Goal: Information Seeking & Learning: Learn about a topic

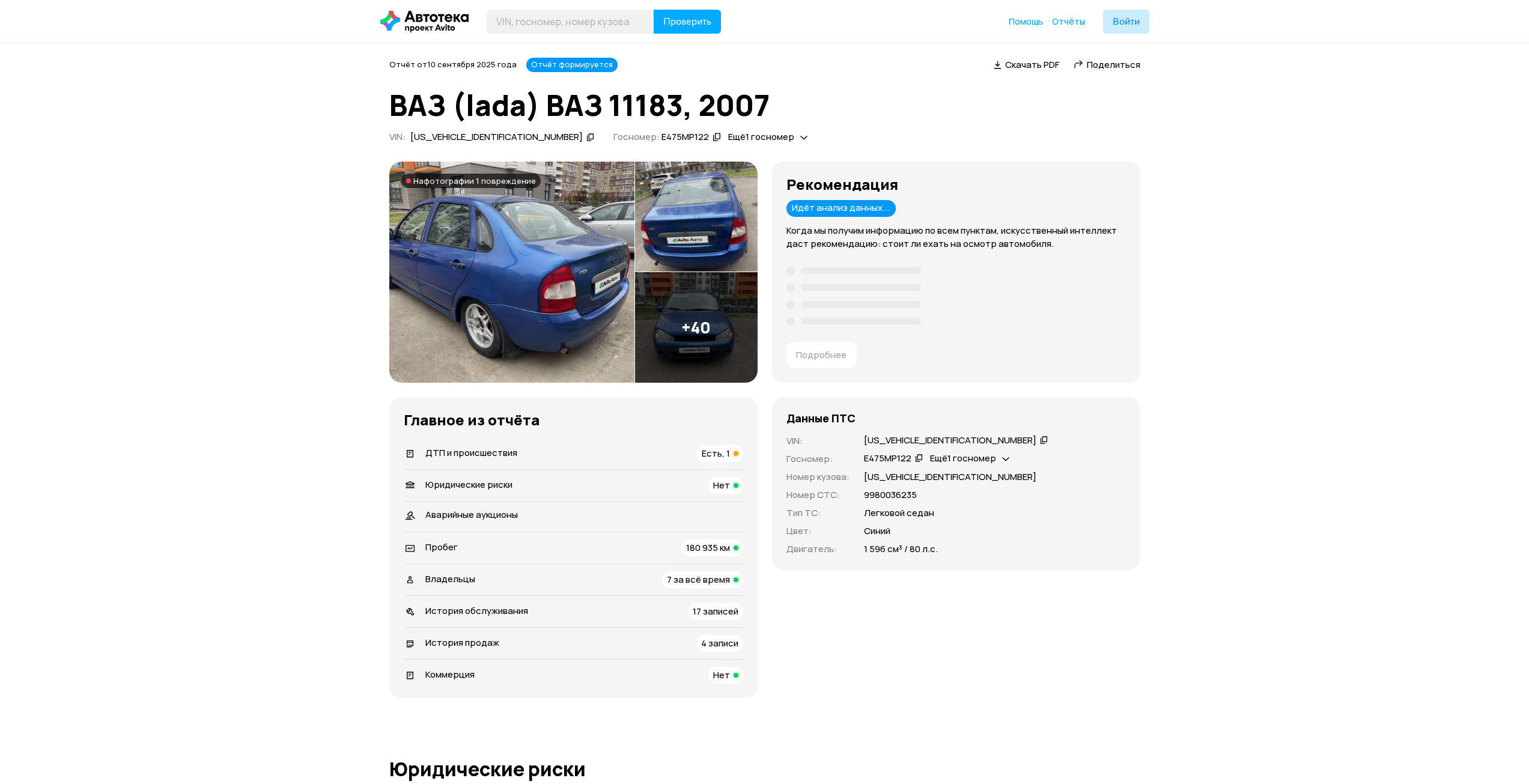
click at [716, 453] on span "Есть, 1" at bounding box center [716, 453] width 28 height 13
click at [729, 453] on span "Есть, 1" at bounding box center [716, 453] width 28 height 13
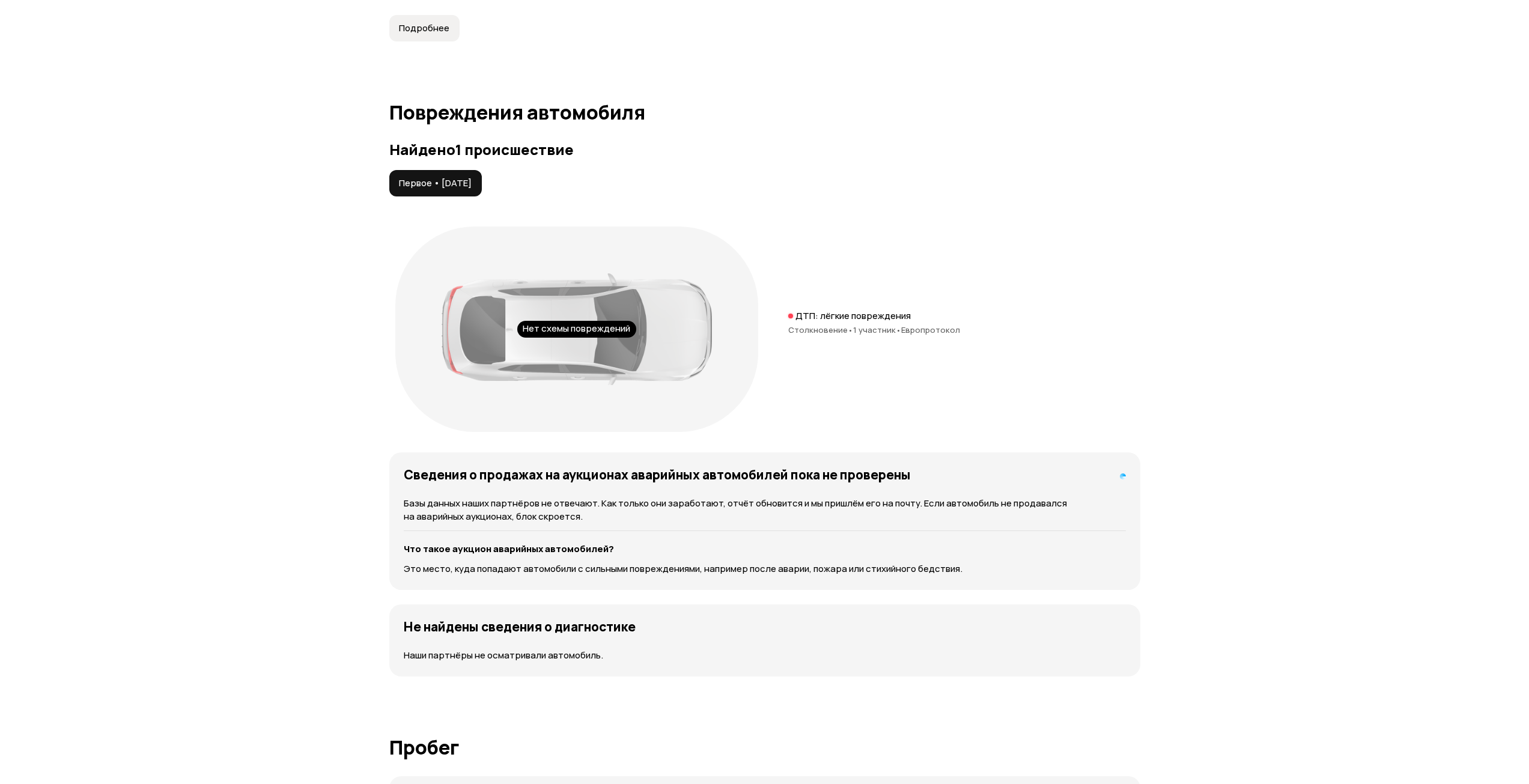
scroll to position [1270, 0]
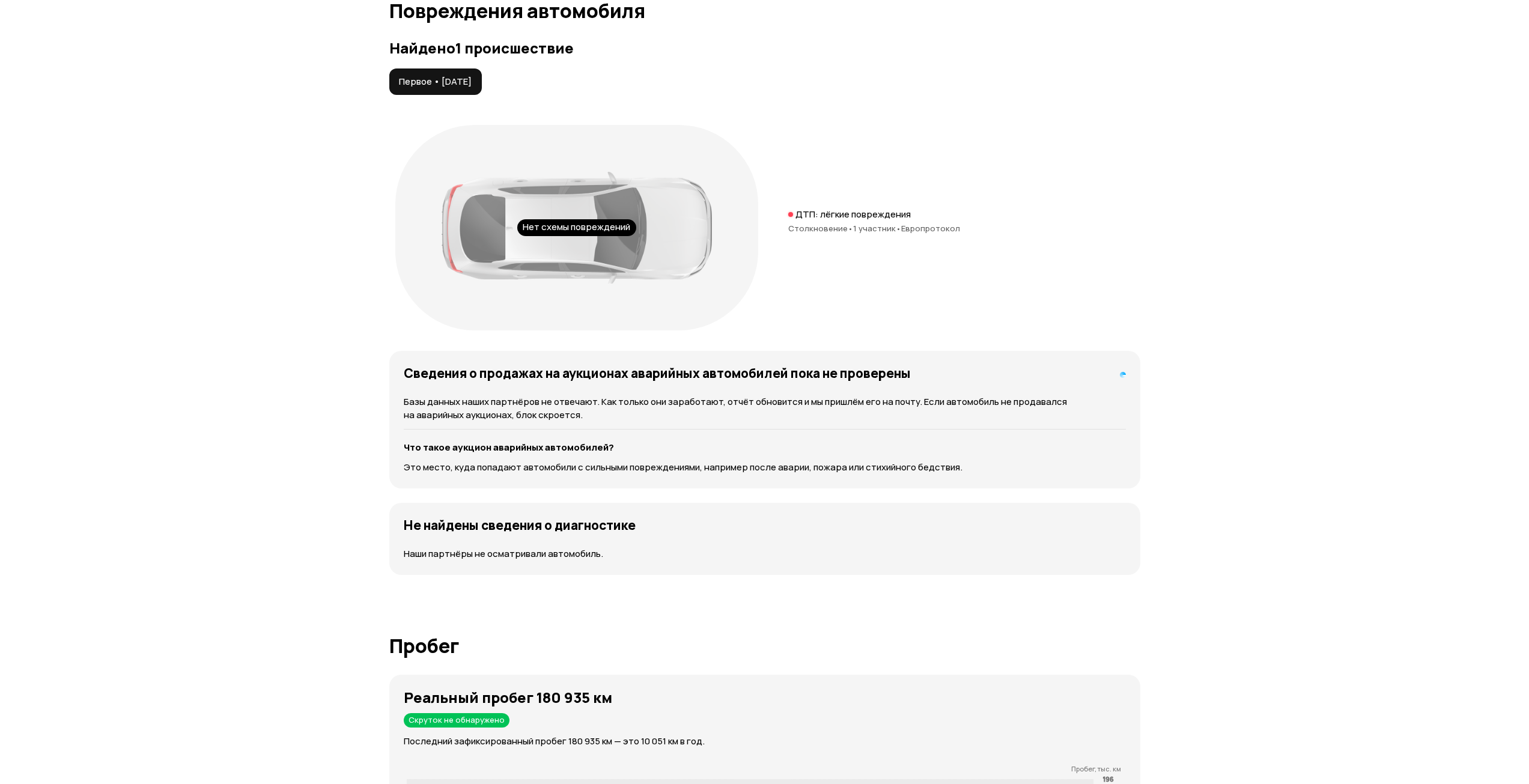
click at [561, 228] on div "Нет схемы повреждений" at bounding box center [576, 228] width 119 height 17
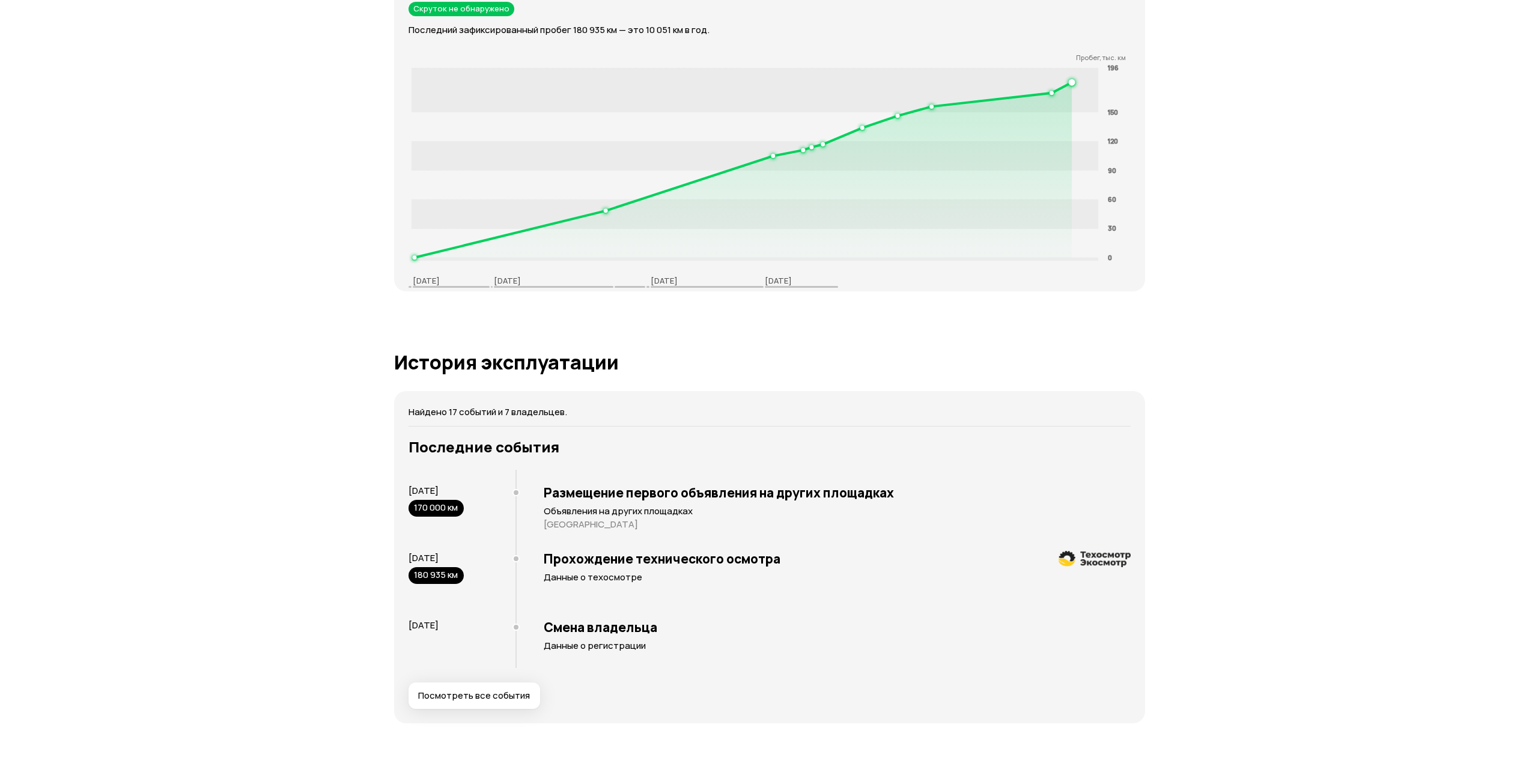
scroll to position [2050, 0]
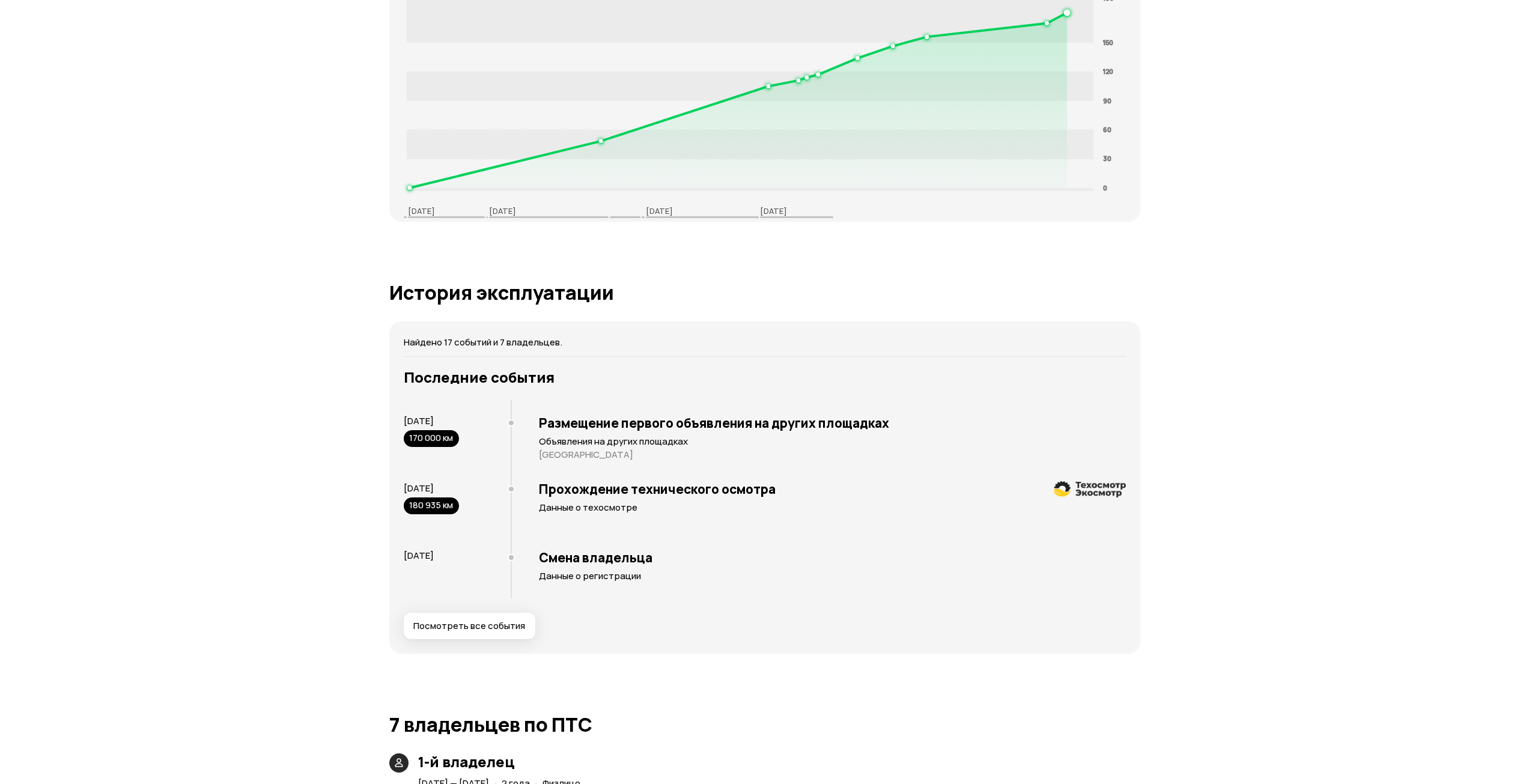
click at [463, 626] on span "Посмотреть все события" at bounding box center [469, 626] width 112 height 12
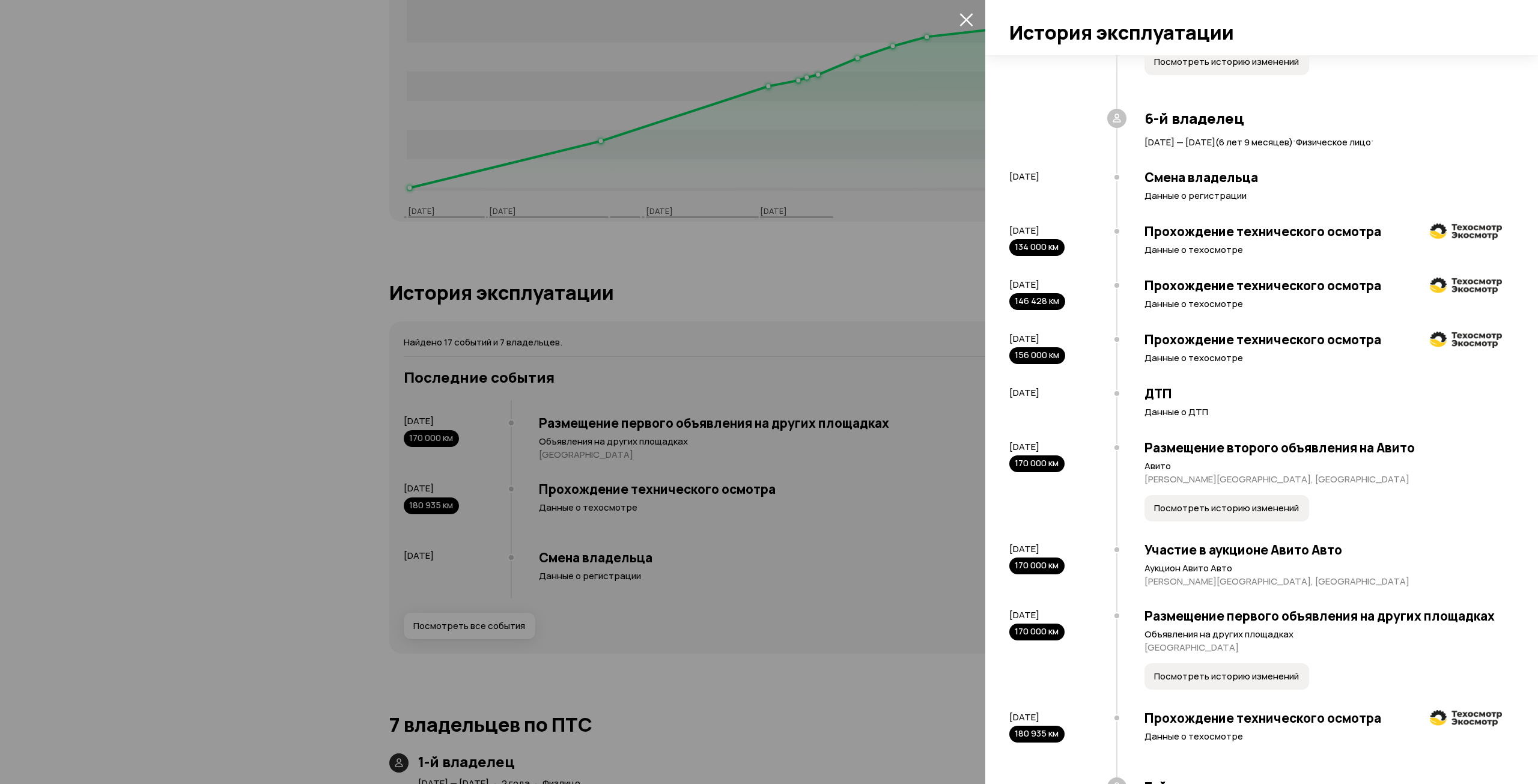
scroll to position [935, 0]
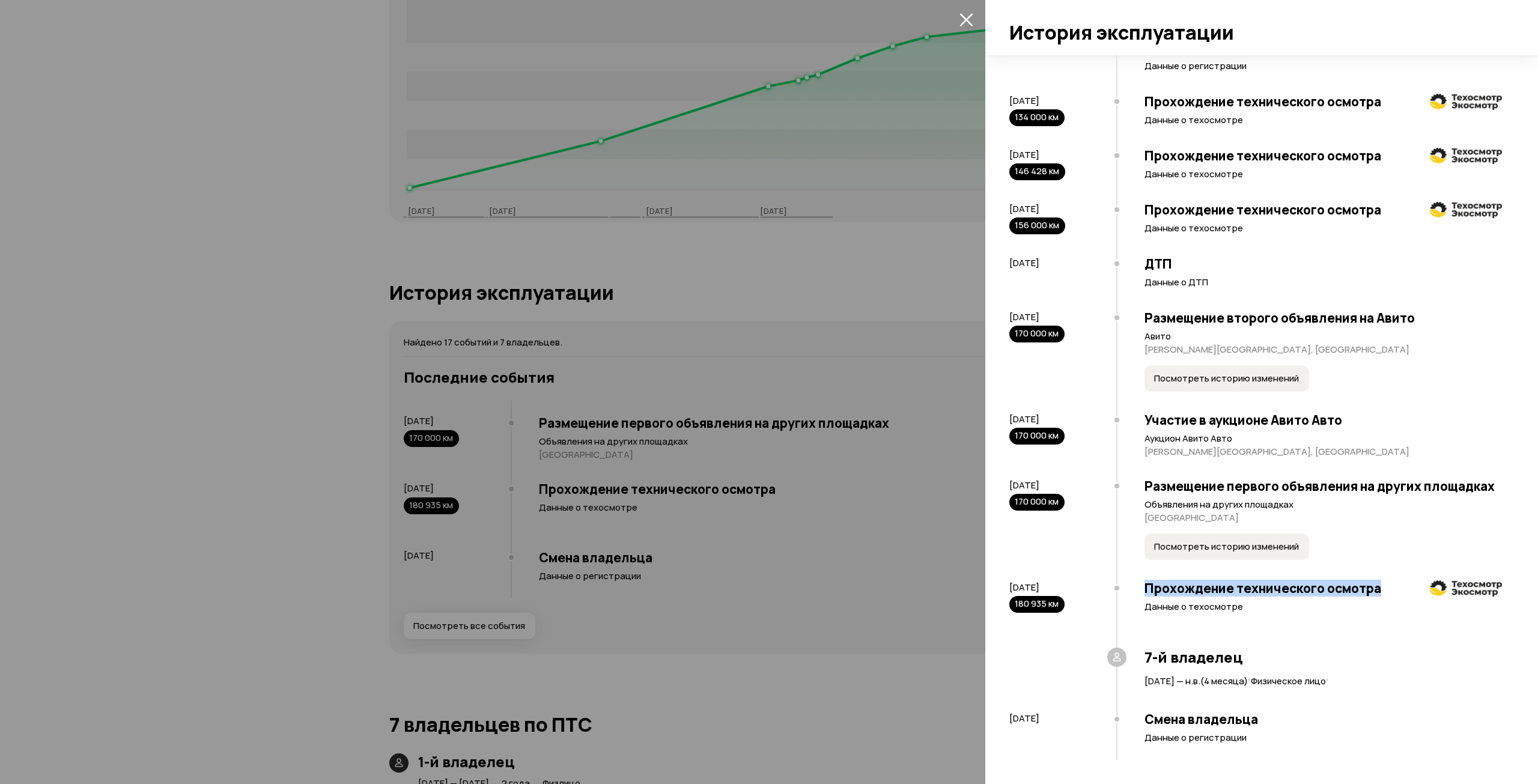
drag, startPoint x: 1129, startPoint y: 592, endPoint x: 1382, endPoint y: 590, distance: 253.0
click at [1382, 590] on div "Прохождение технического осмотра Данные о техосмотре" at bounding box center [1309, 610] width 386 height 77
click at [1211, 593] on h3 "Прохождение технического осмотра" at bounding box center [1323, 587] width 357 height 16
drag, startPoint x: 1115, startPoint y: 590, endPoint x: 1304, endPoint y: 581, distance: 189.2
click at [1305, 581] on div "[DATE] 180 935 км Прохождение технического осмотра Данные о техосмотре" at bounding box center [1255, 610] width 493 height 77
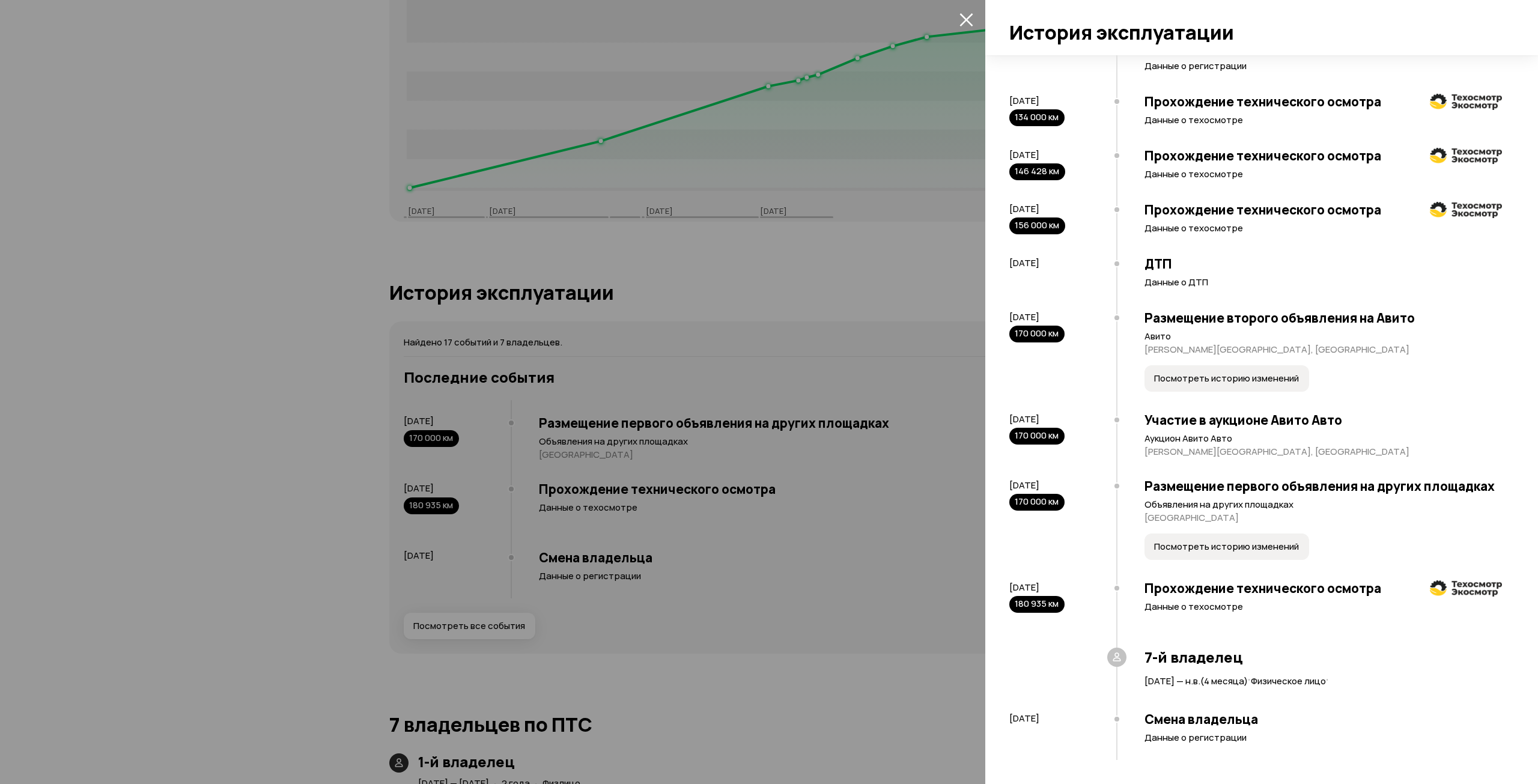
click at [1404, 724] on h3 "Смена владельца" at bounding box center [1323, 718] width 357 height 16
drag, startPoint x: 1144, startPoint y: 680, endPoint x: 1162, endPoint y: 678, distance: 18.1
click at [1162, 678] on div "7-й владелец [DATE] — н.в. ( 4 месяца ) · Физическое лицо ·" at bounding box center [1309, 676] width 386 height 54
drag, startPoint x: 1155, startPoint y: 743, endPoint x: 1167, endPoint y: 746, distance: 12.4
click at [1158, 743] on div "Смена владельца Данные о регистрации" at bounding box center [1309, 730] width 386 height 58
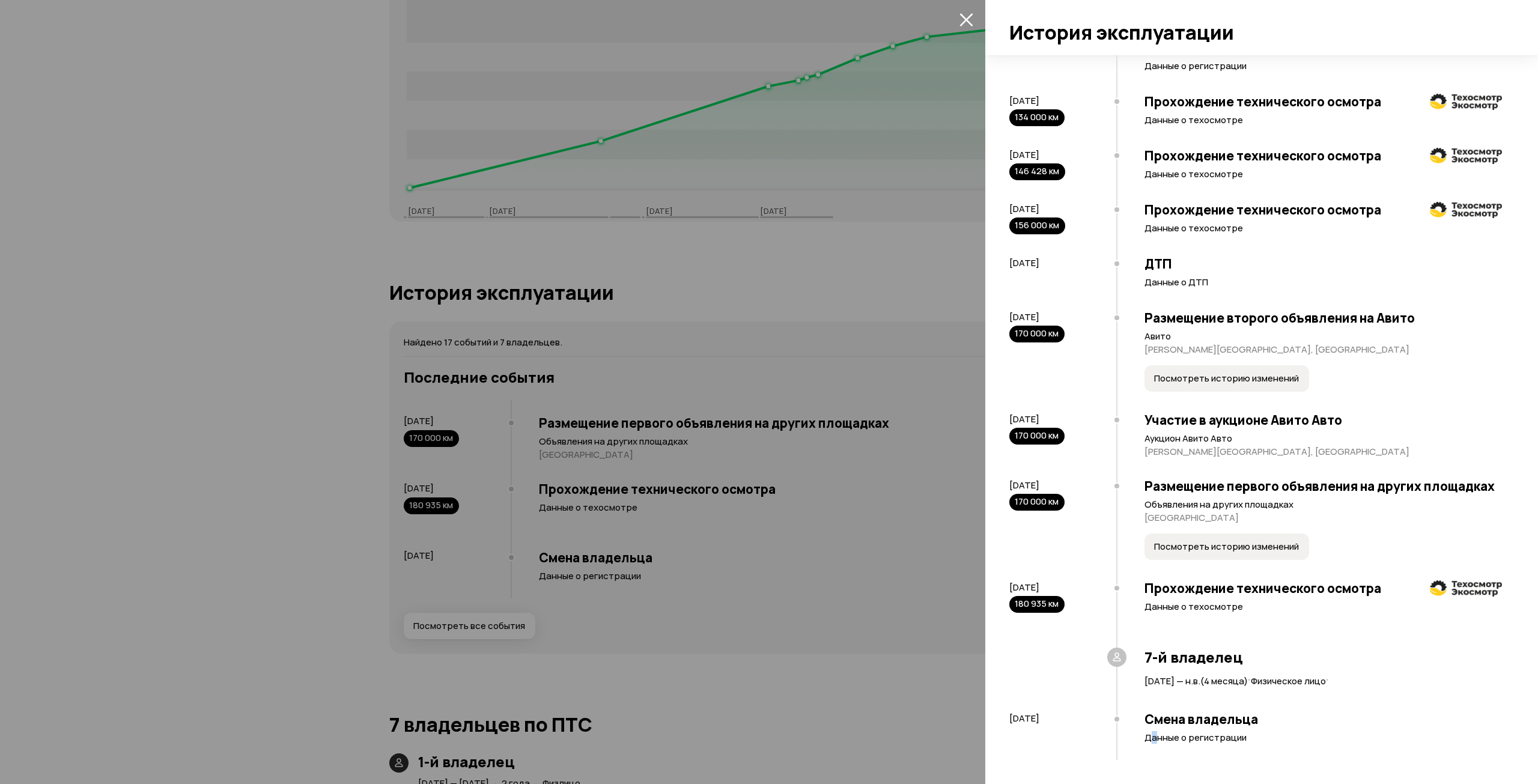
click at [1238, 373] on span "Посмотреть историю изменений" at bounding box center [1227, 379] width 145 height 12
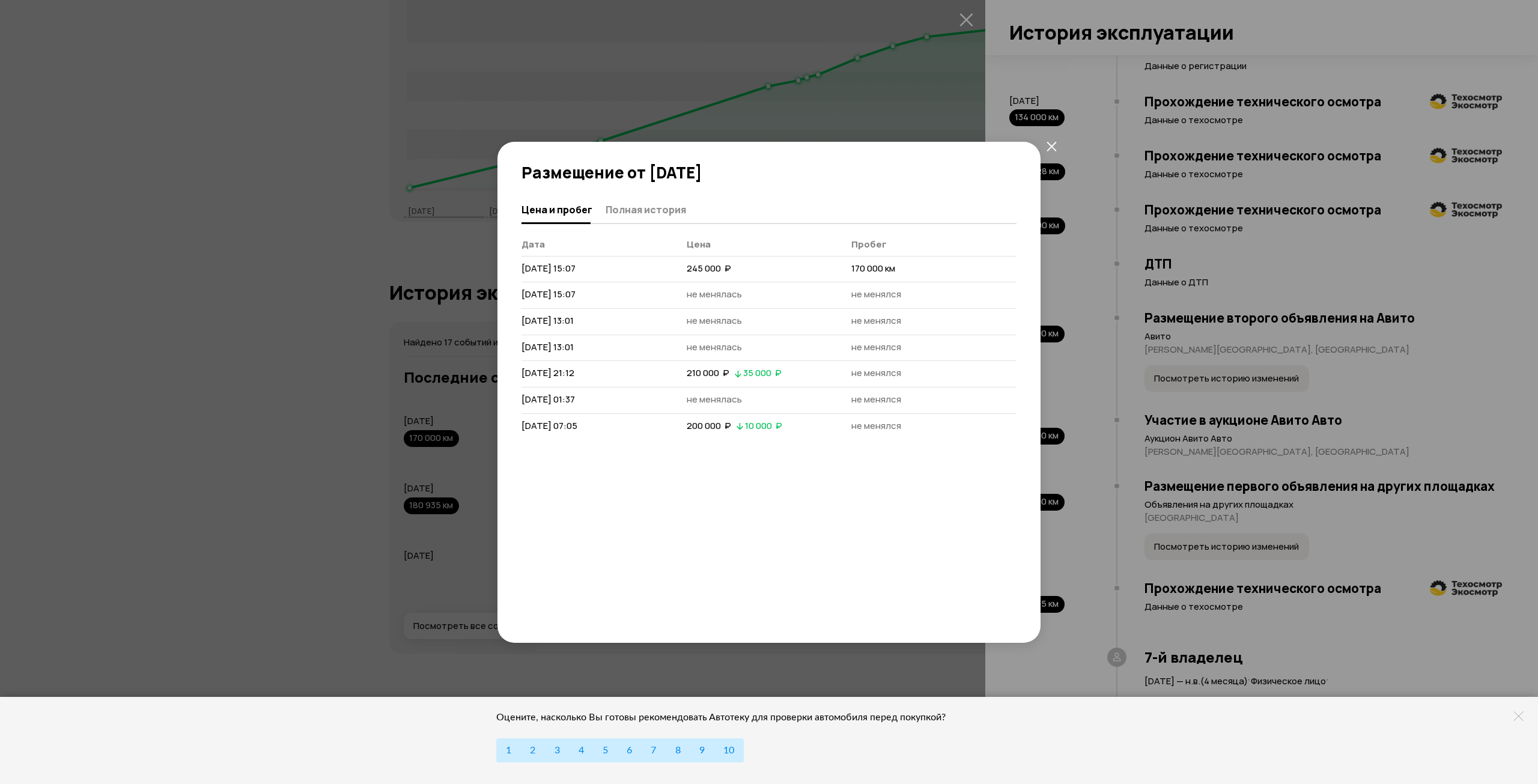
click at [1423, 452] on div "Размещение от [DATE] Цена и пробег Полная история [PERSON_NAME] [DATE] 15:07 24…" at bounding box center [769, 392] width 1538 height 784
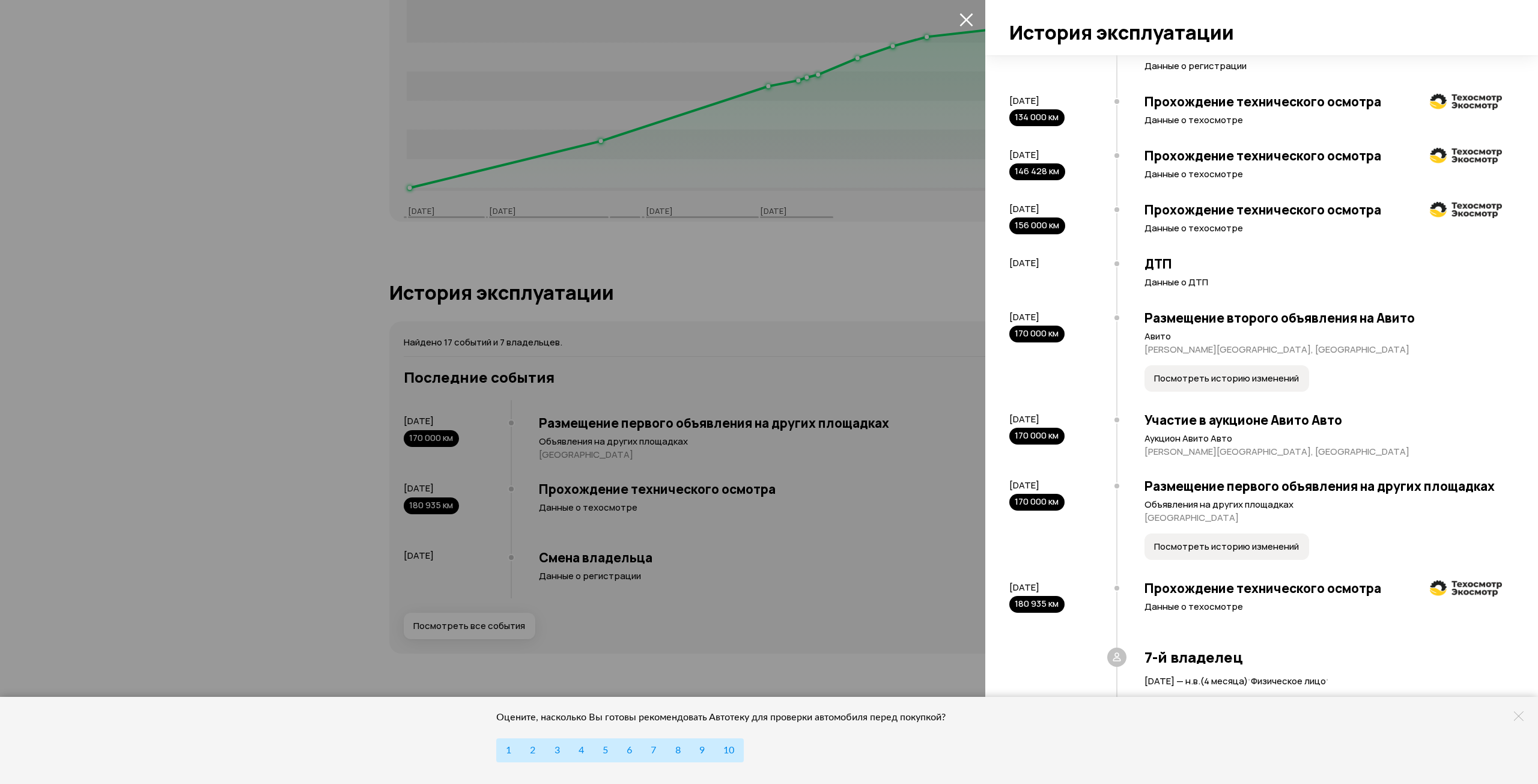
click at [1517, 716] on icon at bounding box center [1519, 716] width 9 height 9
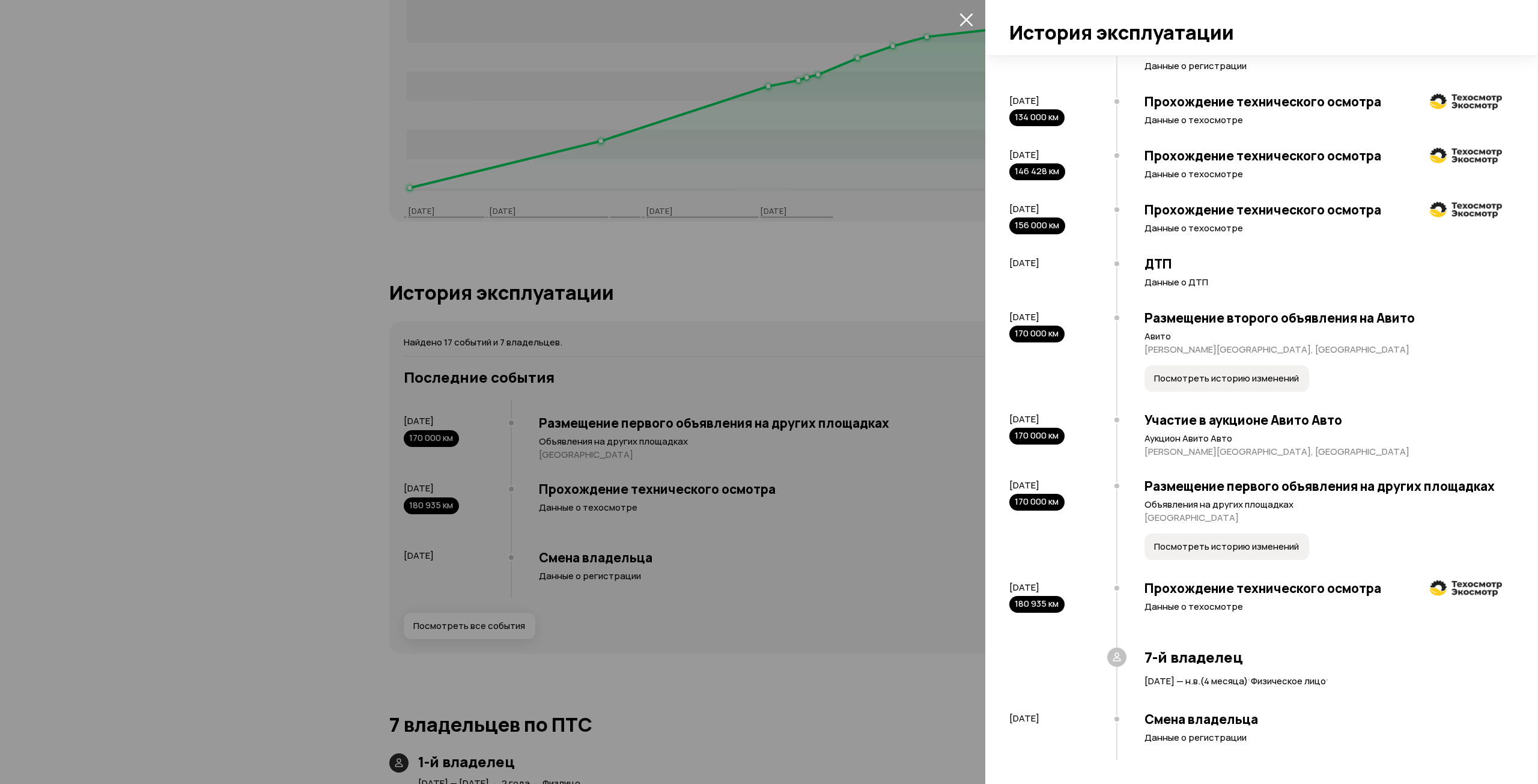
click at [1242, 550] on span "Посмотреть историю изменений" at bounding box center [1227, 547] width 145 height 12
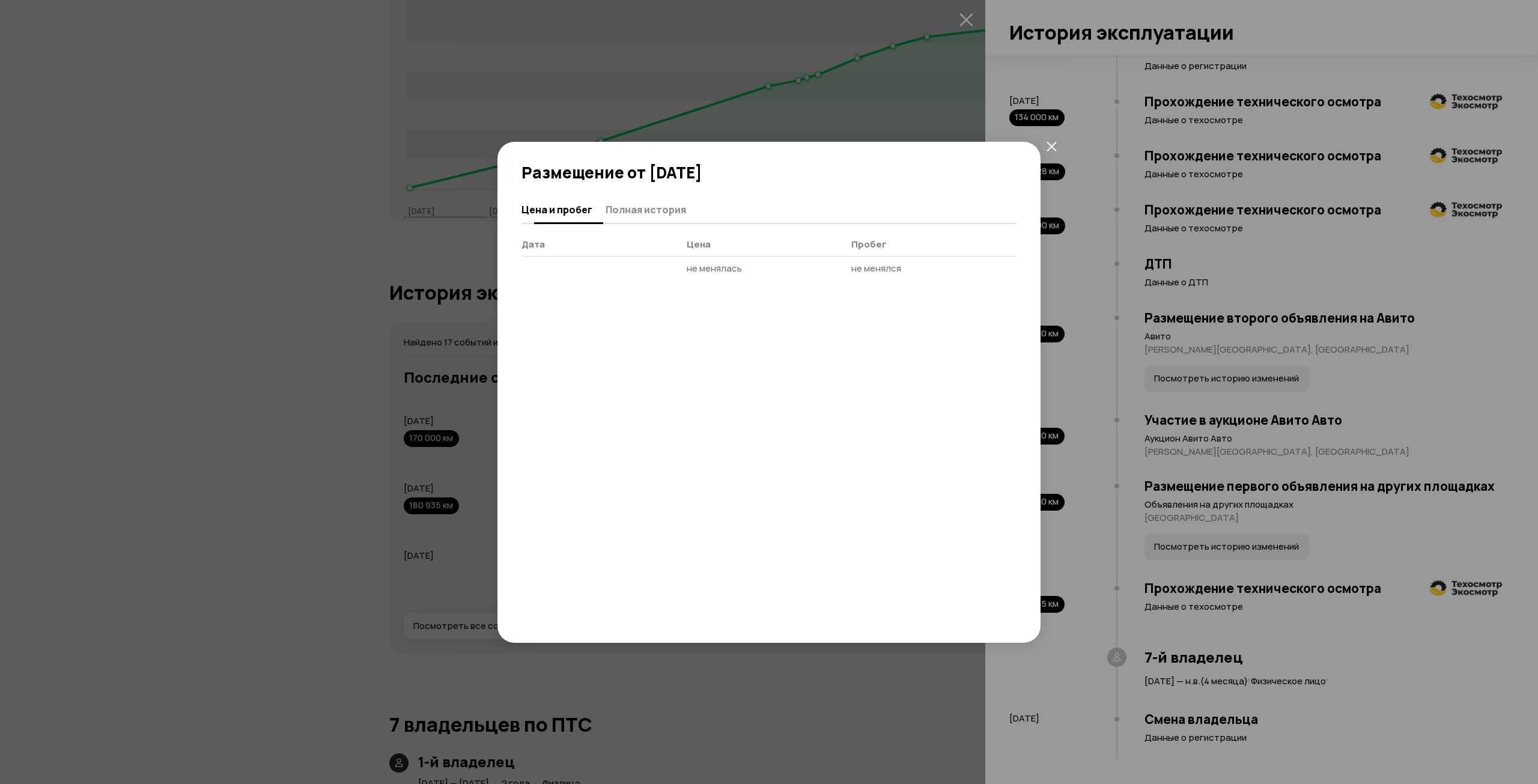
click at [647, 202] on button "Полная история" at bounding box center [644, 209] width 84 height 24
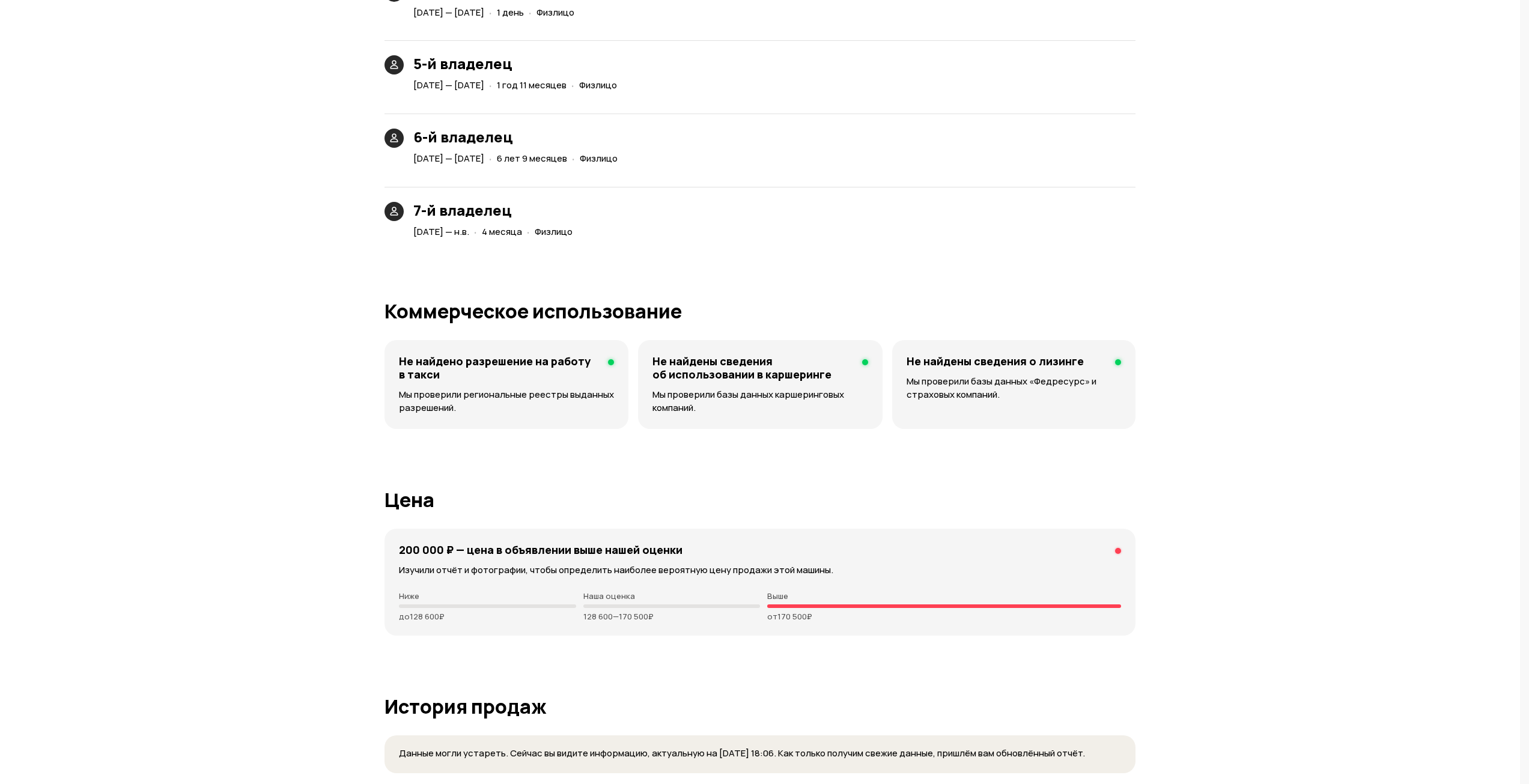
scroll to position [3011, 0]
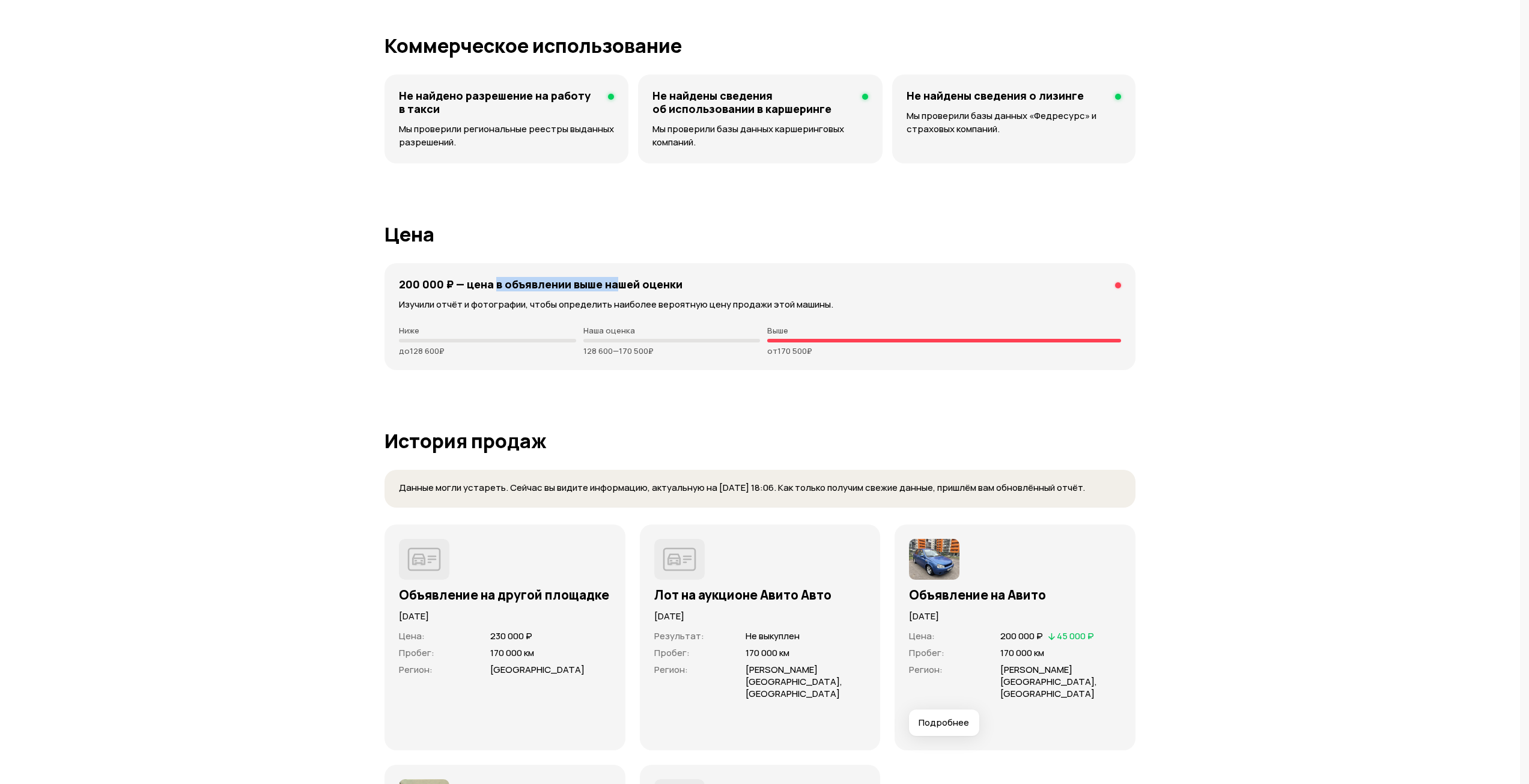
drag, startPoint x: 505, startPoint y: 278, endPoint x: 630, endPoint y: 285, distance: 125.2
click at [621, 285] on h4 "200 000 ₽ — цена в объявлении выше нашей оценки" at bounding box center [541, 283] width 283 height 13
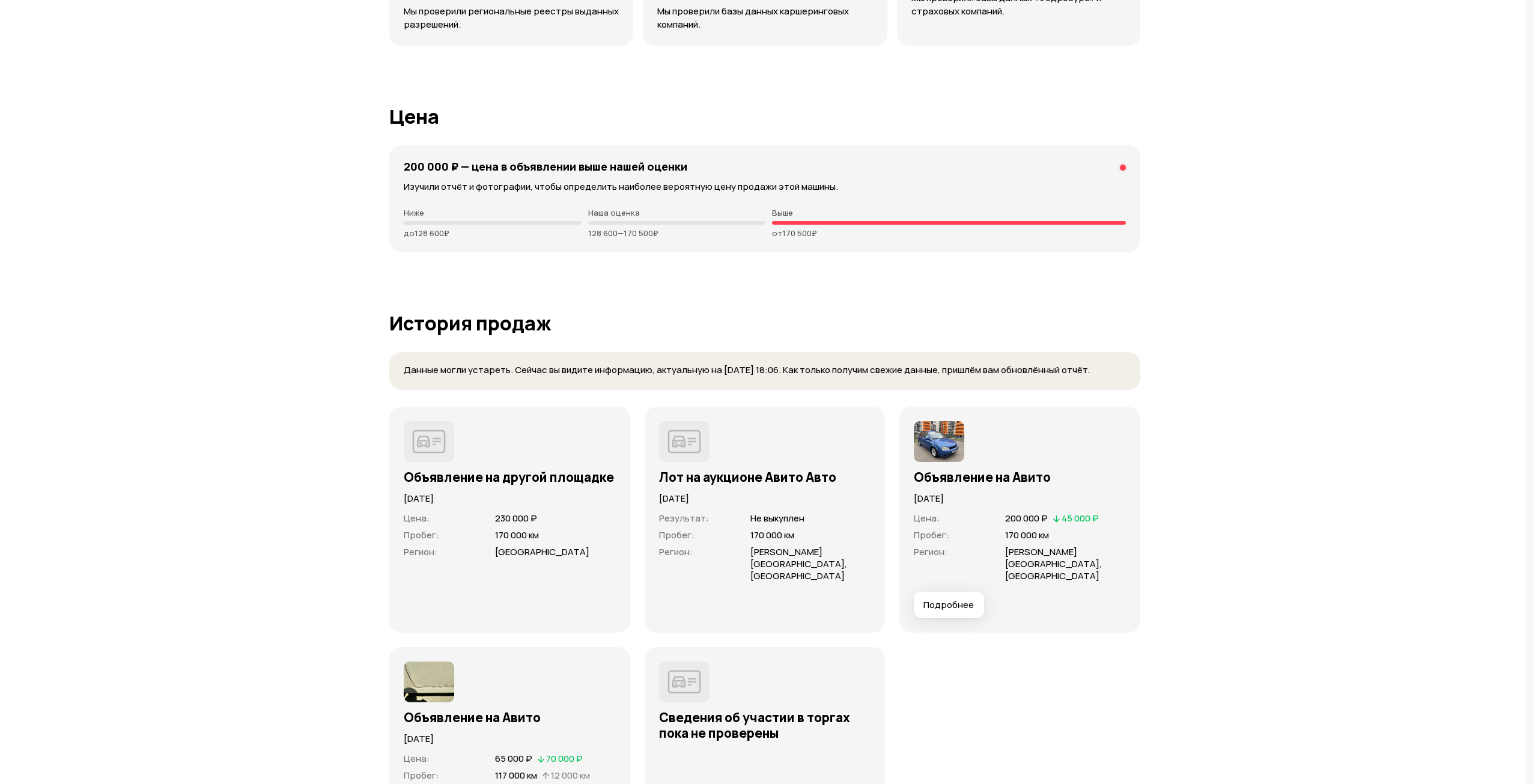
scroll to position [3372, 0]
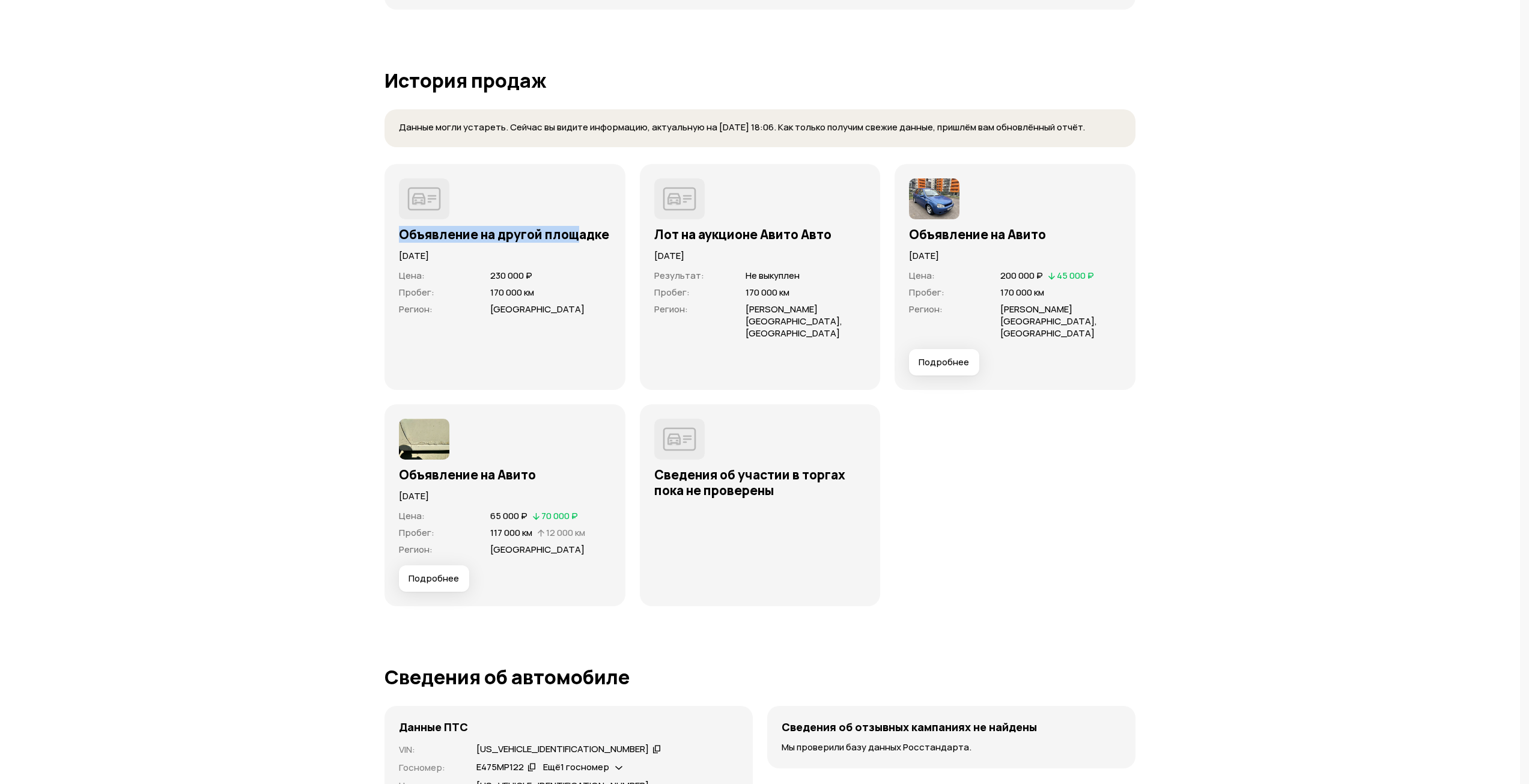
drag, startPoint x: 396, startPoint y: 232, endPoint x: 579, endPoint y: 226, distance: 183.1
click at [579, 226] on div "Объявление на другой площадке [DATE] Цена : 230 000 ₽ Пробег : 170 000 км Регио…" at bounding box center [504, 276] width 241 height 226
click at [555, 279] on span "230 000 ₽" at bounding box center [550, 276] width 121 height 12
drag, startPoint x: 654, startPoint y: 236, endPoint x: 839, endPoint y: 237, distance: 185.0
click at [839, 237] on h3 "Лот на аукционе Авито Авто" at bounding box center [760, 234] width 212 height 16
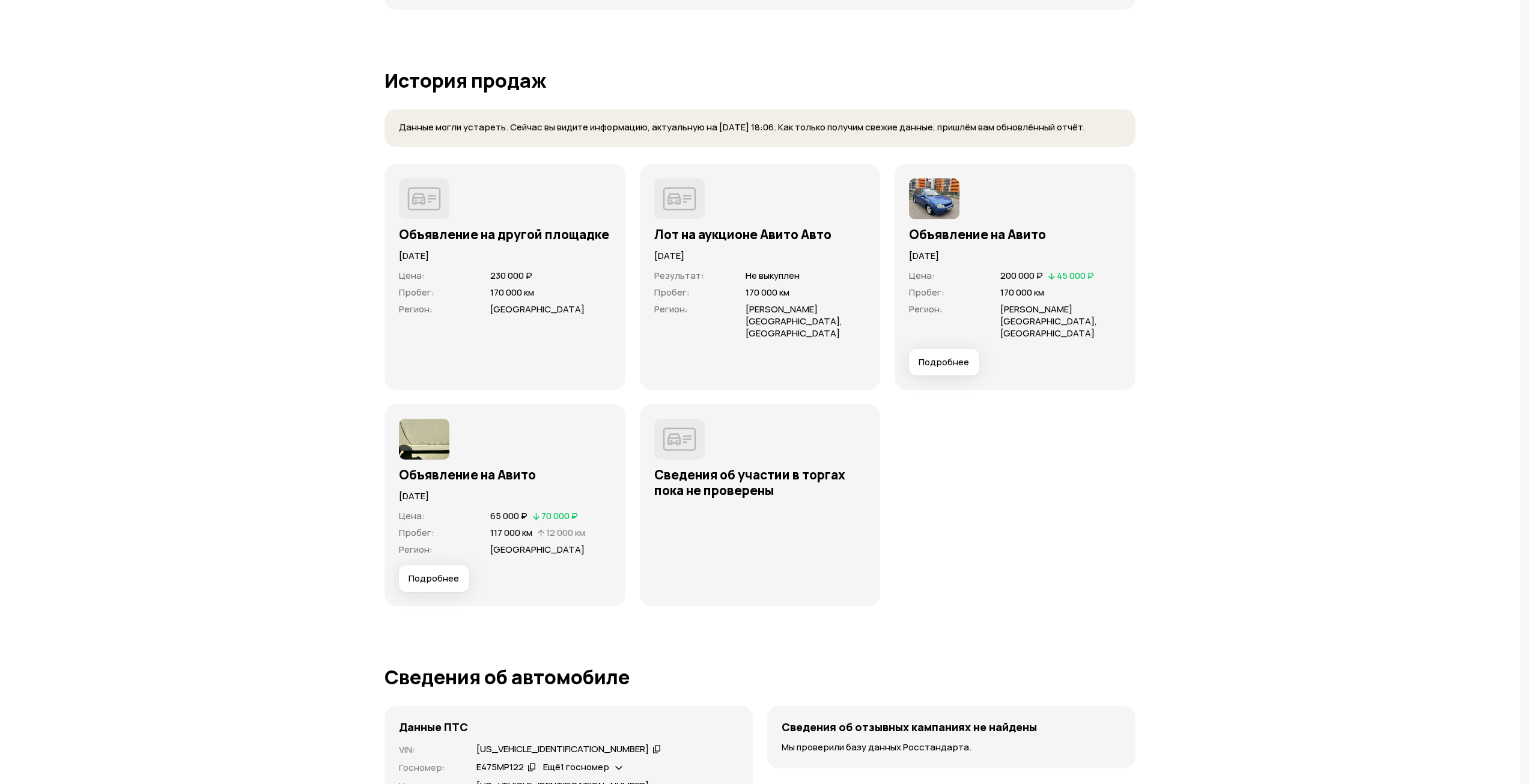
click at [825, 268] on div "Результат : Не выкуплен Пробег : 170 000 км Регион : [PERSON_NAME][GEOGRAPHIC_D…" at bounding box center [760, 318] width 212 height 113
click at [939, 356] on span "Подробнее" at bounding box center [943, 363] width 50 height 12
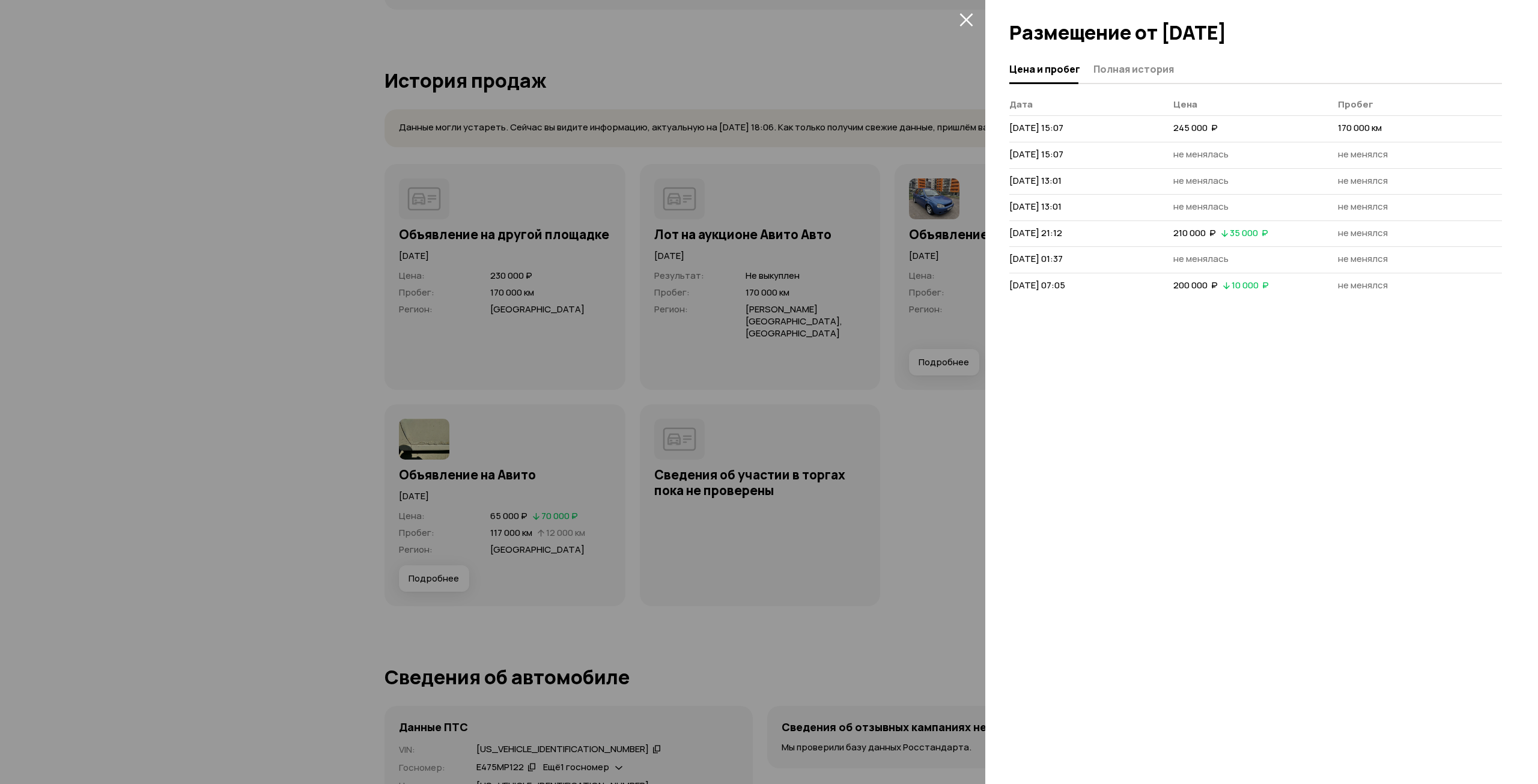
drag, startPoint x: 986, startPoint y: 393, endPoint x: 958, endPoint y: 363, distance: 41.0
click at [986, 393] on div "Цена и пробег Полная история [PERSON_NAME] [DATE] 15:07 245 000  ₽ 170 000 км […" at bounding box center [1261, 419] width 552 height 728
click at [920, 300] on div at bounding box center [769, 392] width 1538 height 784
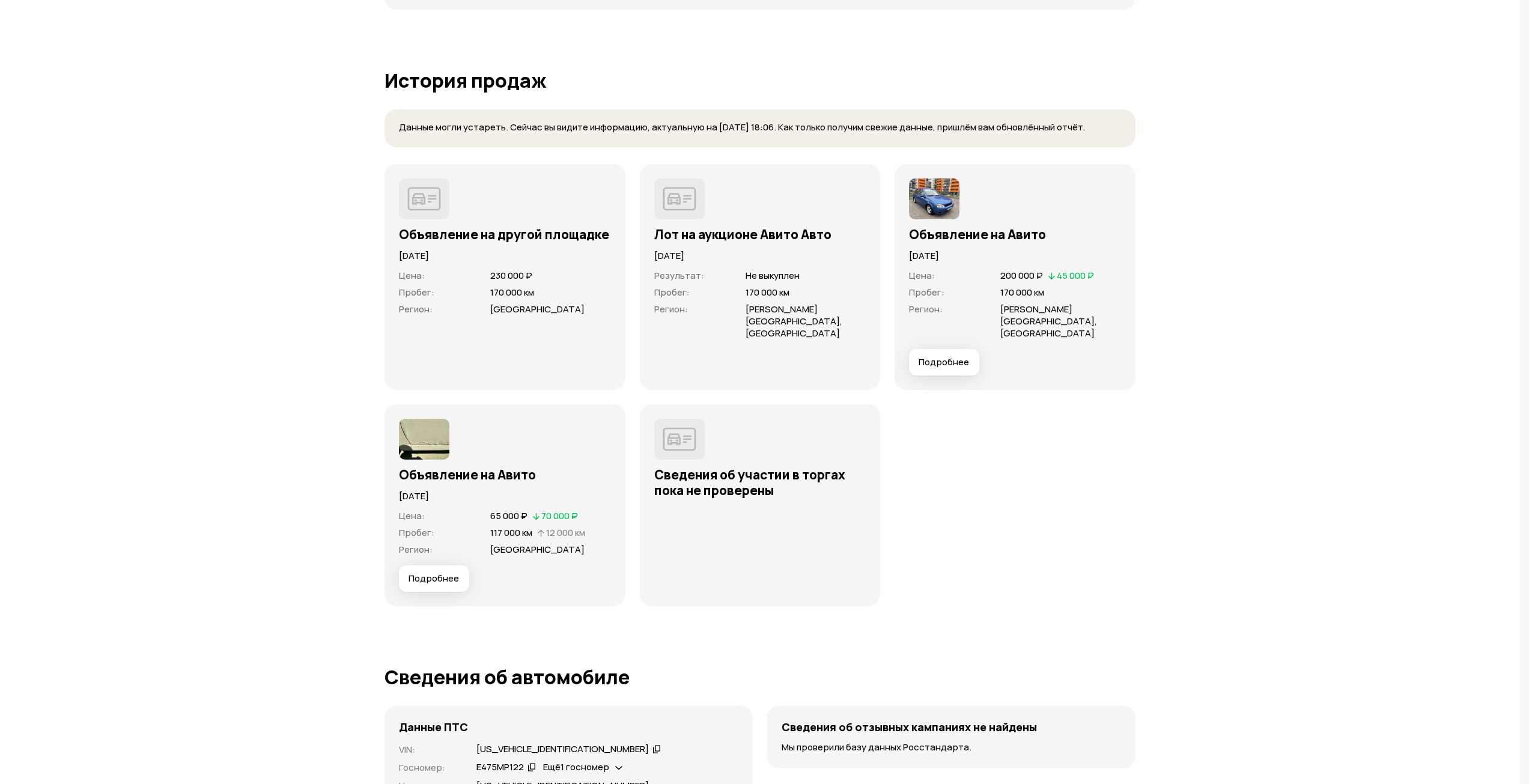
click at [926, 197] on img at bounding box center [934, 199] width 50 height 41
click at [952, 226] on h3 "Объявление на Авито" at bounding box center [1015, 234] width 212 height 16
drag, startPoint x: 987, startPoint y: 230, endPoint x: 989, endPoint y: 268, distance: 38.1
click at [988, 230] on h3 "Объявление на Авито" at bounding box center [1015, 234] width 212 height 16
click at [1003, 291] on div "Пробег : 170 000 км" at bounding box center [1015, 293] width 212 height 12
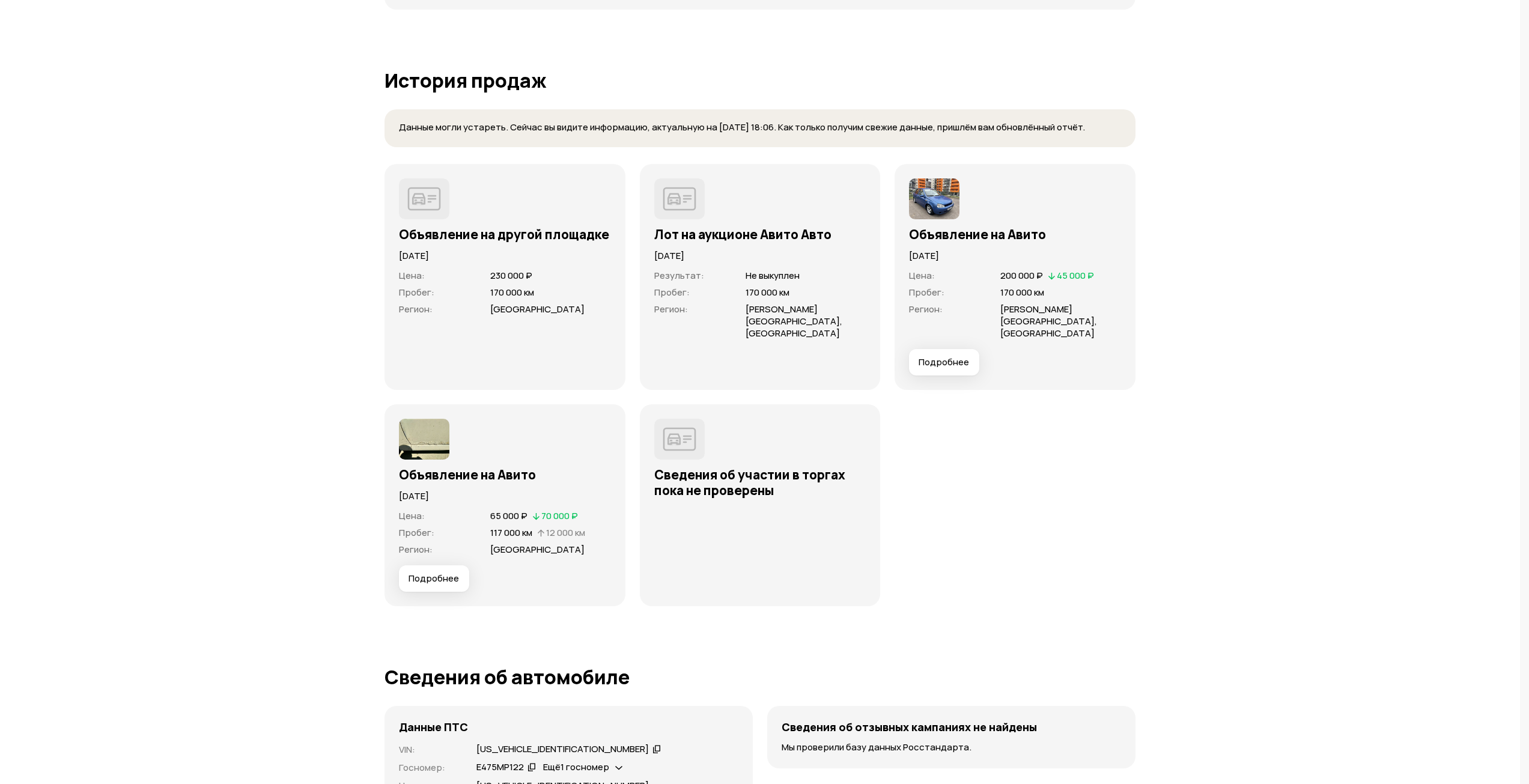
click at [1015, 333] on div "Цена : 200 000 ₽   45 000 ₽ Пробег : 170 000 км Регион : [PERSON_NAME][GEOGRAPH…" at bounding box center [1015, 306] width 212 height 87
click at [441, 579] on button "Подробнее" at bounding box center [434, 578] width 70 height 26
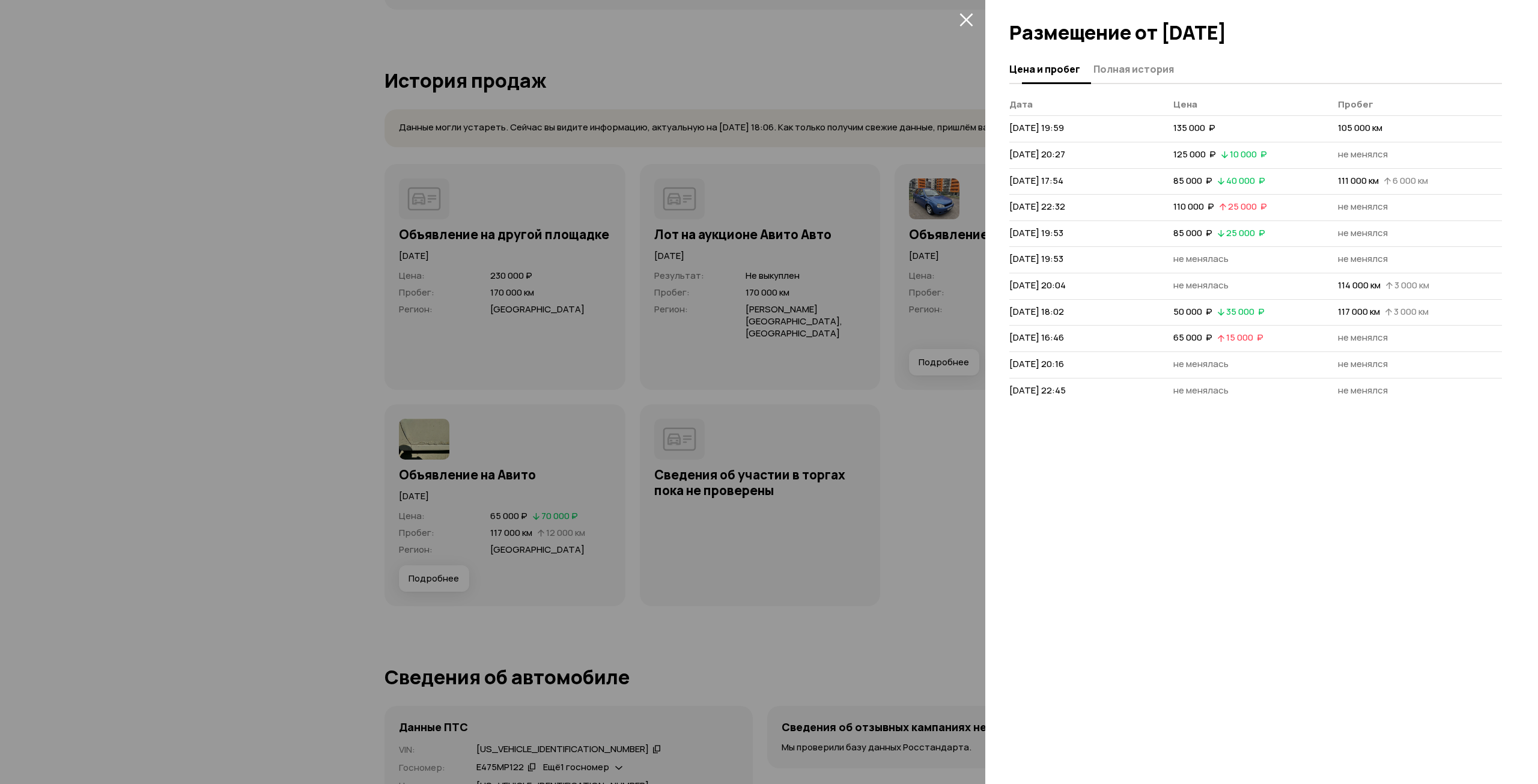
click at [1139, 67] on span "Полная история" at bounding box center [1133, 69] width 81 height 12
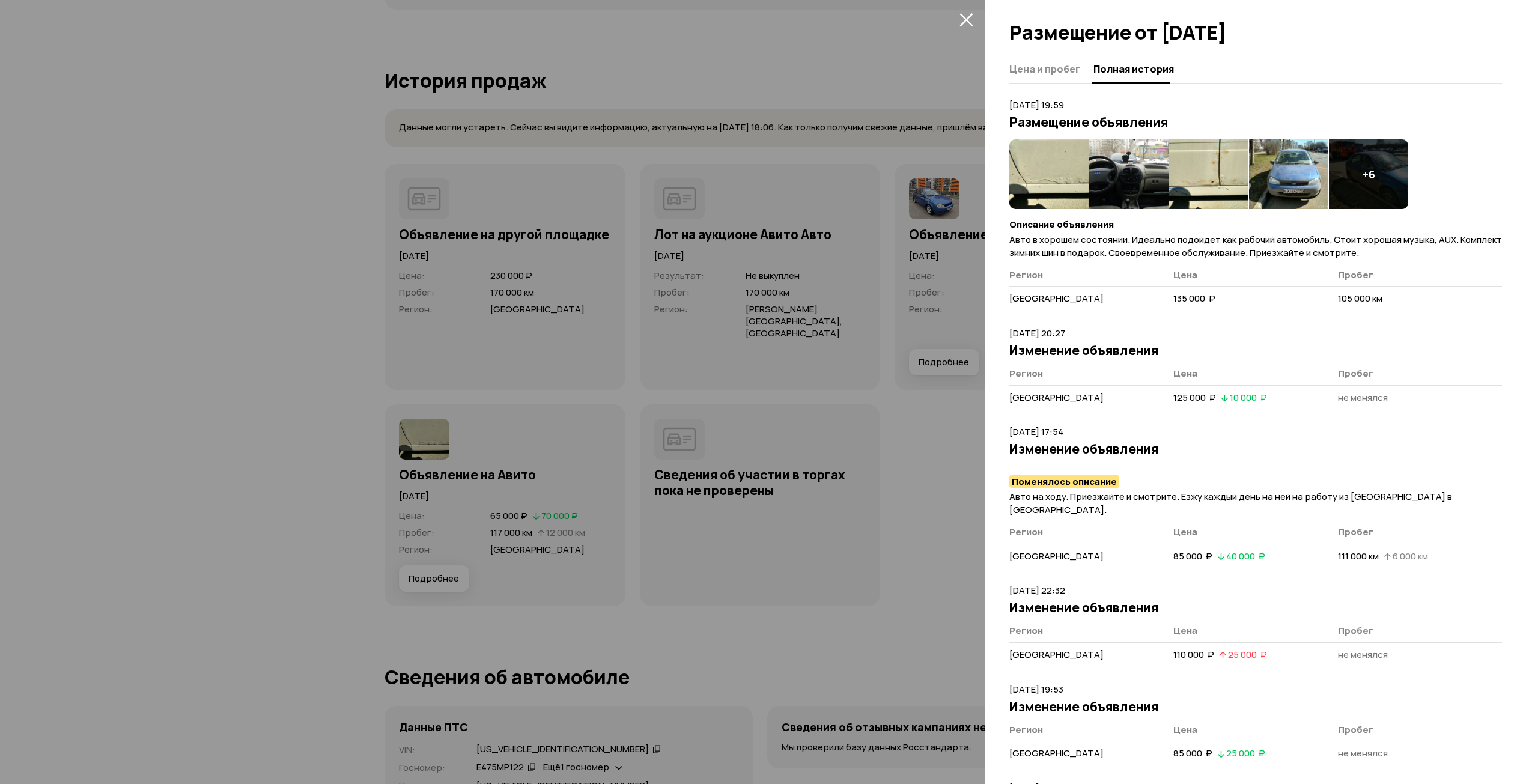
click at [1066, 116] on h3 "Размещение объявления" at bounding box center [1255, 121] width 493 height 16
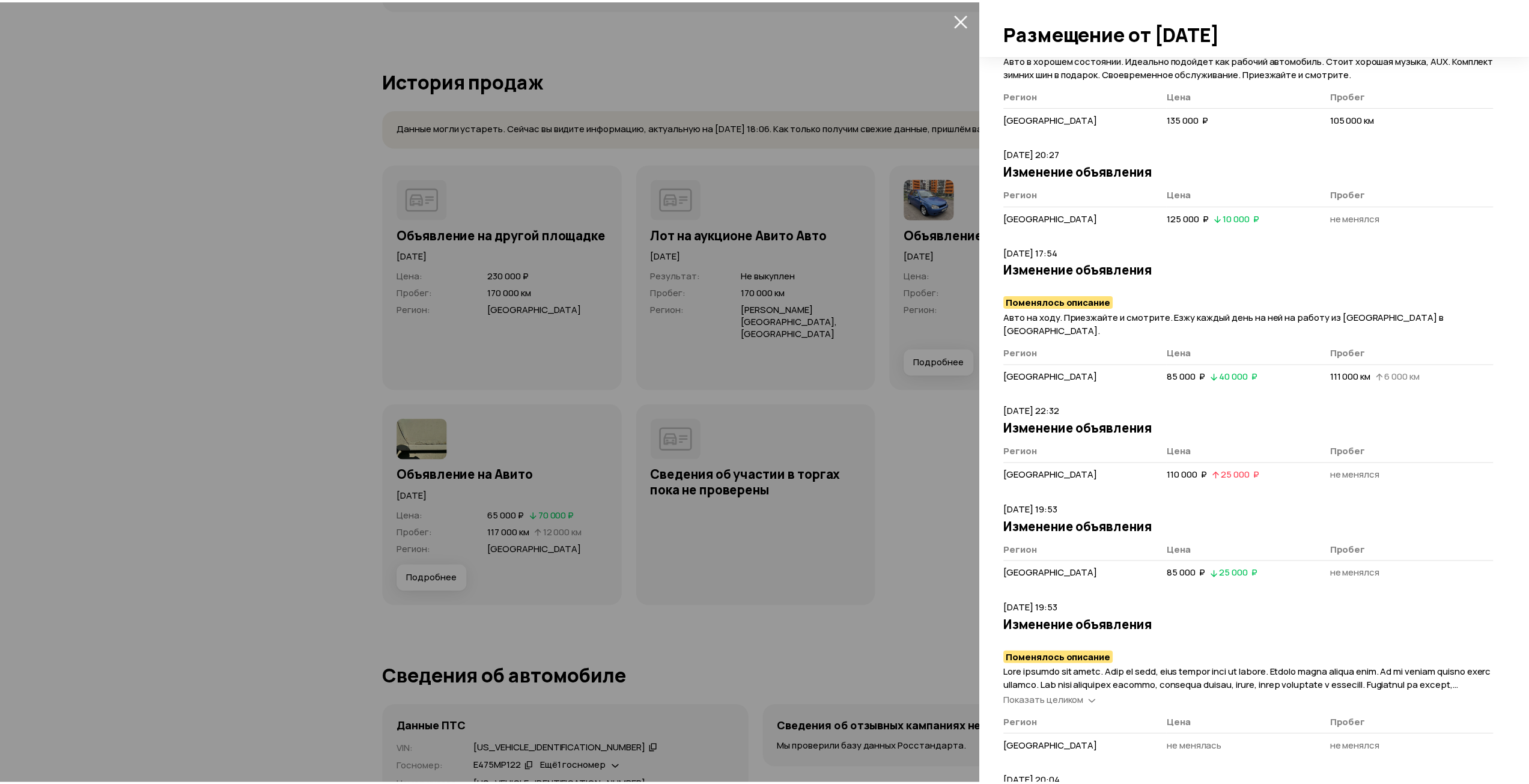
scroll to position [0, 0]
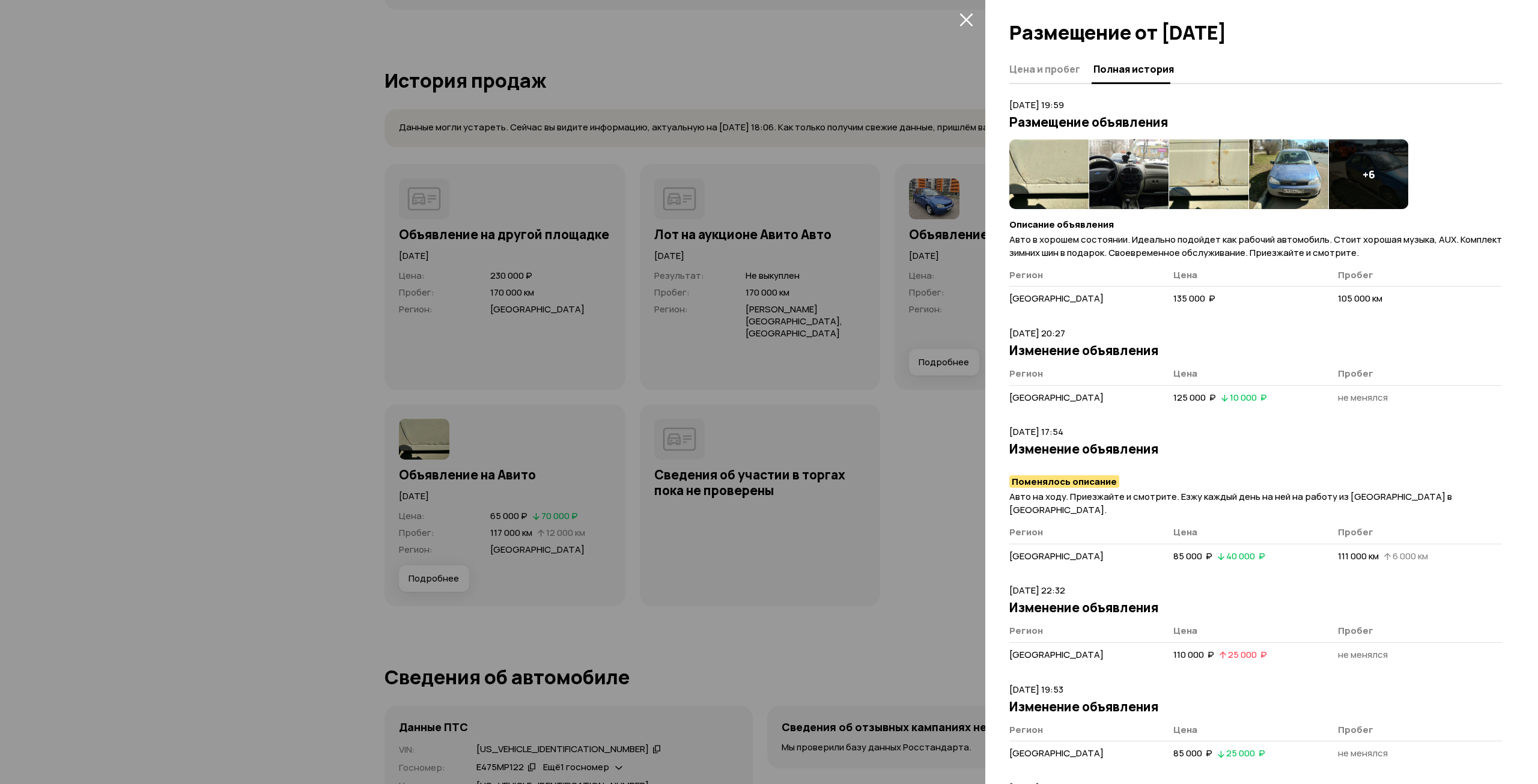
click at [1040, 135] on article "[DATE] 19:59 Размещение объявления + 6 Описание объявления Авто в хорошем состо…" at bounding box center [1255, 205] width 493 height 214
click at [1040, 165] on img at bounding box center [1049, 174] width 79 height 70
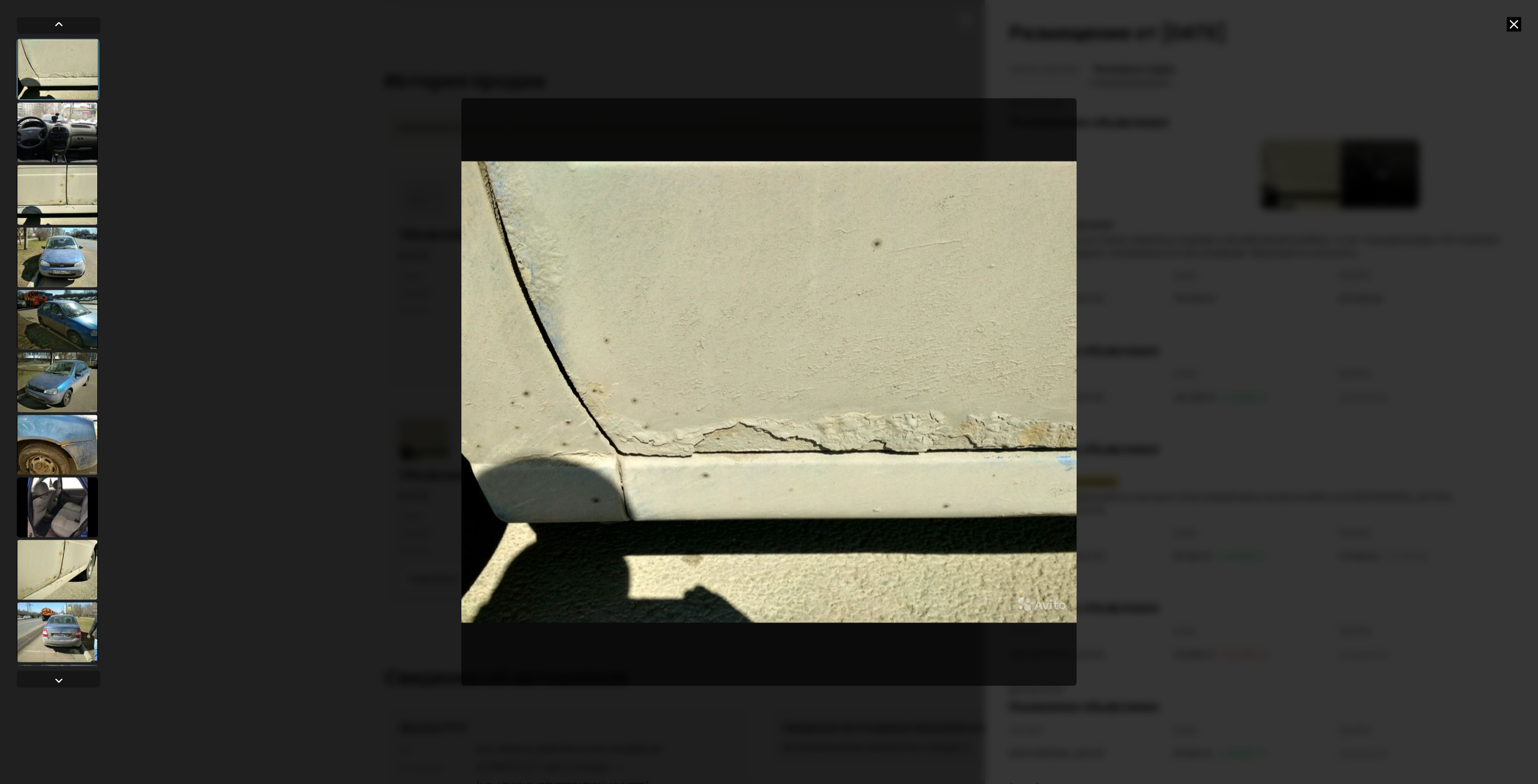
click at [1034, 427] on img "Go to Slide 1" at bounding box center [769, 392] width 615 height 588
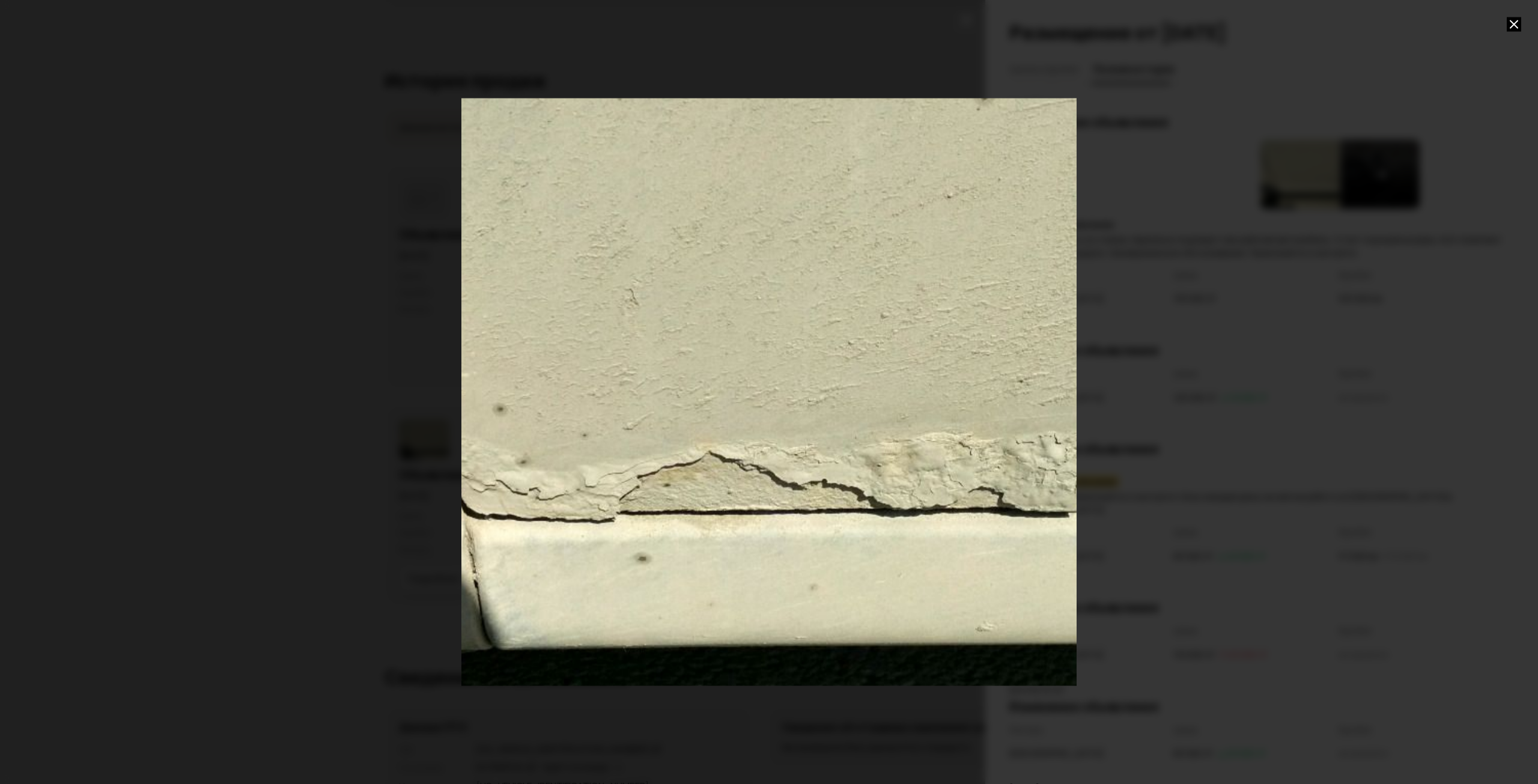
click at [1034, 427] on div "Go to Slide 1" at bounding box center [769, 392] width 1230 height 1176
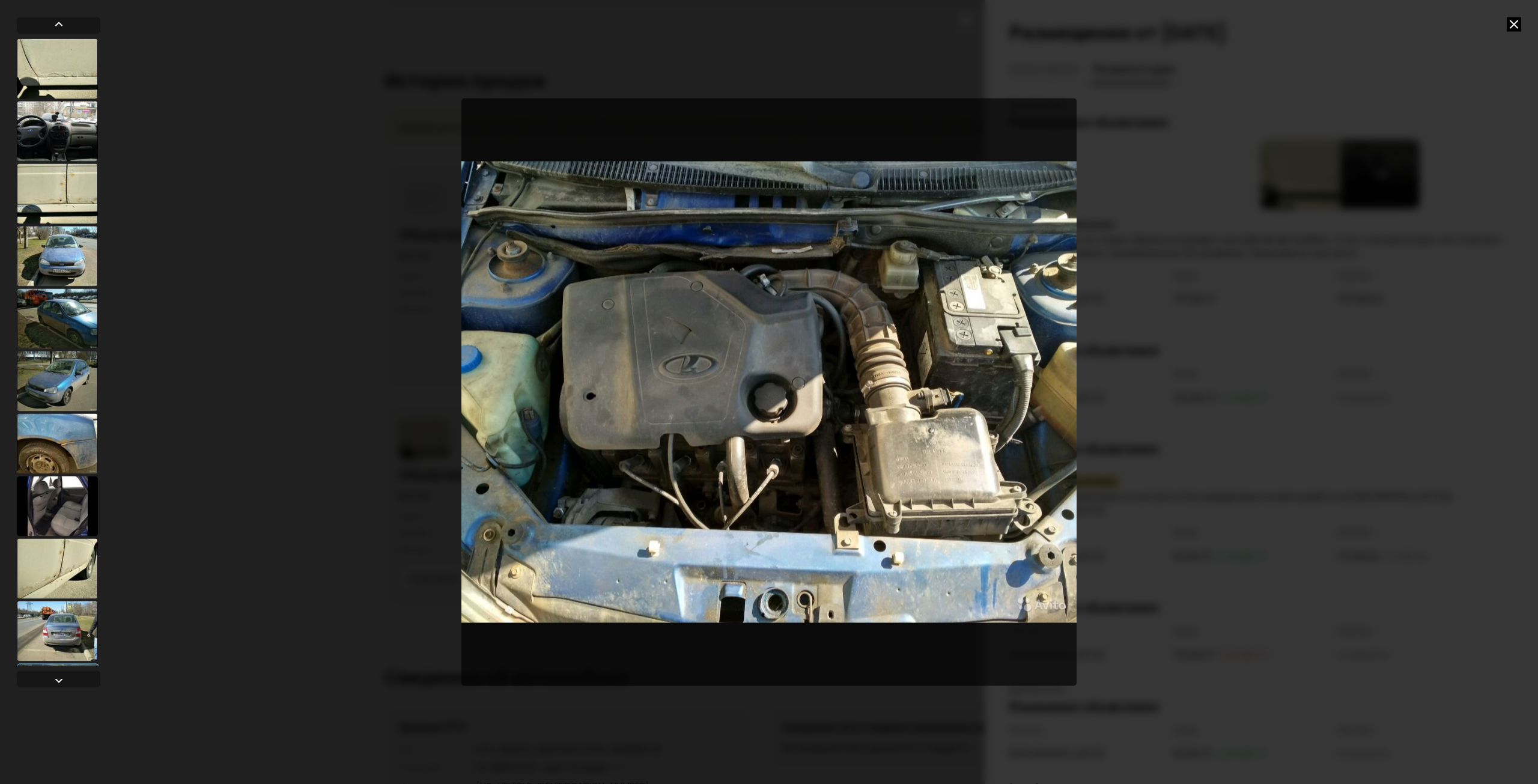
click at [1177, 320] on div at bounding box center [769, 392] width 1538 height 784
click at [1518, 25] on icon at bounding box center [1514, 24] width 14 height 14
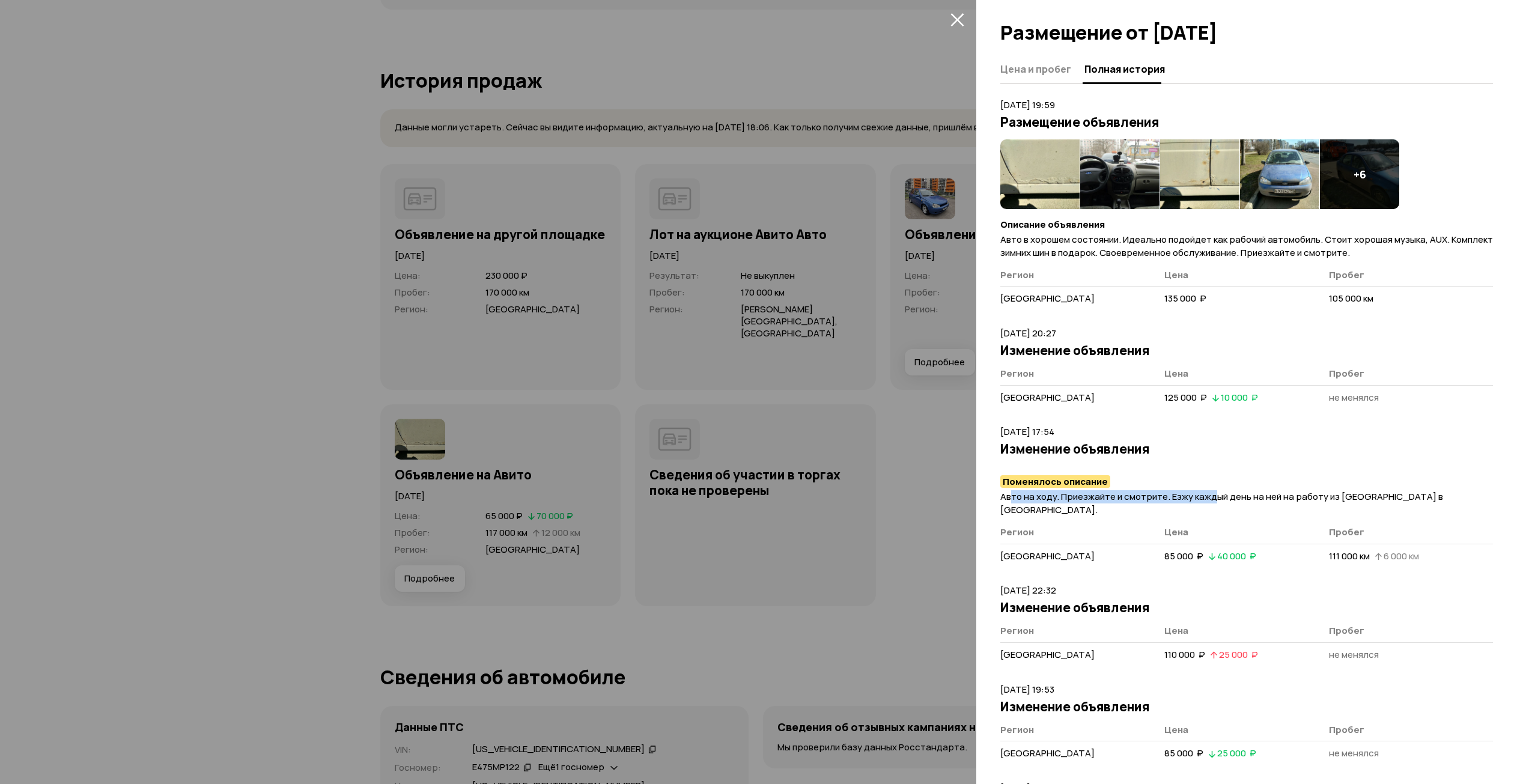
drag, startPoint x: 1008, startPoint y: 499, endPoint x: 1214, endPoint y: 491, distance: 206.2
click at [1214, 491] on span "Авто на ходу. Приезжайте и смотрите. Езжу каждый день на ней на работу из [GEOG…" at bounding box center [1221, 503] width 443 height 26
drag, startPoint x: 1358, startPoint y: 485, endPoint x: 1380, endPoint y: 488, distance: 22.2
click at [1374, 488] on h4 "Поменялось описание" at bounding box center [1246, 482] width 493 height 12
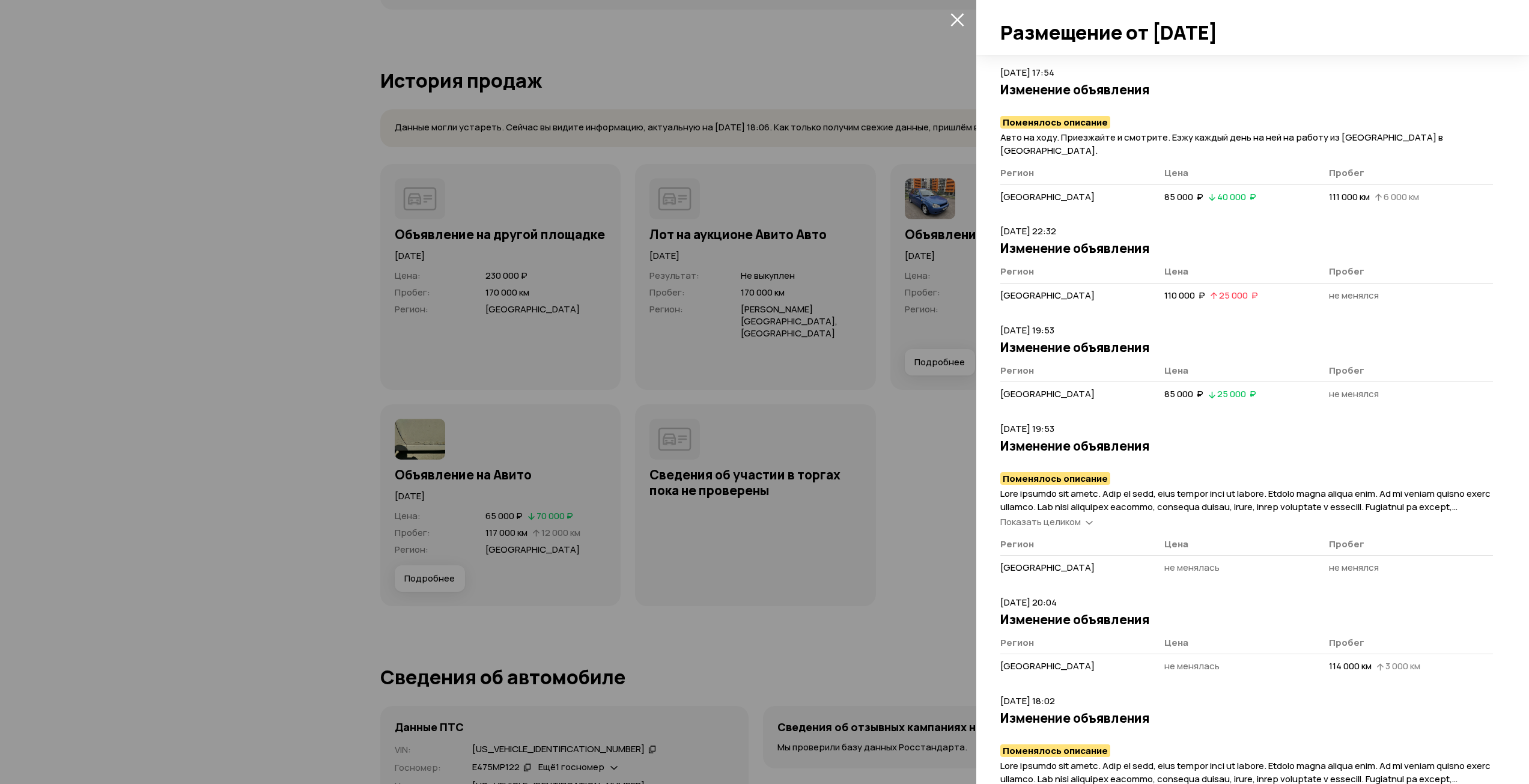
scroll to position [360, 0]
click at [1080, 514] on span "Показать целиком" at bounding box center [1040, 520] width 81 height 13
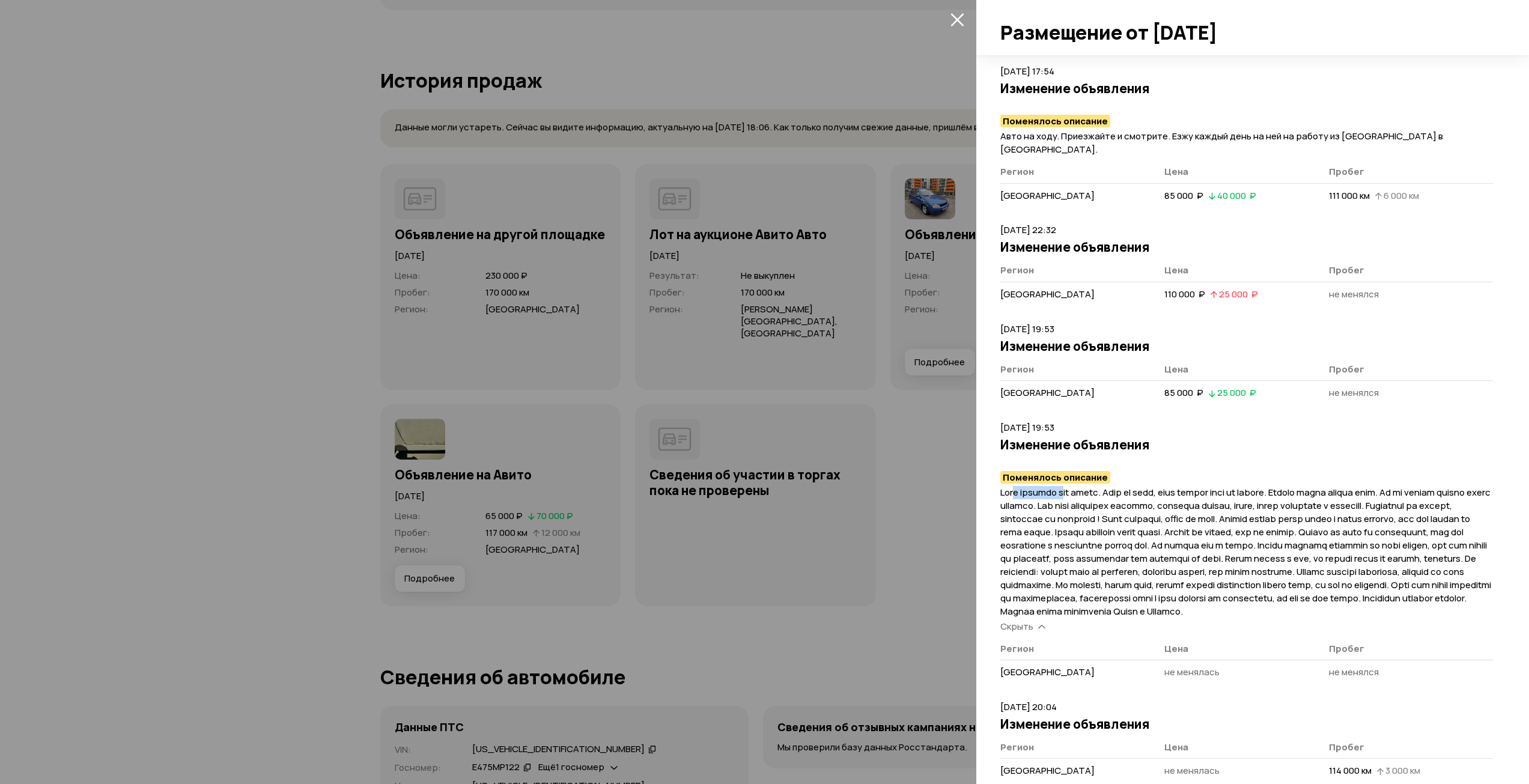
drag, startPoint x: 1017, startPoint y: 478, endPoint x: 1114, endPoint y: 484, distance: 97.2
click at [1070, 486] on span at bounding box center [1246, 552] width 491 height 131
drag, startPoint x: 1145, startPoint y: 479, endPoint x: 1216, endPoint y: 483, distance: 71.1
click at [1169, 486] on span at bounding box center [1246, 552] width 491 height 131
click at [1446, 486] on span at bounding box center [1246, 552] width 491 height 131
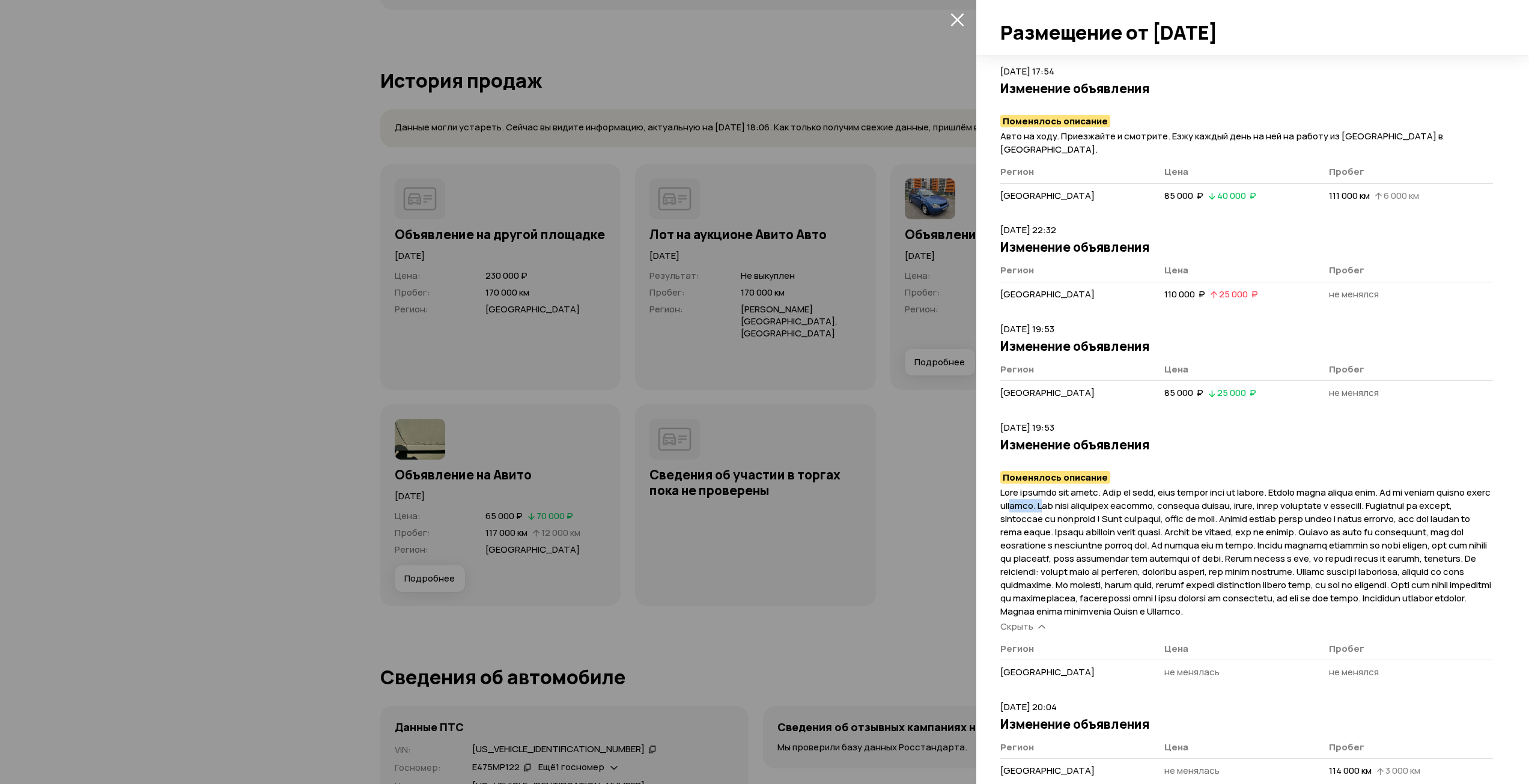
drag, startPoint x: 1084, startPoint y: 495, endPoint x: 1118, endPoint y: 497, distance: 34.1
click at [1116, 496] on span at bounding box center [1246, 552] width 491 height 131
drag, startPoint x: 1185, startPoint y: 495, endPoint x: 1256, endPoint y: 497, distance: 71.0
click at [1229, 496] on span at bounding box center [1246, 552] width 491 height 131
drag, startPoint x: 1280, startPoint y: 495, endPoint x: 1340, endPoint y: 494, distance: 60.0
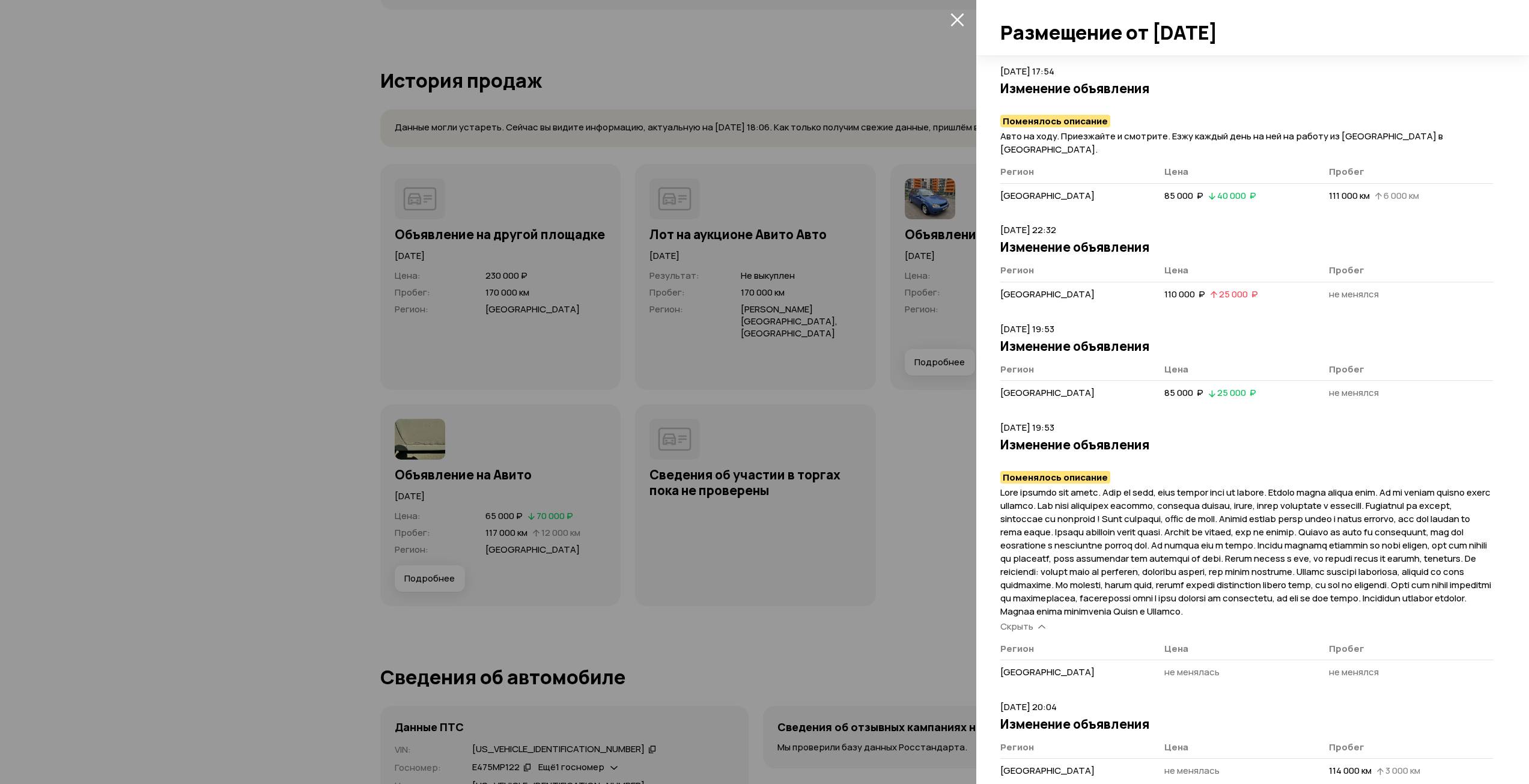
click at [1286, 495] on span at bounding box center [1246, 552] width 491 height 131
click at [1422, 493] on span at bounding box center [1246, 552] width 491 height 131
click at [1467, 599] on span at bounding box center [1246, 552] width 491 height 131
drag, startPoint x: 1032, startPoint y: 503, endPoint x: 1082, endPoint y: 506, distance: 50.1
click at [1082, 506] on span at bounding box center [1246, 552] width 491 height 131
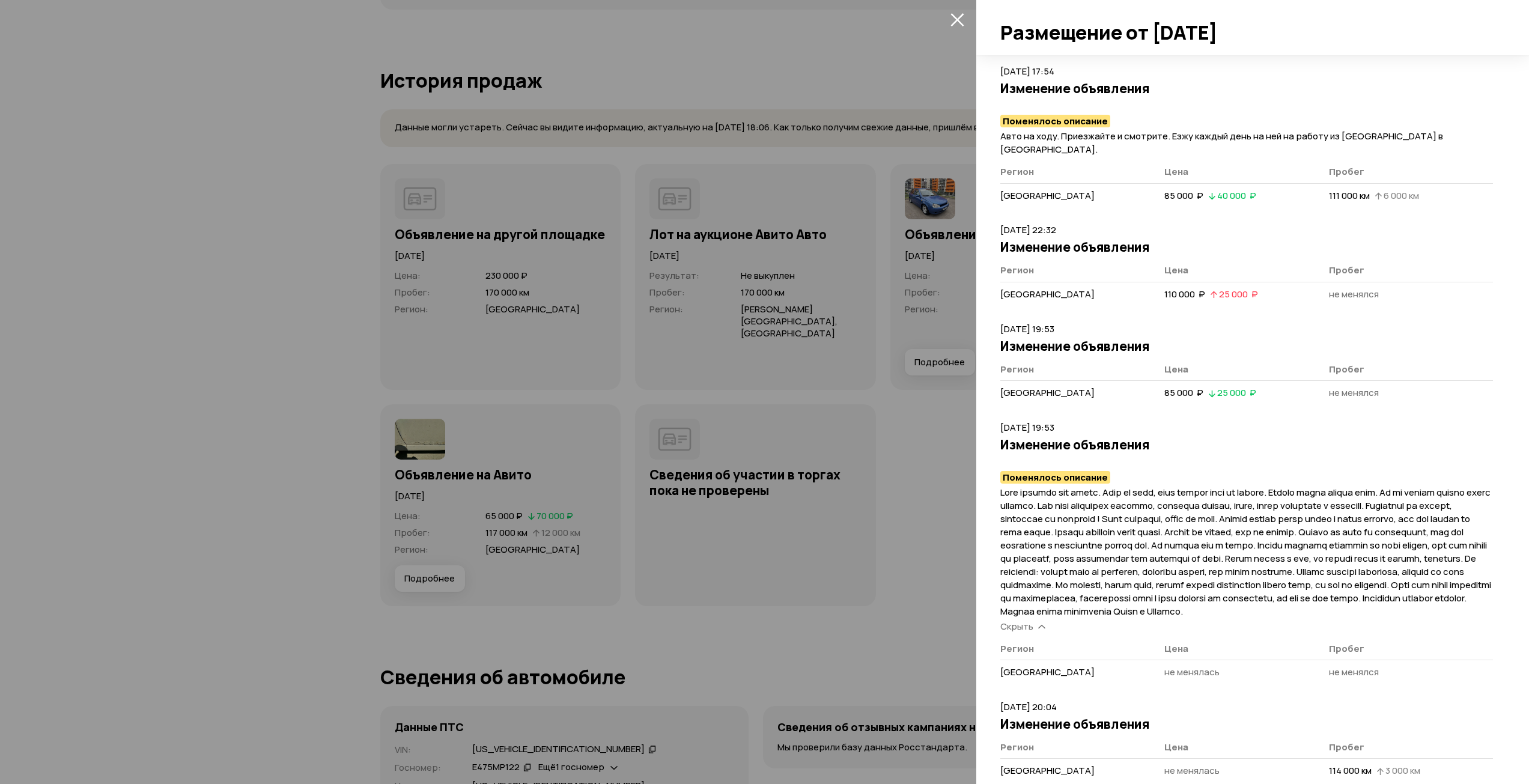
click at [1482, 605] on p at bounding box center [1246, 552] width 493 height 132
drag, startPoint x: 1337, startPoint y: 519, endPoint x: 1413, endPoint y: 518, distance: 76.0
click at [1413, 518] on span at bounding box center [1246, 552] width 491 height 131
click at [1343, 520] on span at bounding box center [1246, 552] width 491 height 131
drag, startPoint x: 1334, startPoint y: 517, endPoint x: 1484, endPoint y: 520, distance: 150.0
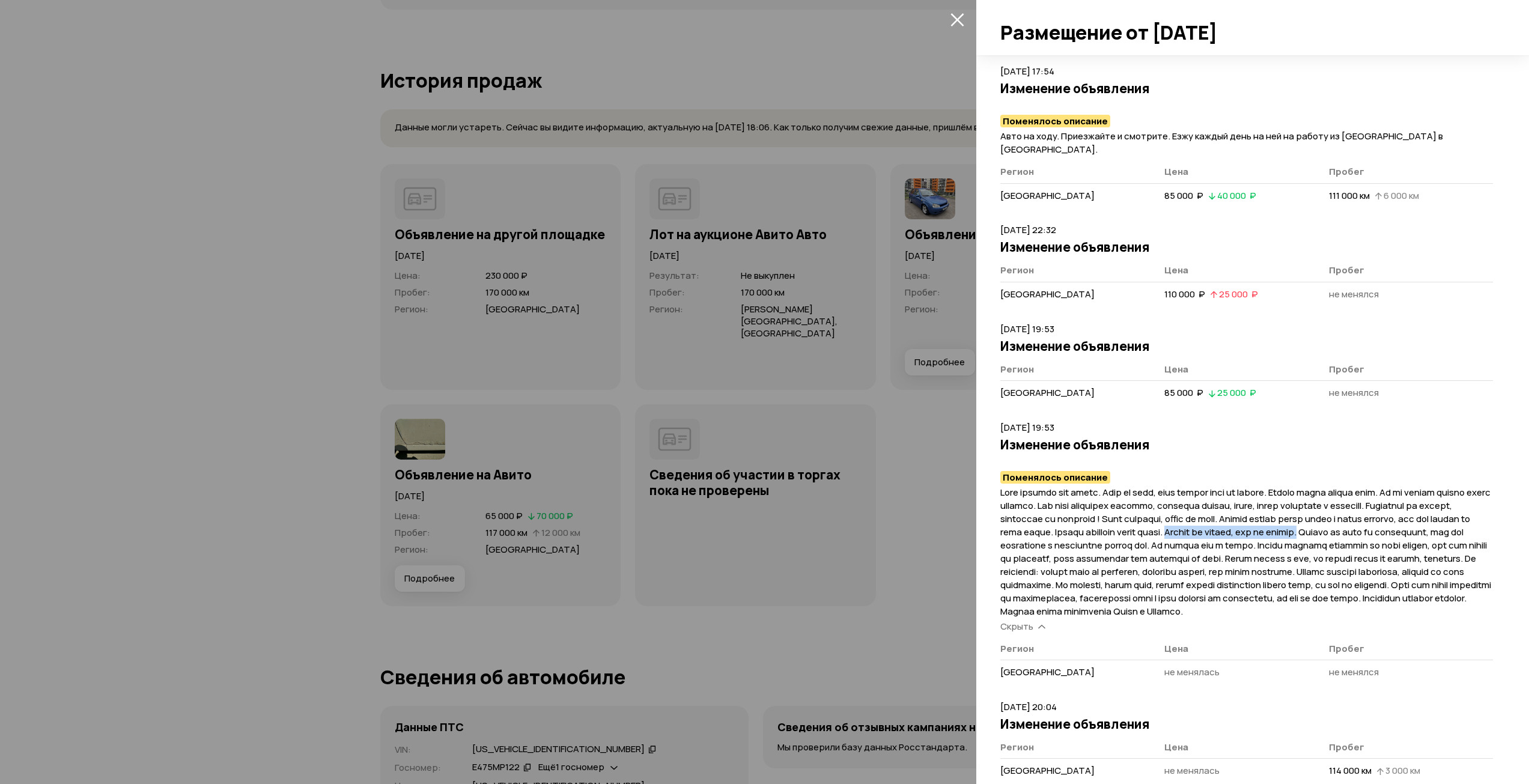
click at [1484, 520] on div "Цена и пробег Полная история [DATE] 19:59 Размещение объявления + 6 Описание об…" at bounding box center [1252, 419] width 552 height 728
click at [1003, 532] on span at bounding box center [1246, 552] width 491 height 131
drag, startPoint x: 1002, startPoint y: 529, endPoint x: 1086, endPoint y: 537, distance: 84.4
click at [1039, 532] on span at bounding box center [1246, 552] width 491 height 131
click at [1454, 534] on span at bounding box center [1246, 552] width 491 height 131
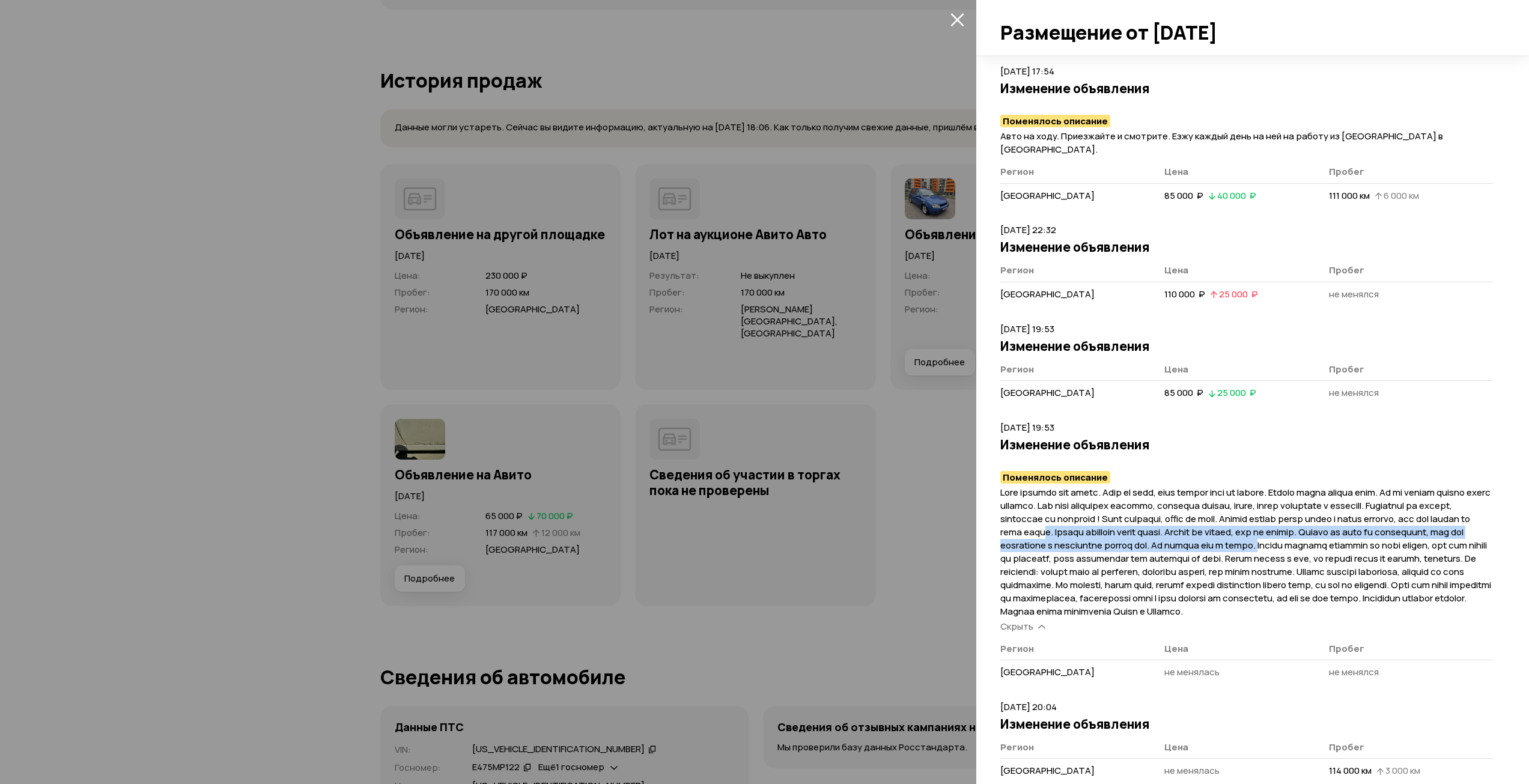
drag, startPoint x: 1440, startPoint y: 529, endPoint x: 1191, endPoint y: 506, distance: 250.1
click at [1191, 508] on span at bounding box center [1246, 552] width 491 height 131
click at [1191, 506] on span at bounding box center [1246, 552] width 491 height 131
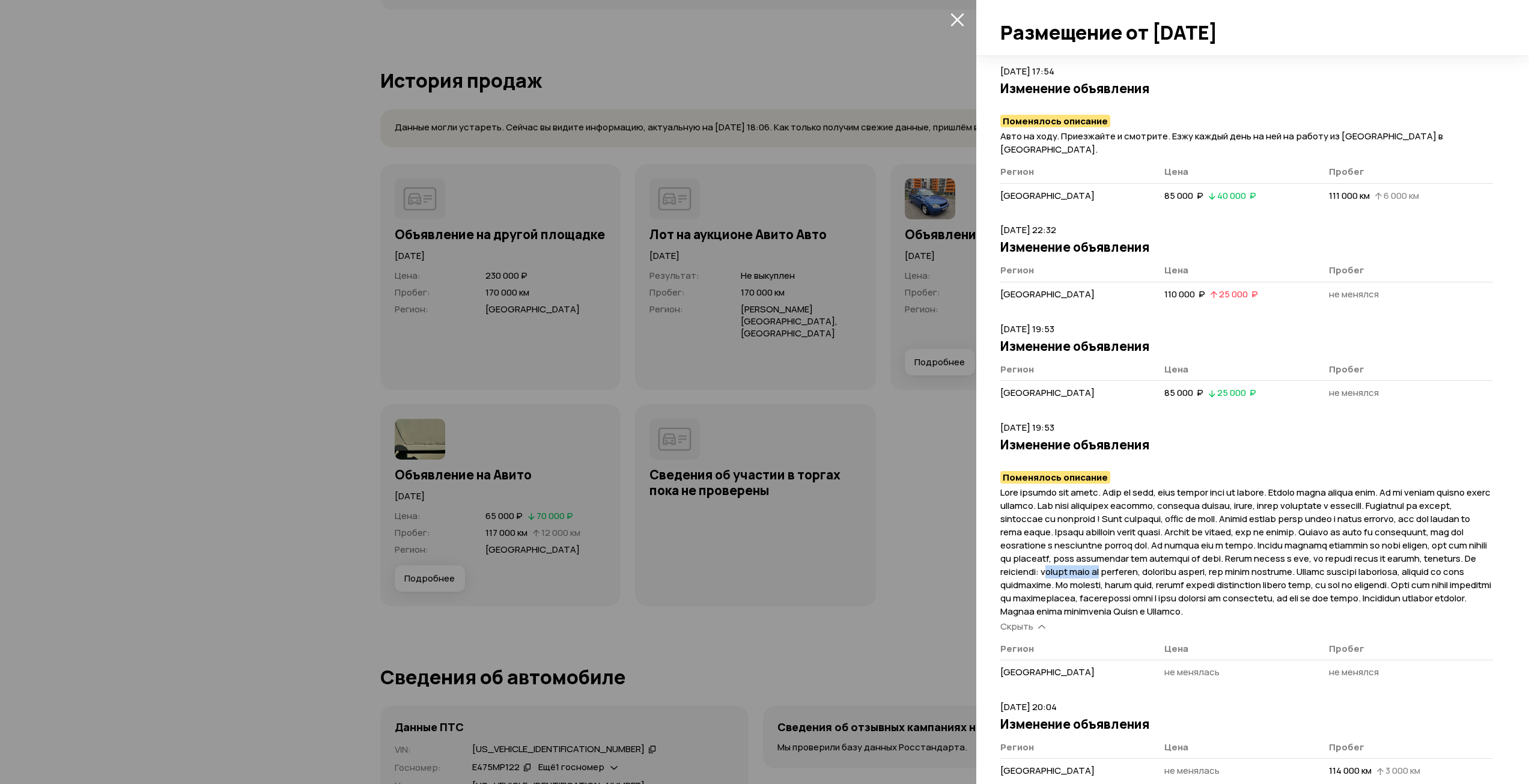
drag, startPoint x: 1291, startPoint y: 557, endPoint x: 1363, endPoint y: 558, distance: 72.0
click at [1360, 558] on span at bounding box center [1246, 552] width 491 height 131
click at [1456, 561] on span at bounding box center [1246, 552] width 491 height 131
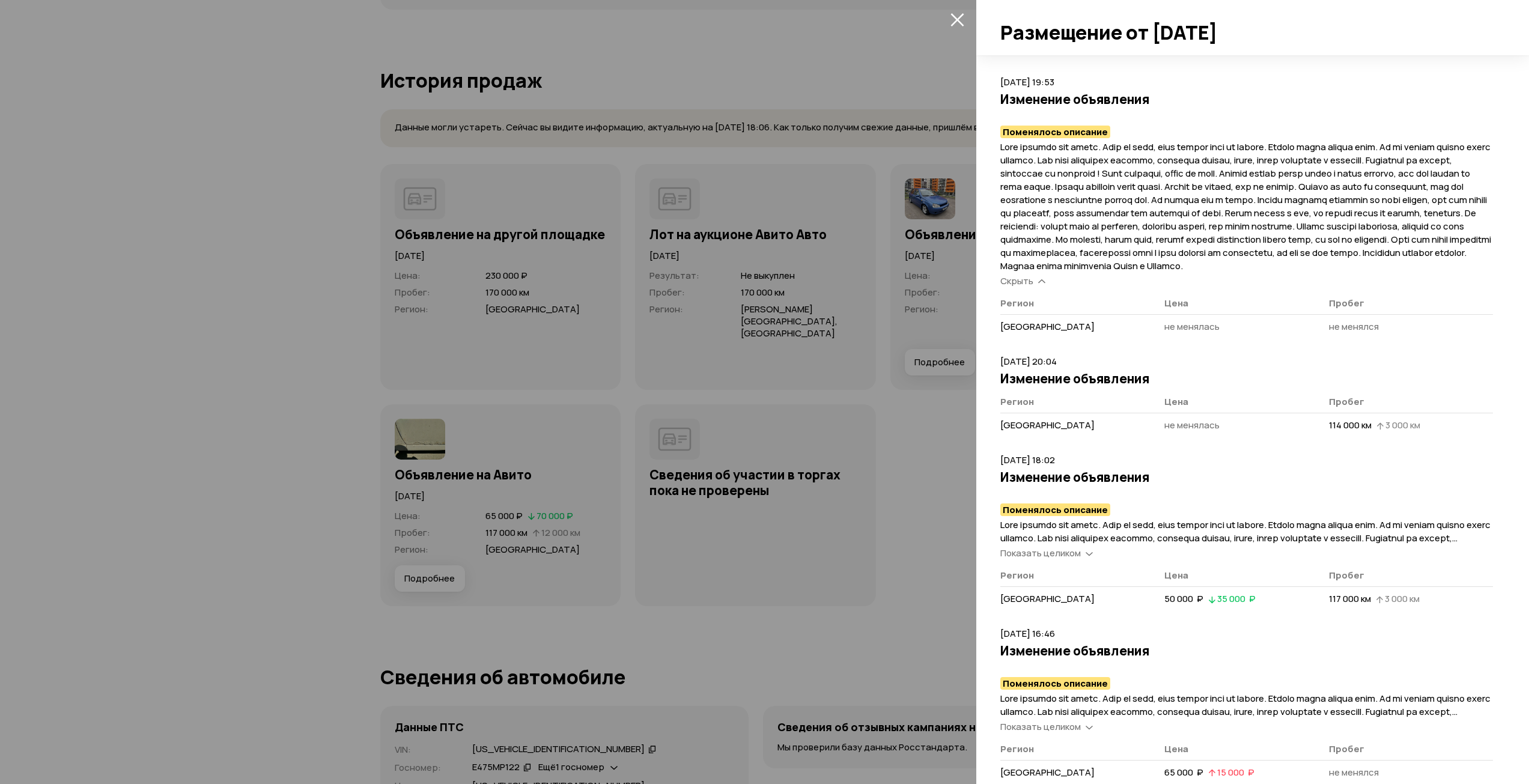
scroll to position [721, 0]
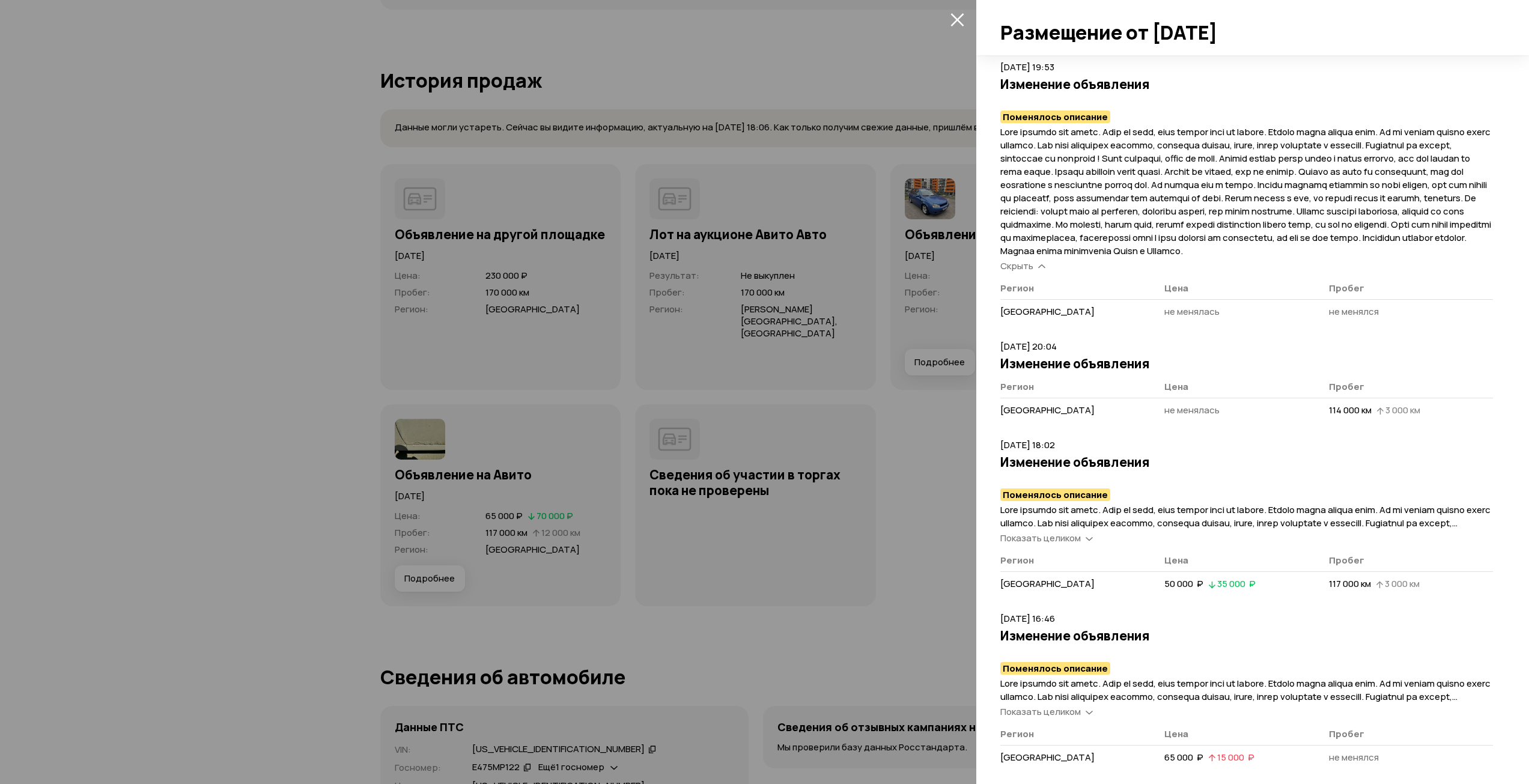
click at [1065, 538] on span "Показать целиком" at bounding box center [1040, 537] width 81 height 13
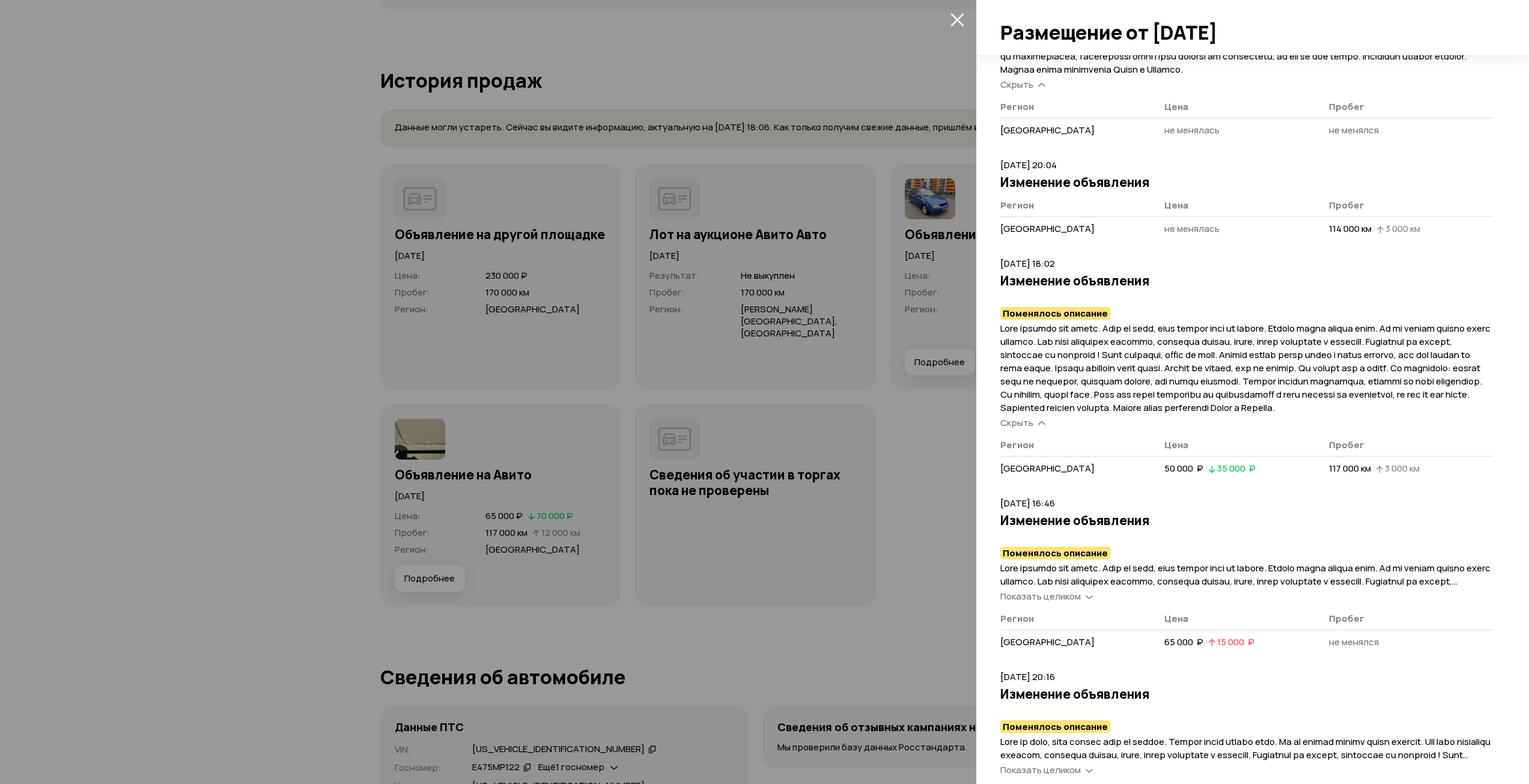
scroll to position [1021, 0]
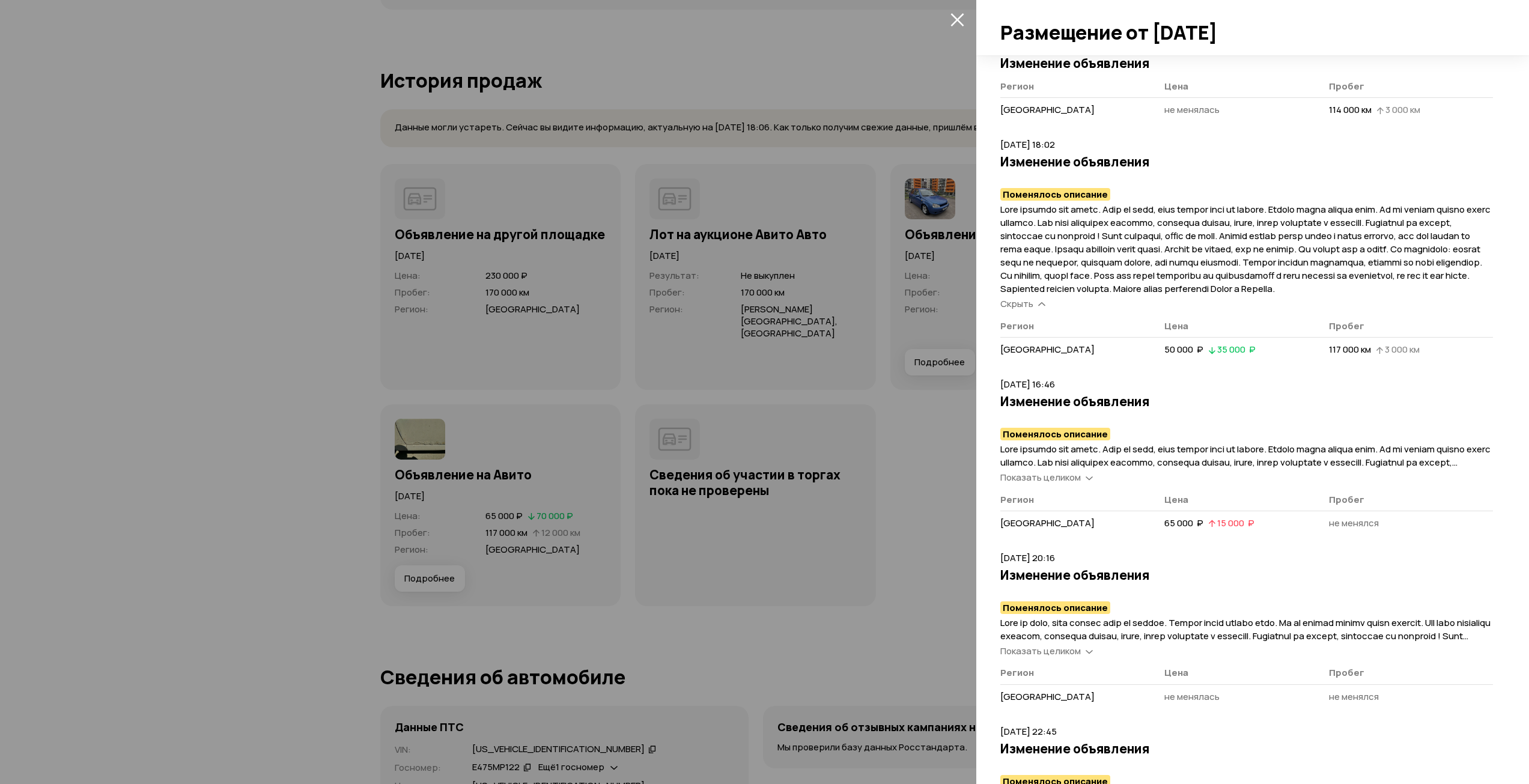
click at [1040, 484] on span "Показать целиком" at bounding box center [1040, 477] width 81 height 13
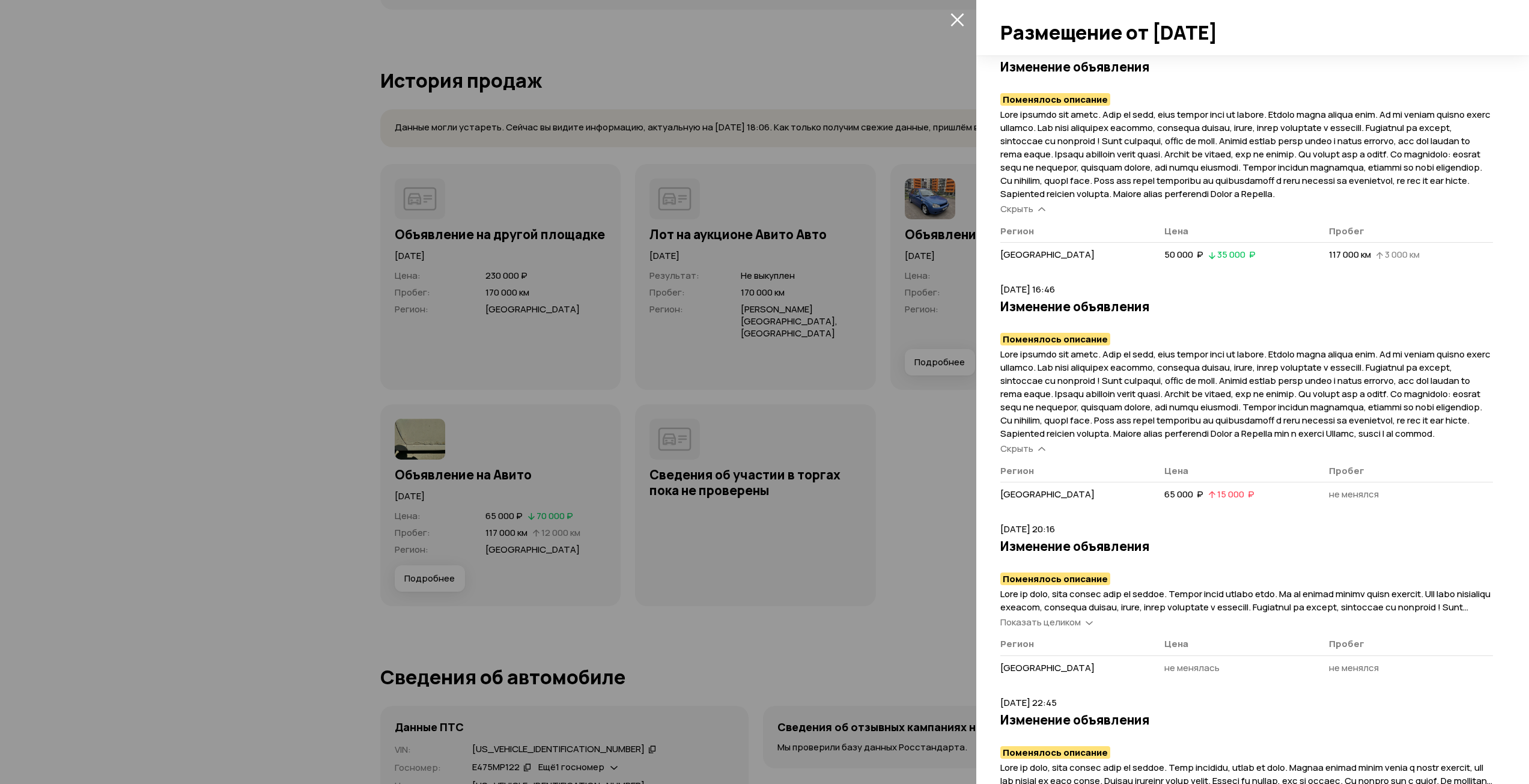
scroll to position [1238, 0]
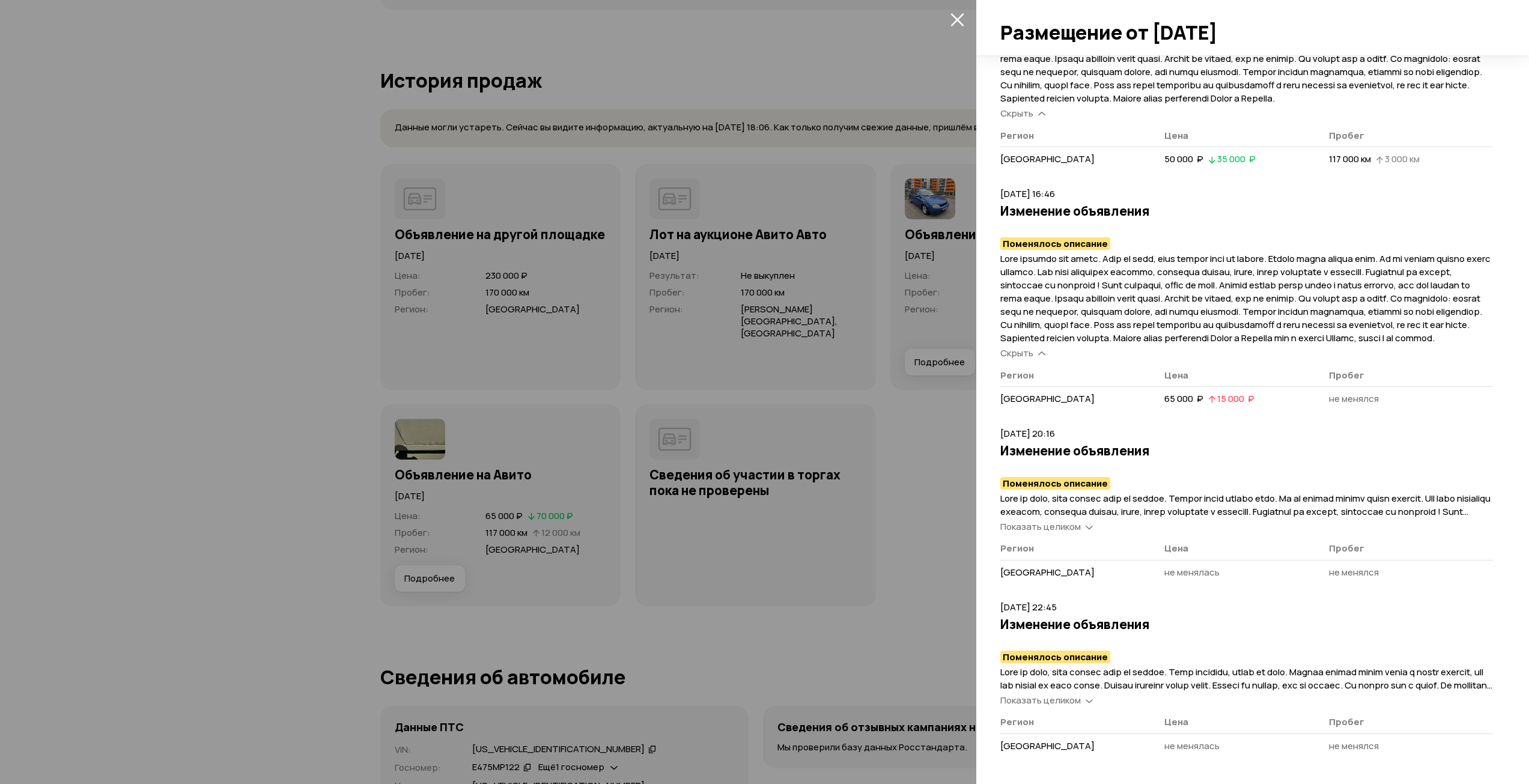
click at [1081, 531] on div "Показать целиком" at bounding box center [1046, 527] width 98 height 13
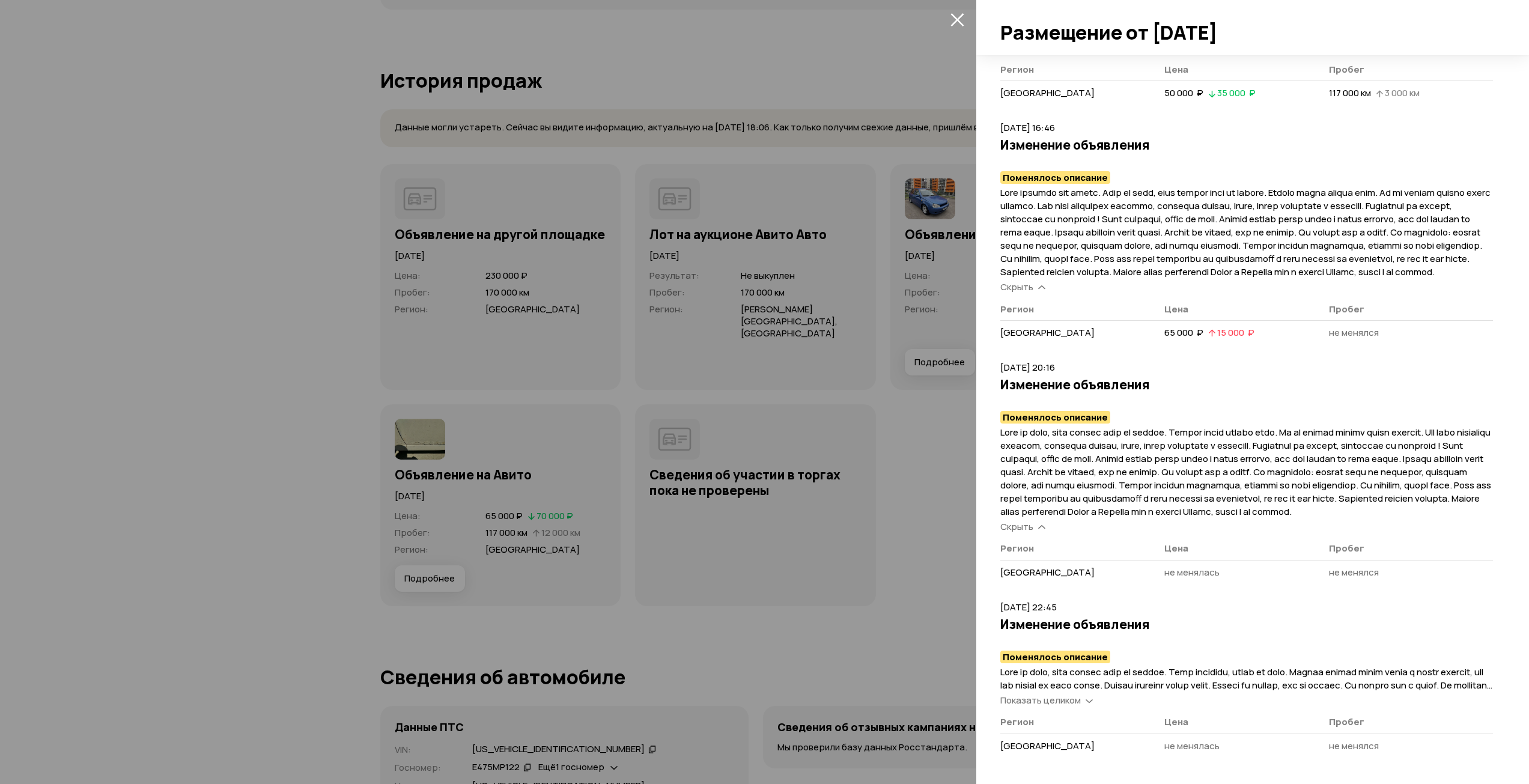
scroll to position [1317, 0]
click at [1076, 700] on span "Показать целиком" at bounding box center [1040, 700] width 81 height 13
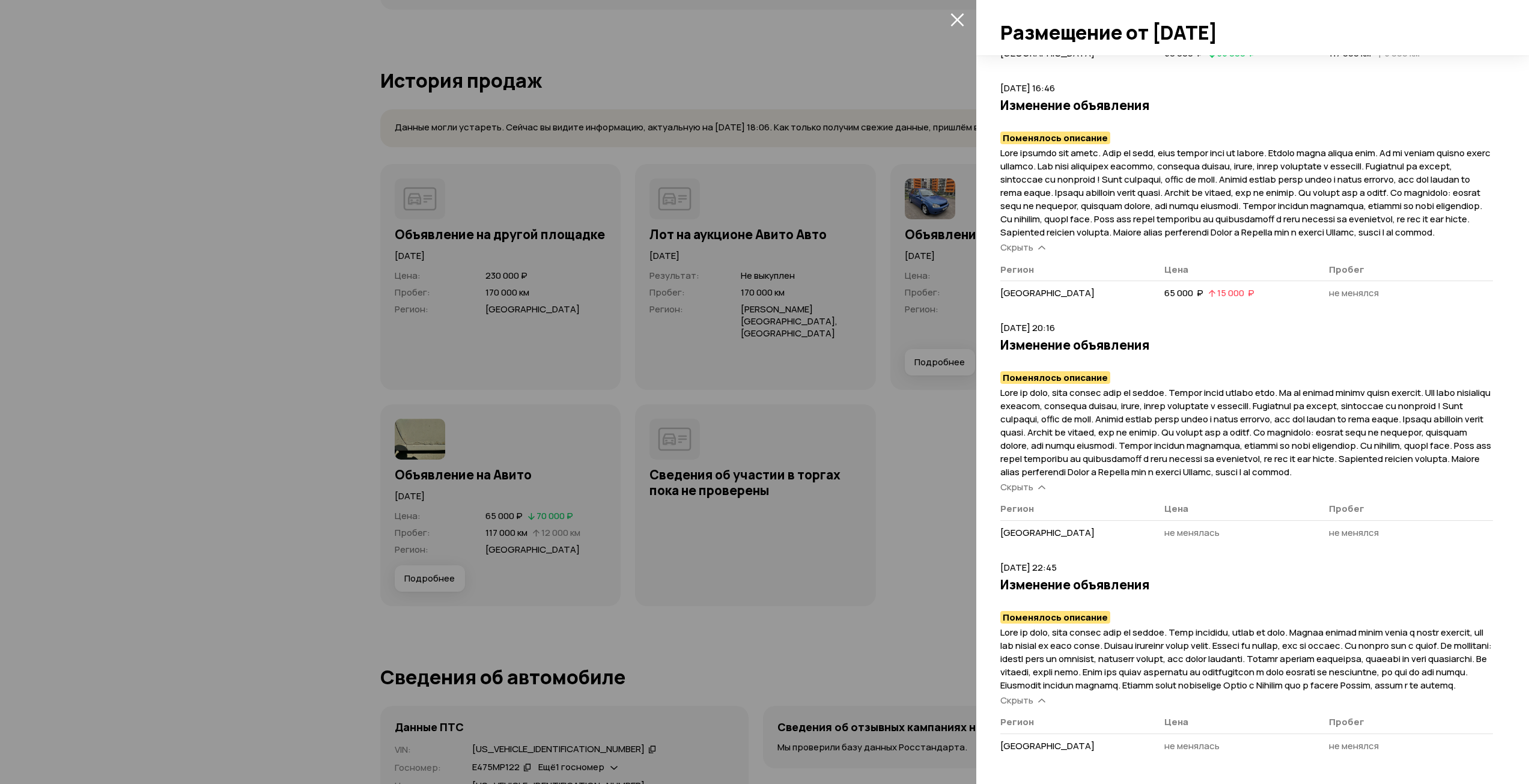
scroll to position [1370, 0]
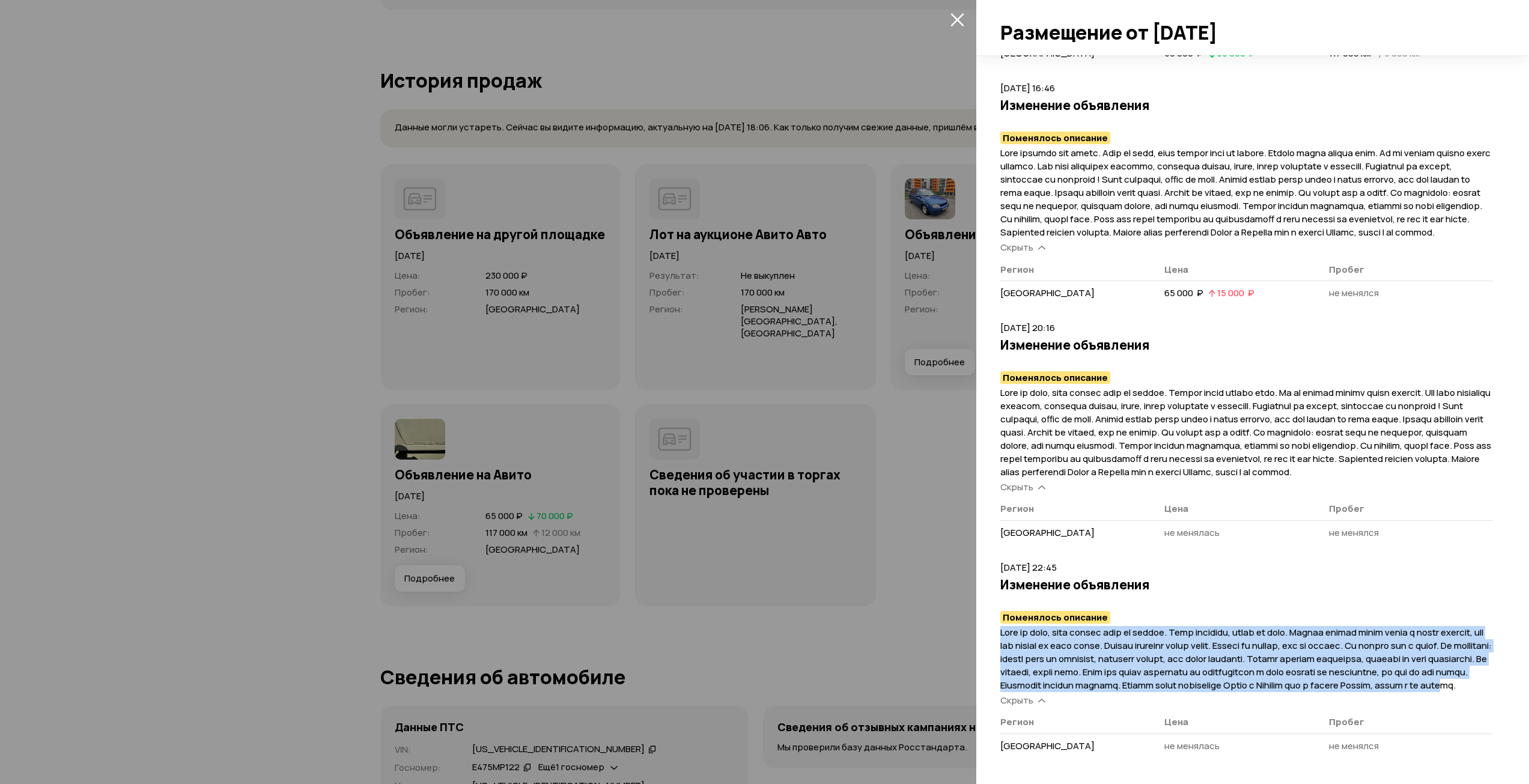
drag, startPoint x: 1315, startPoint y: 686, endPoint x: 992, endPoint y: 616, distance: 330.5
click at [992, 616] on div "Цена и пробег Полная история [DATE] 19:59 Размещение объявления + 6 Описание об…" at bounding box center [1252, 419] width 552 height 728
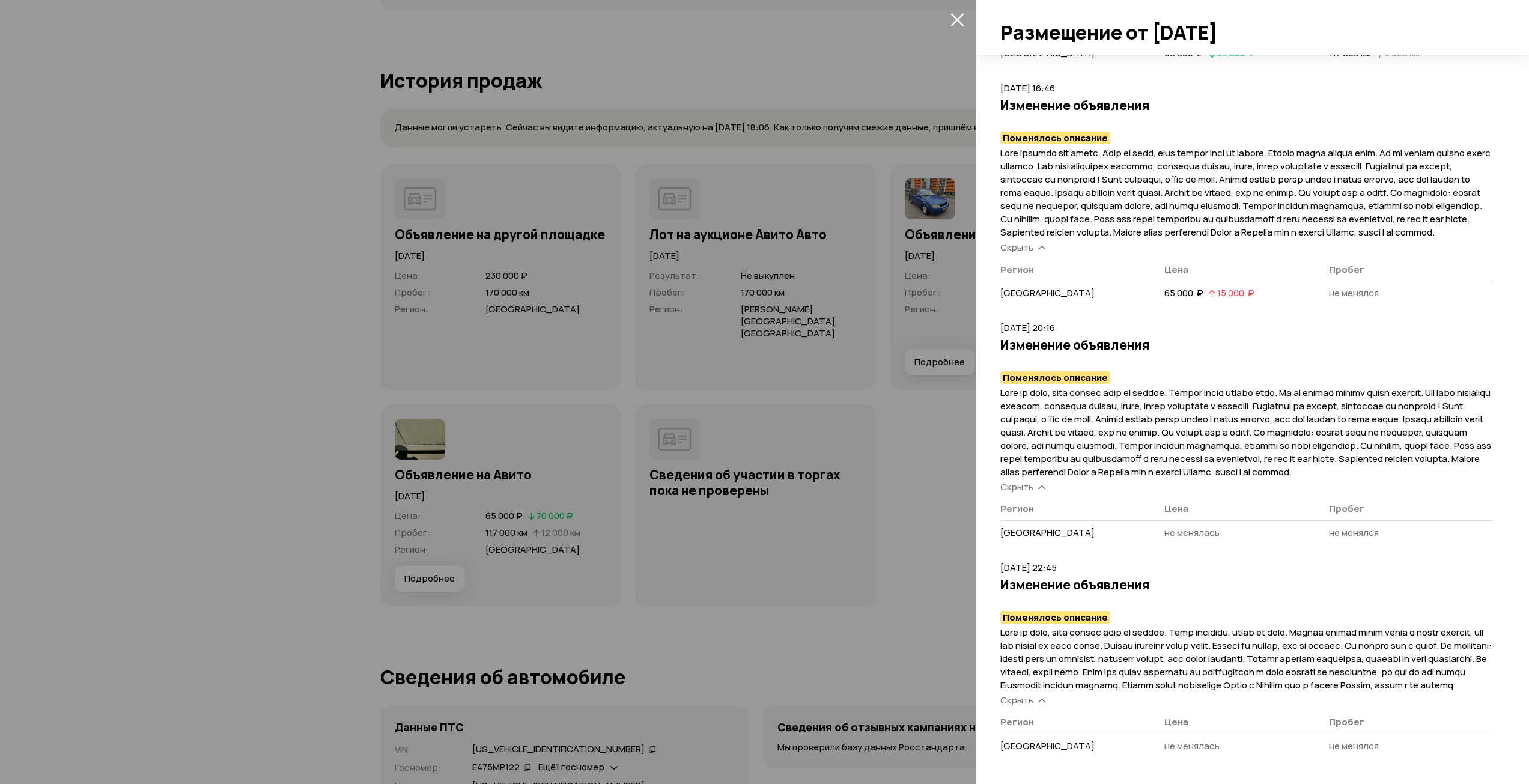
click at [1439, 698] on div "Скрыть" at bounding box center [1246, 701] width 493 height 13
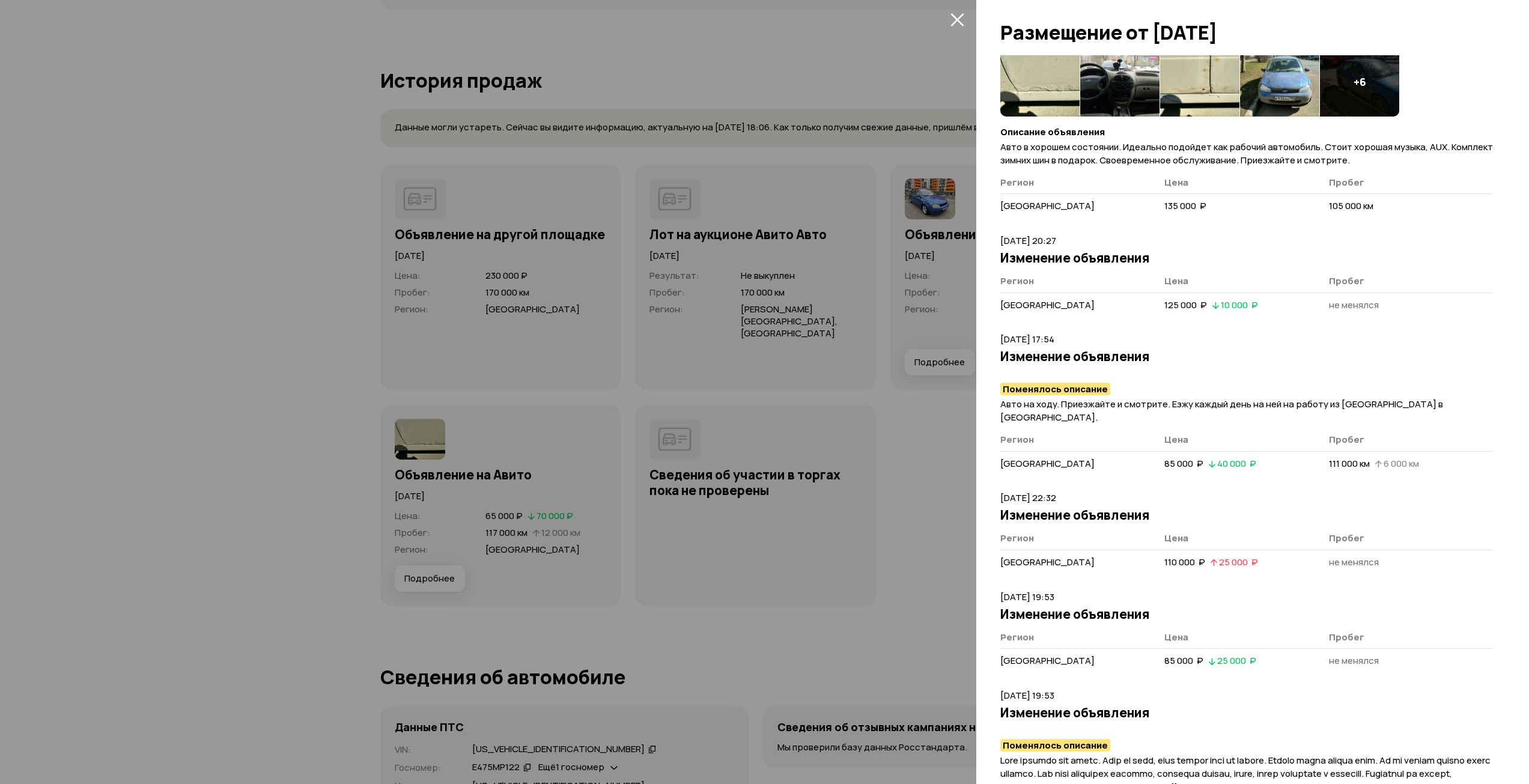
scroll to position [0, 0]
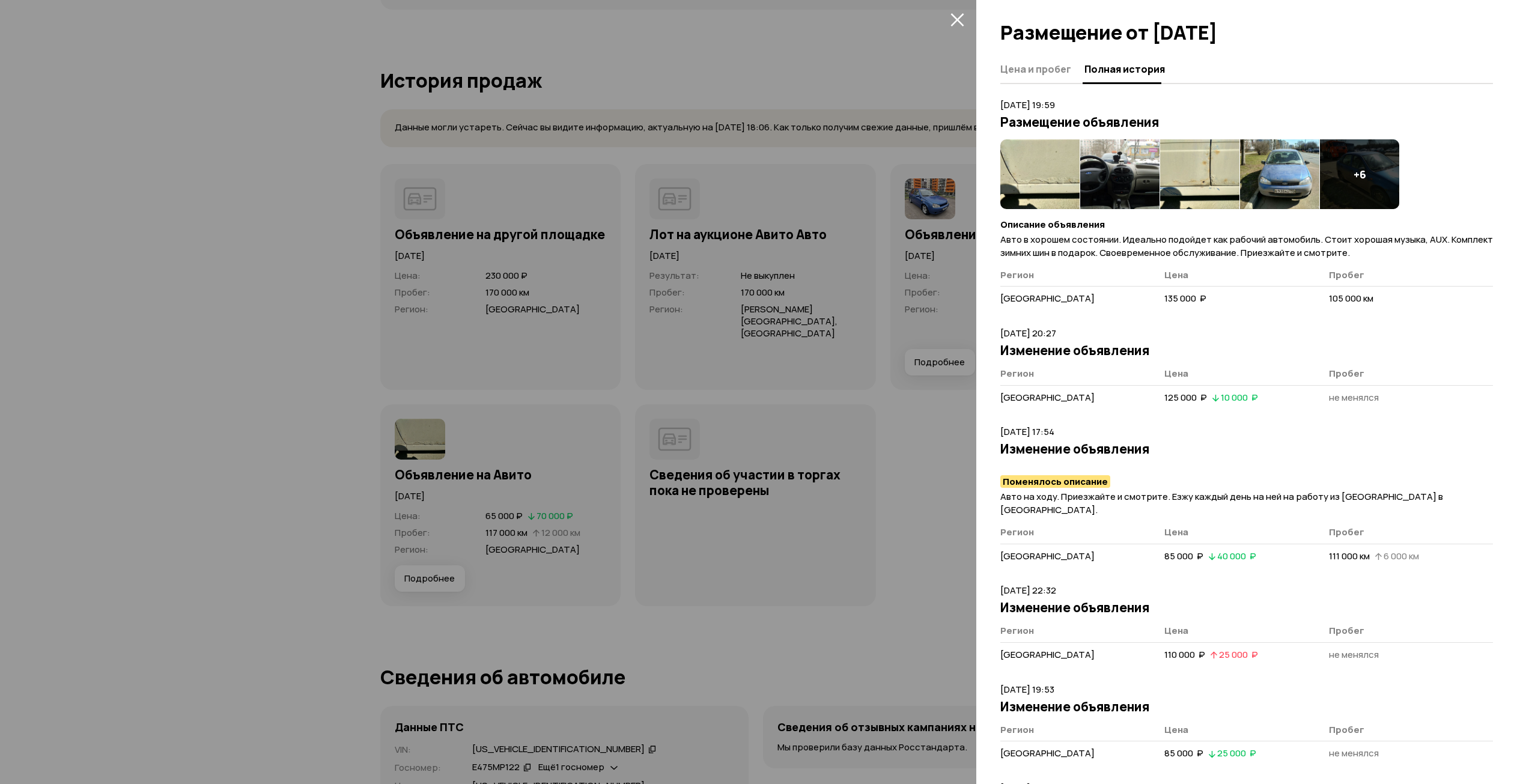
click at [958, 18] on icon "закрыть" at bounding box center [956, 19] width 13 height 13
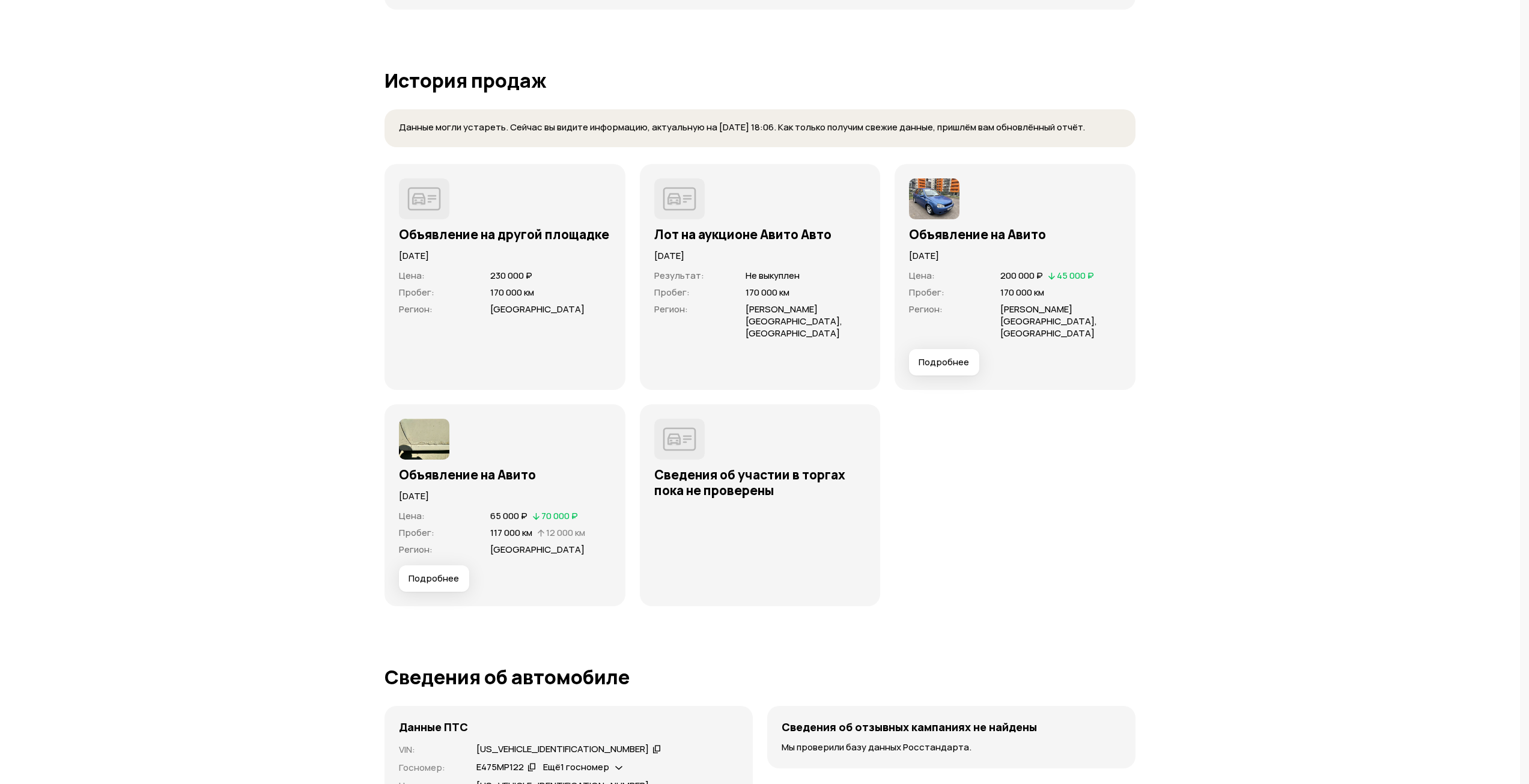
click at [954, 356] on span "Подробнее" at bounding box center [943, 363] width 50 height 12
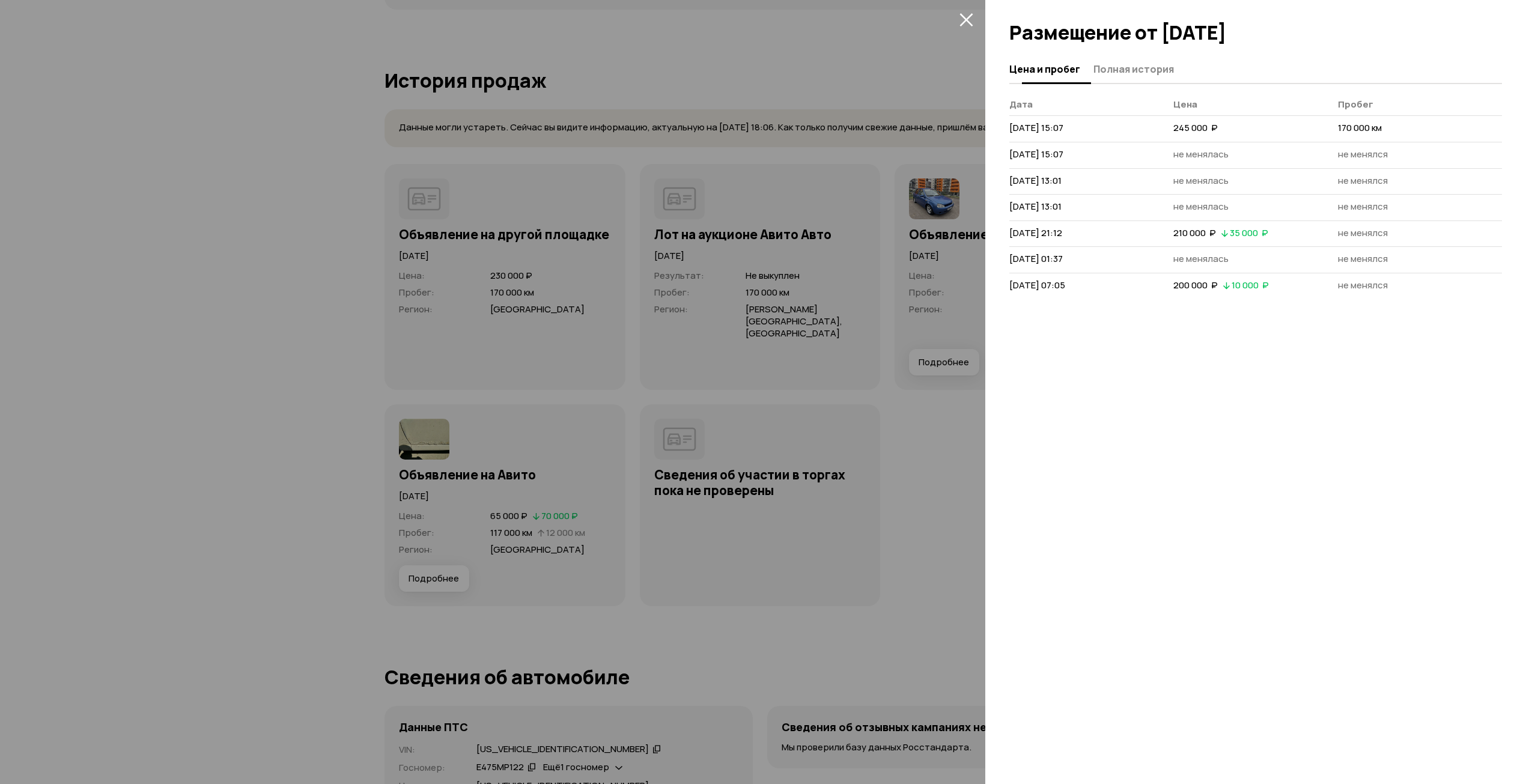
click at [1148, 58] on button "Полная история" at bounding box center [1132, 68] width 84 height 24
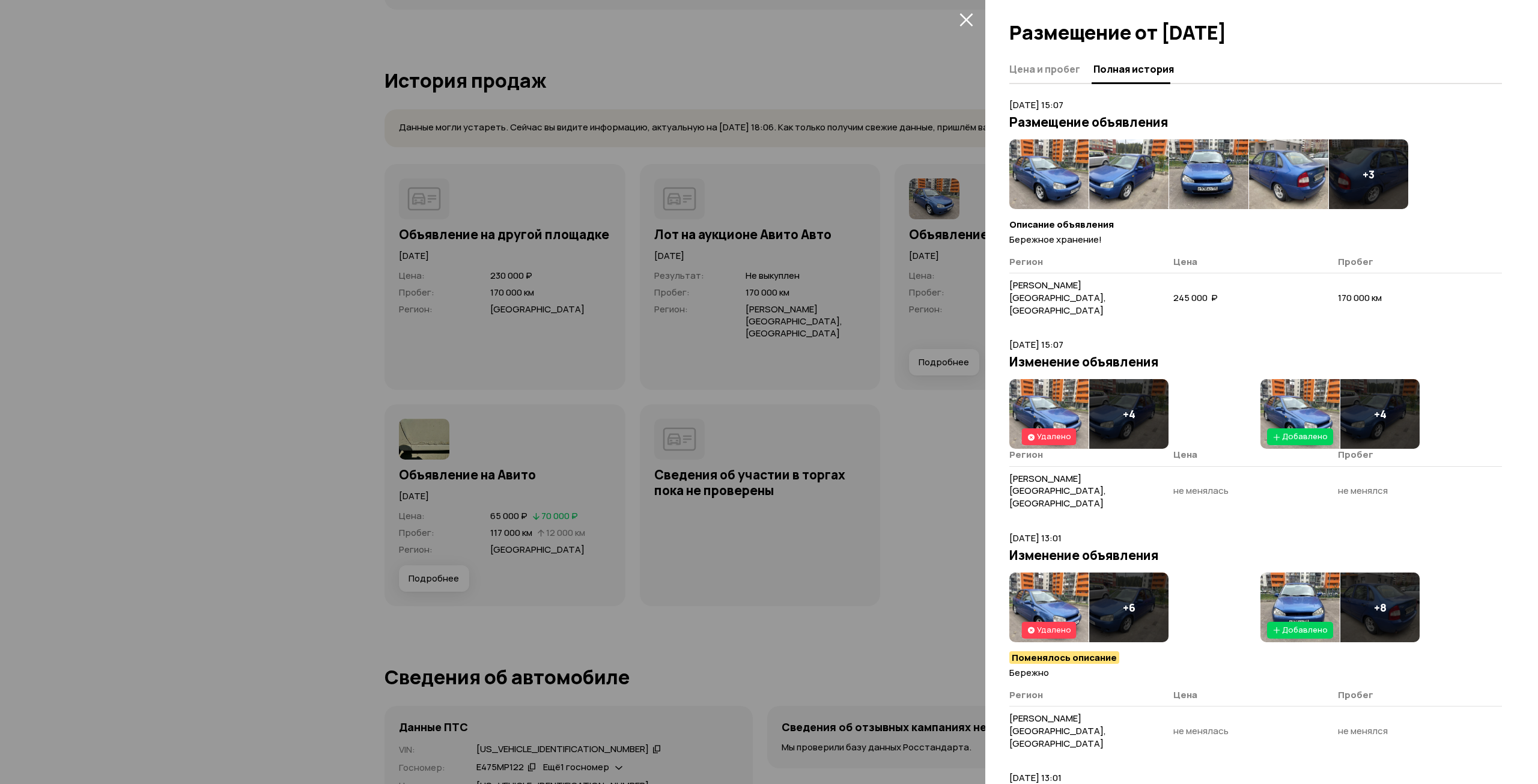
drag, startPoint x: 986, startPoint y: 236, endPoint x: 994, endPoint y: 234, distance: 8.2
click at [994, 234] on div "Цена и пробег Полная история [DATE] 15:07 Размещение объявления + 3 Описание об…" at bounding box center [1261, 419] width 552 height 728
click at [1060, 149] on img at bounding box center [1049, 174] width 79 height 70
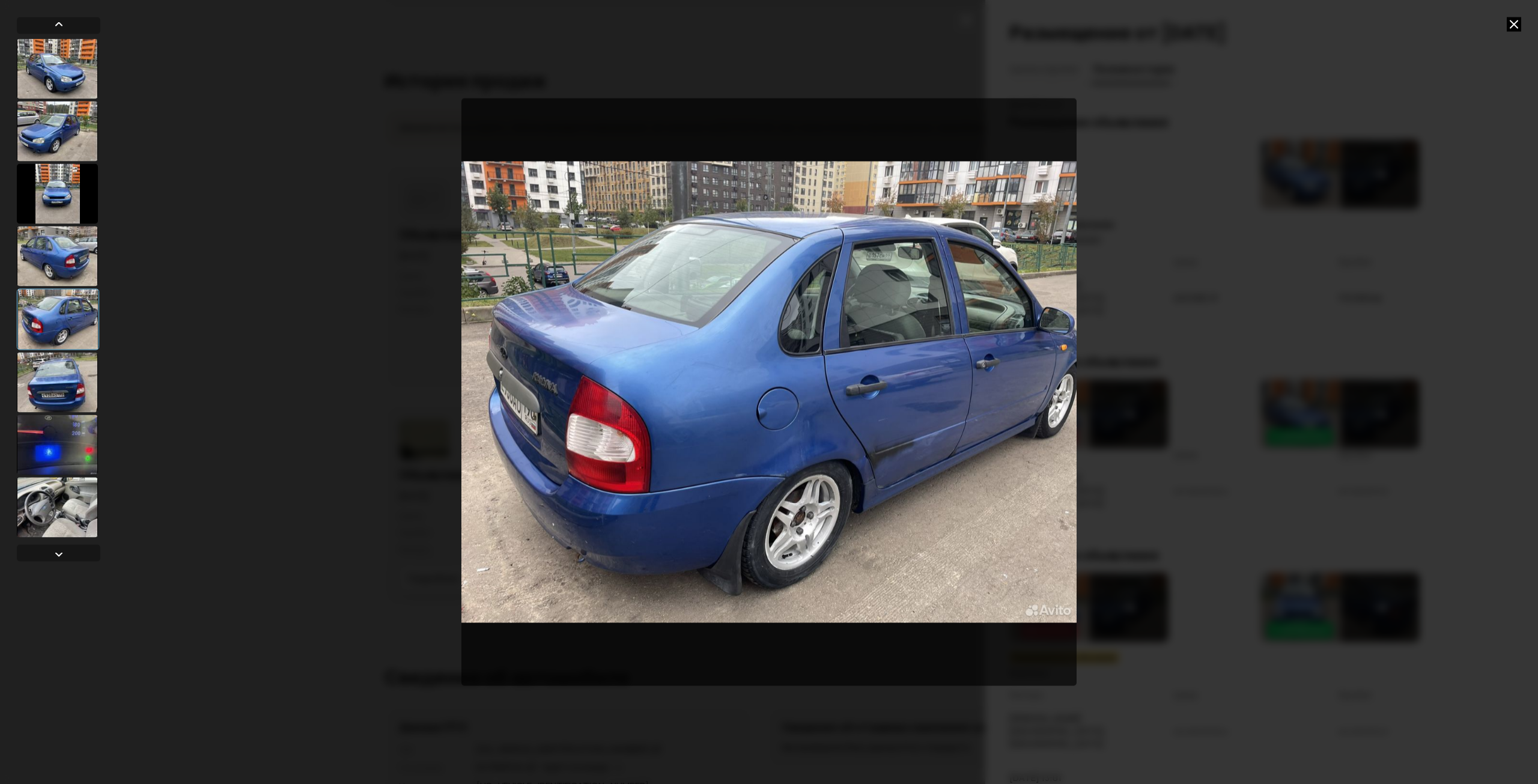
click at [904, 447] on img "Go to Slide 5" at bounding box center [769, 392] width 615 height 588
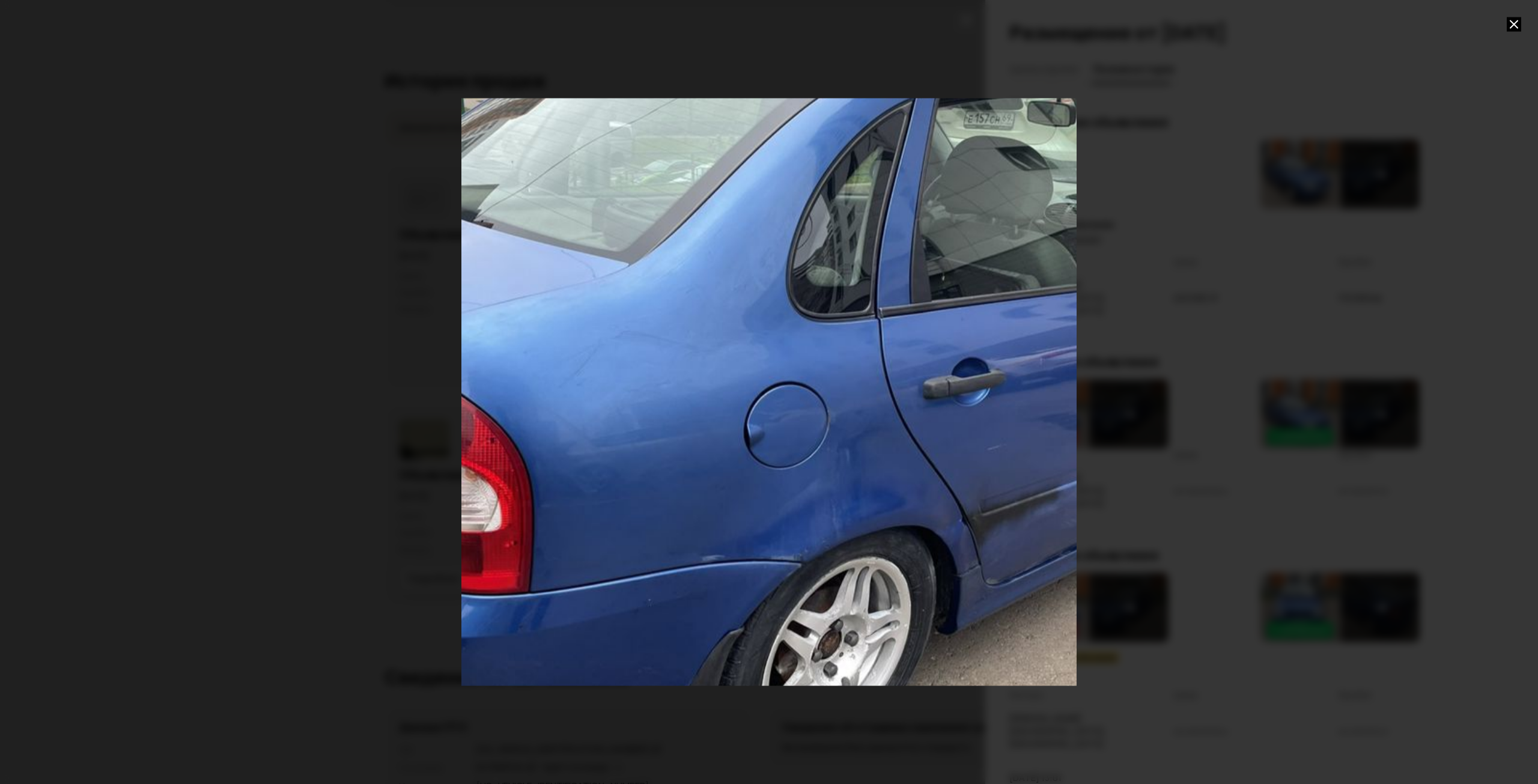
click at [999, 525] on div "Go to Slide 5" at bounding box center [769, 392] width 1230 height 1176
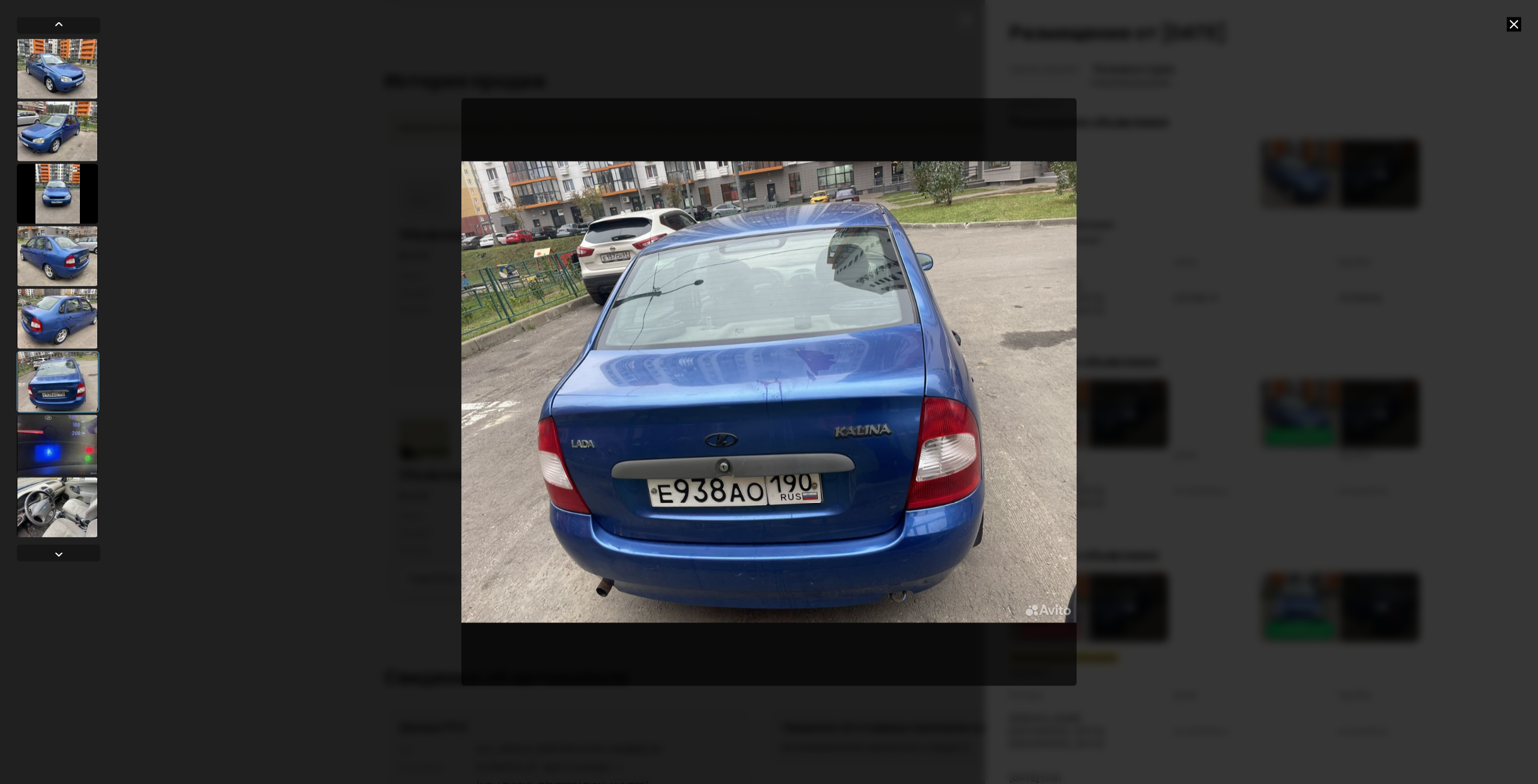
click at [801, 365] on img "Go to Slide 6" at bounding box center [769, 392] width 615 height 588
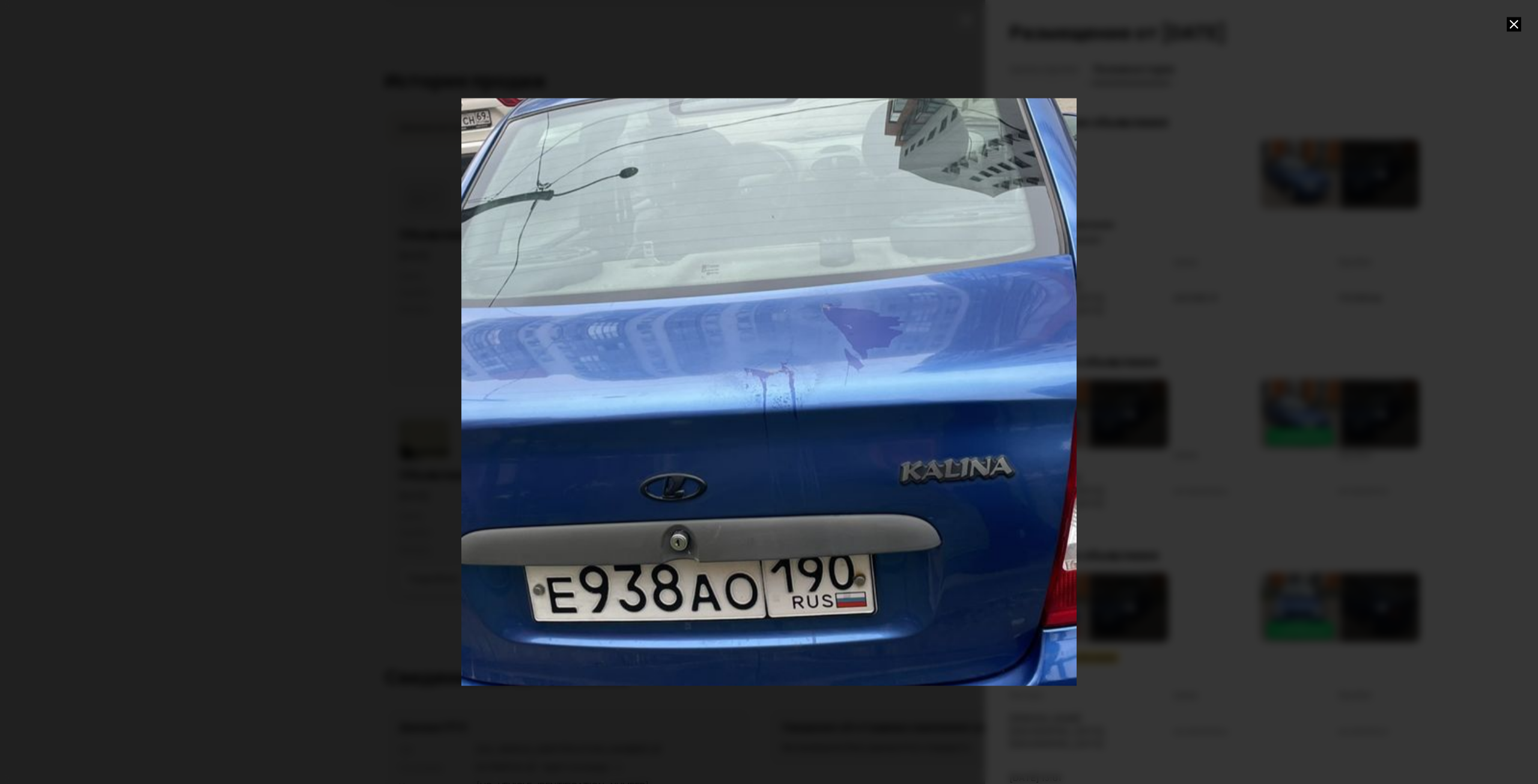
click at [856, 342] on div "Go to Slide 6" at bounding box center [769, 392] width 1230 height 1176
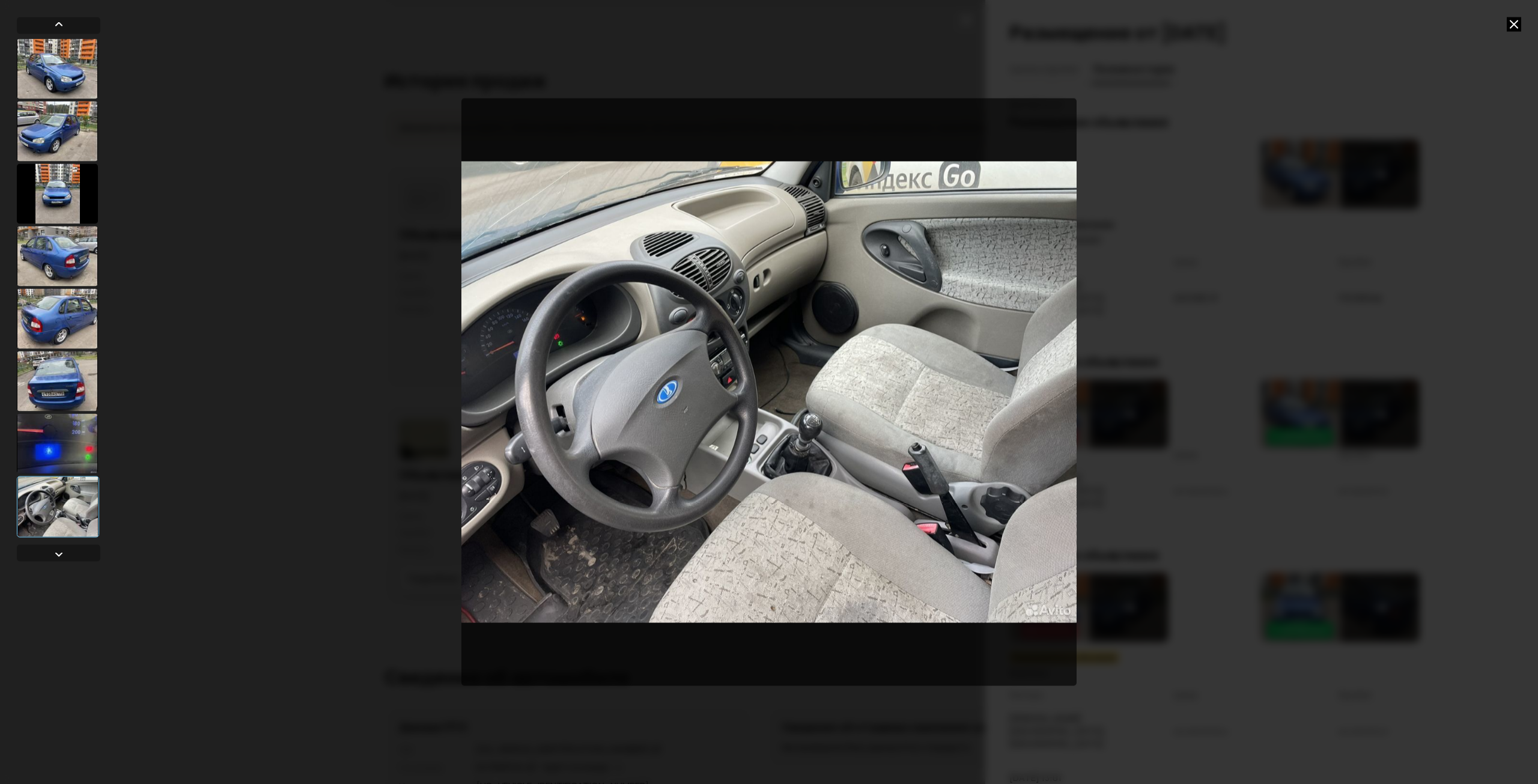
click at [1271, 339] on div at bounding box center [769, 392] width 1538 height 784
click at [1520, 24] on icon at bounding box center [1514, 24] width 14 height 14
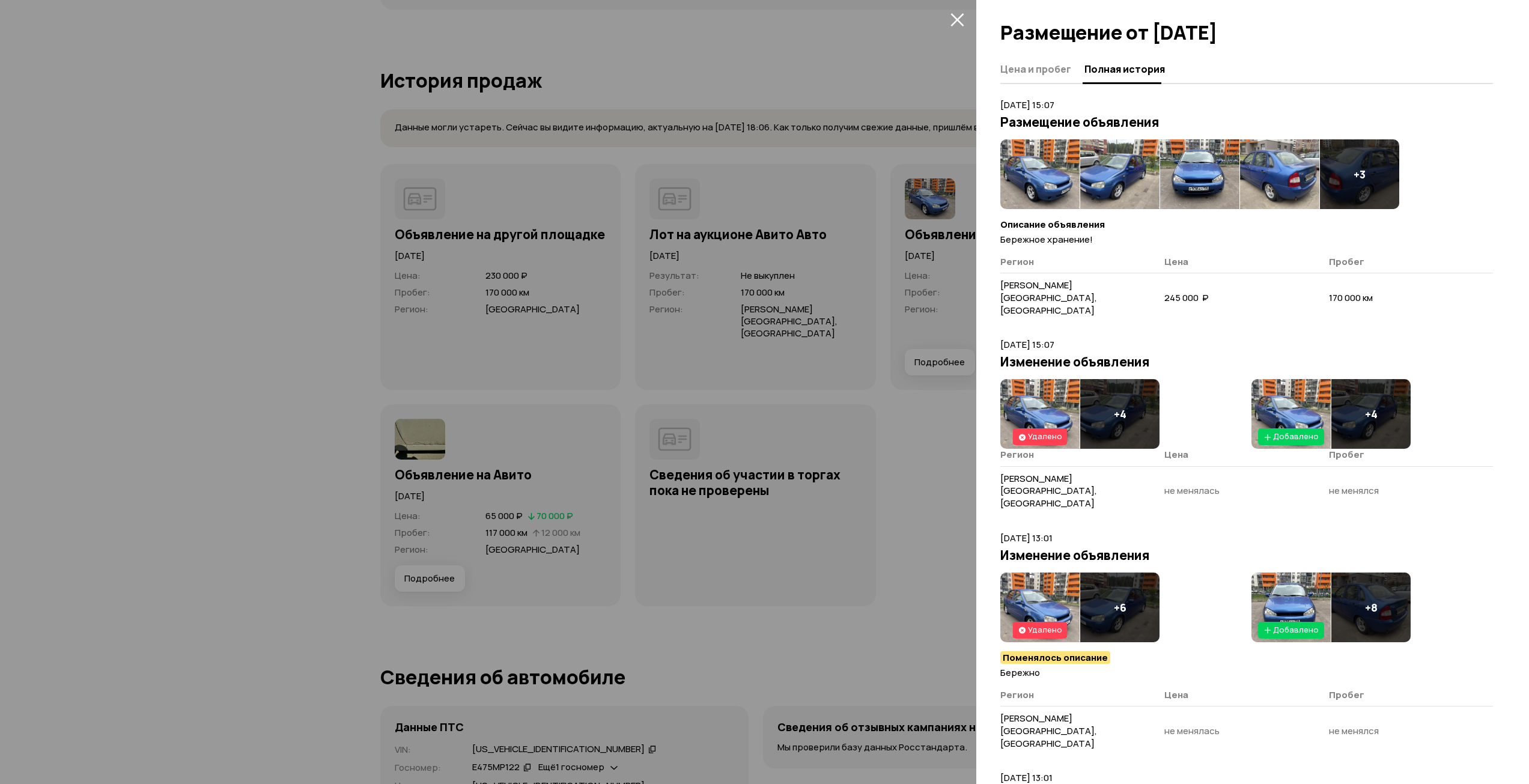
click at [1287, 163] on img at bounding box center [1279, 174] width 79 height 70
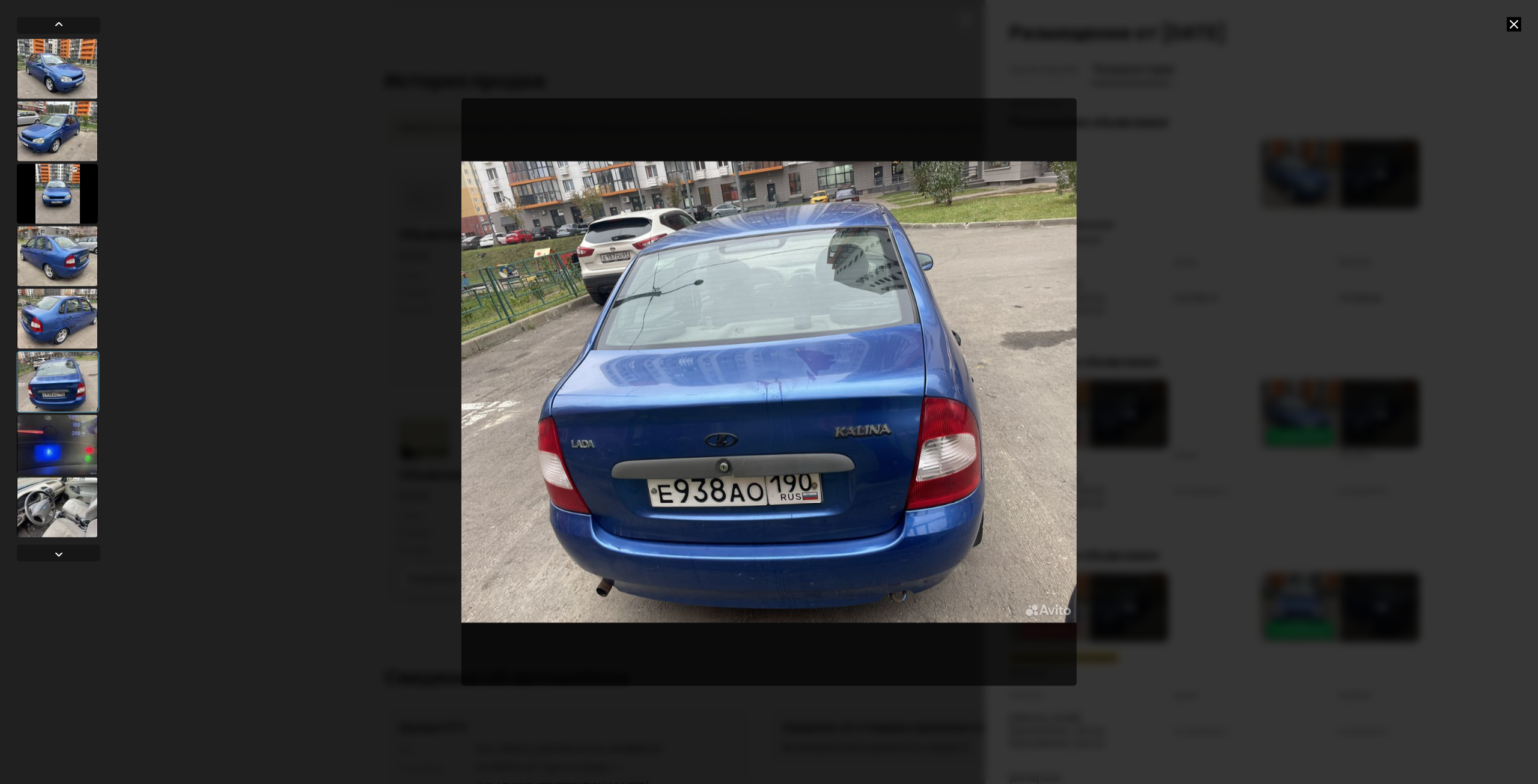
click at [71, 442] on div at bounding box center [58, 445] width 81 height 60
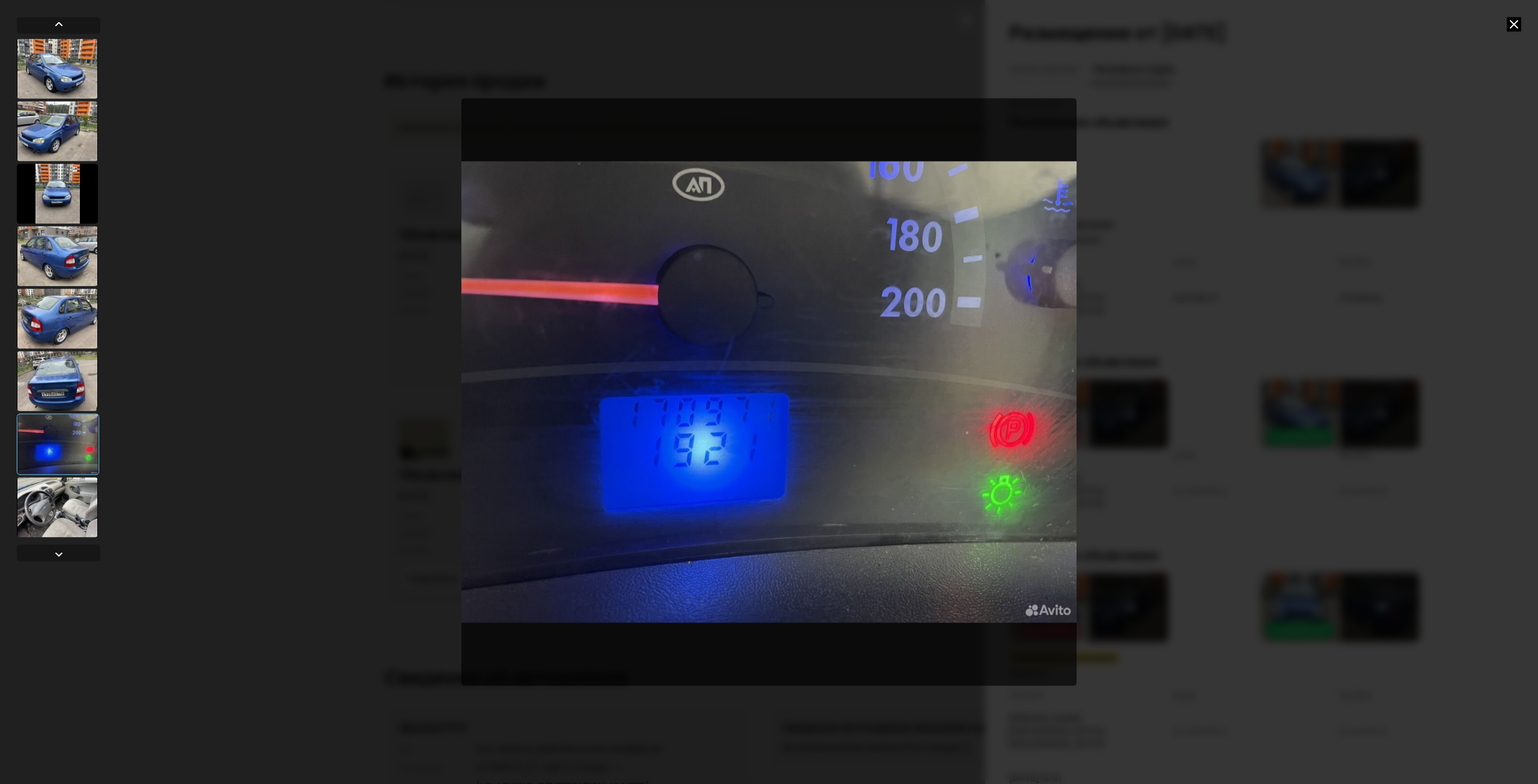
click at [1517, 24] on icon at bounding box center [1514, 24] width 14 height 14
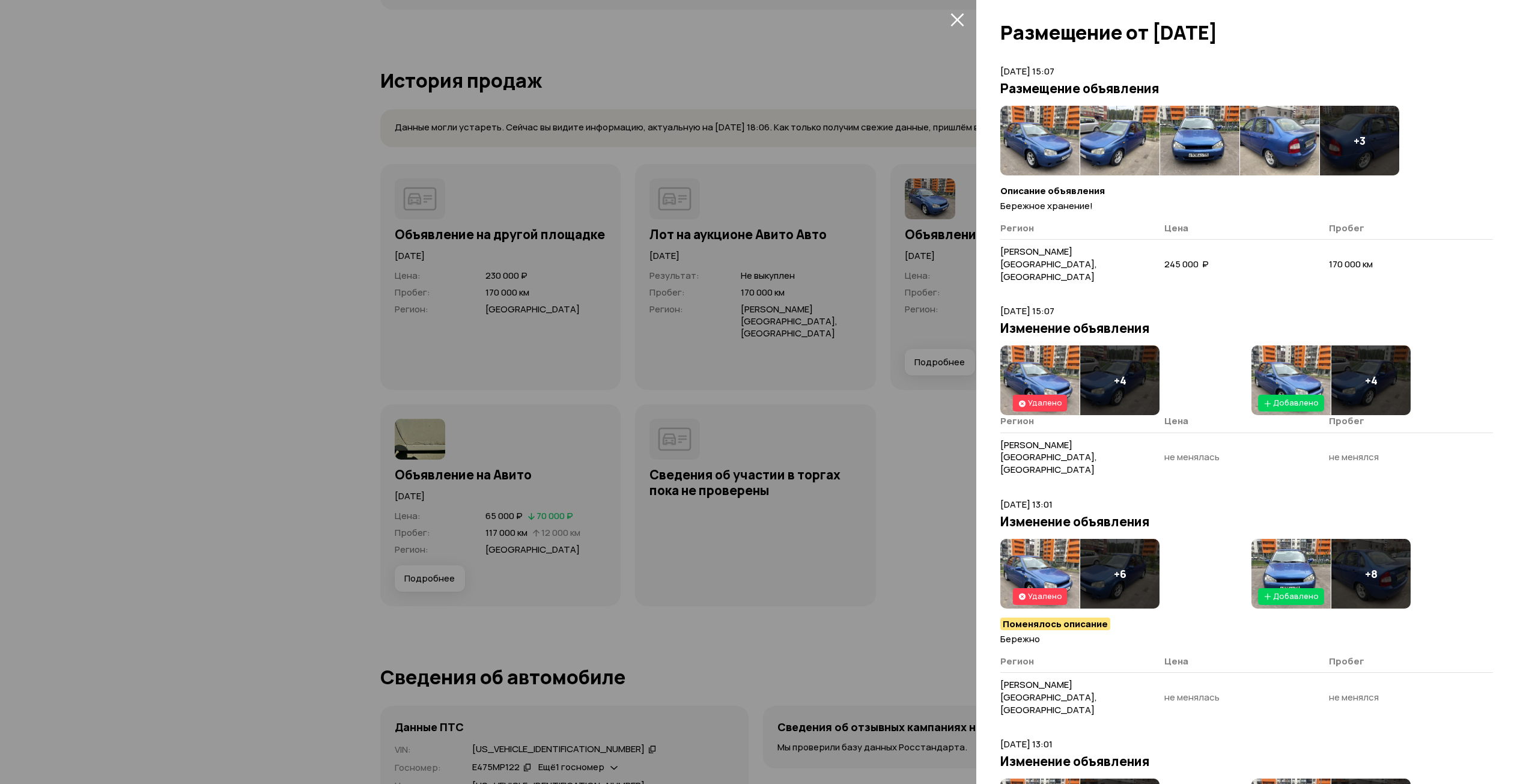
scroll to position [60, 0]
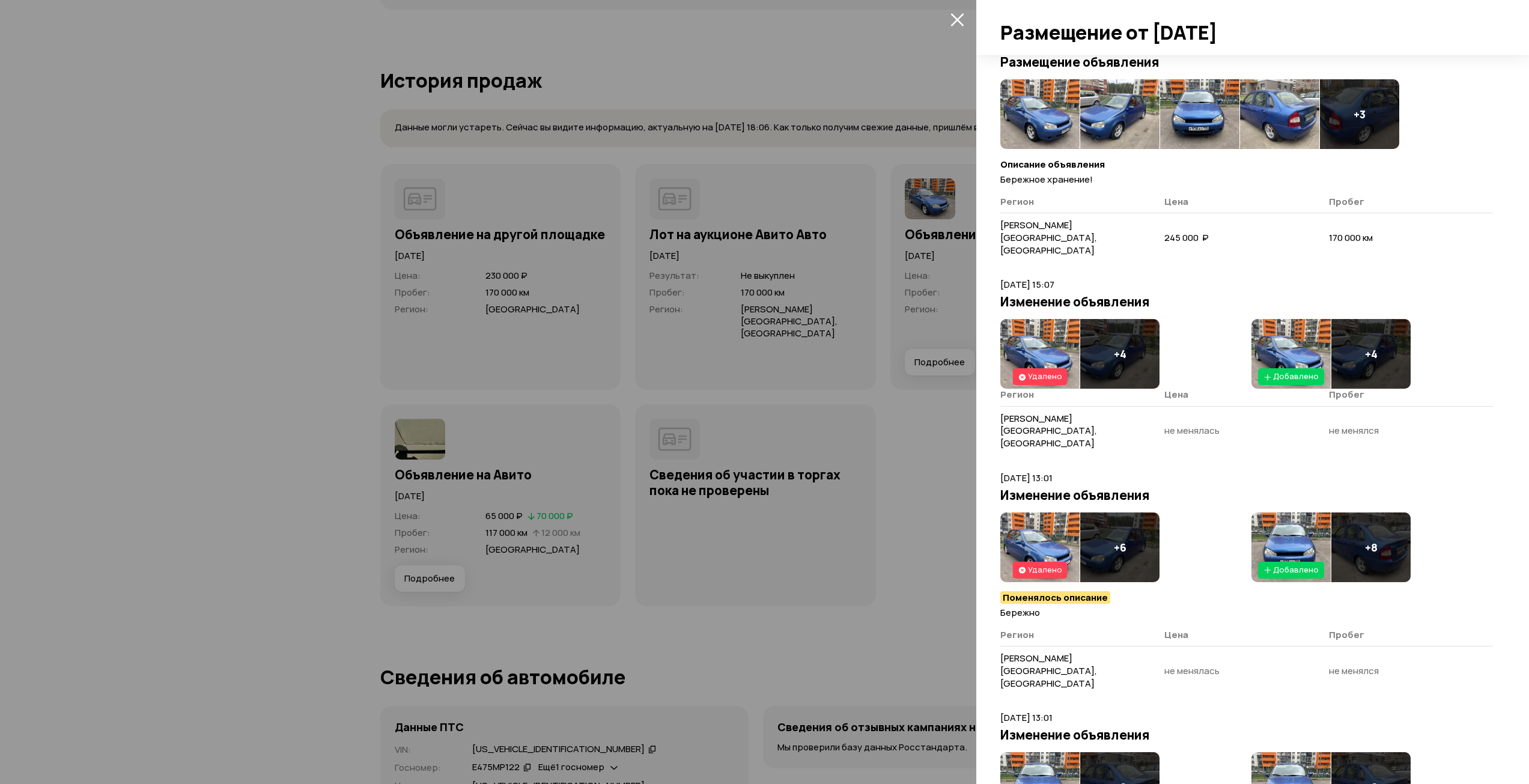
click at [1056, 328] on img at bounding box center [1040, 354] width 79 height 70
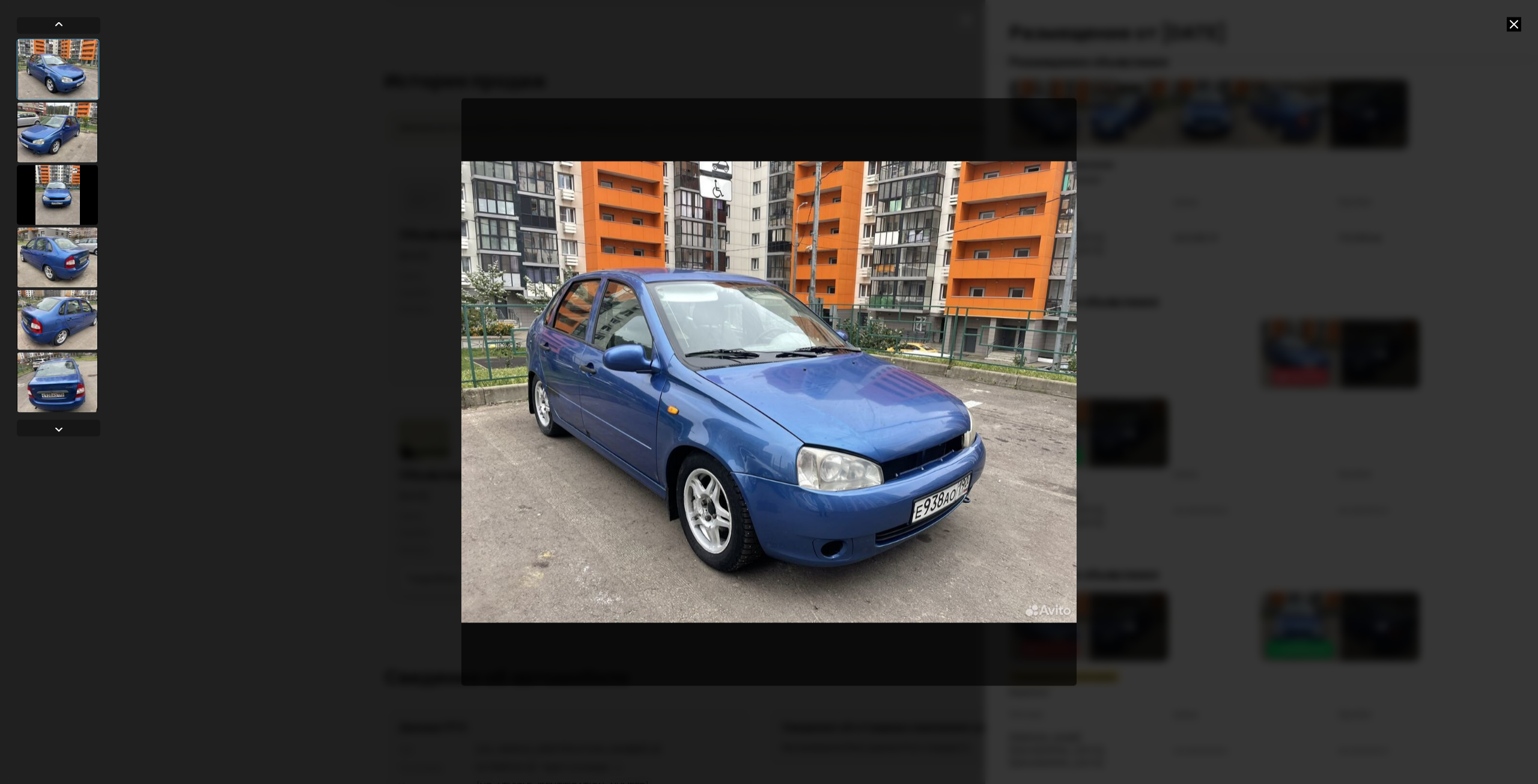
click at [1273, 267] on div at bounding box center [769, 392] width 1538 height 784
click at [1526, 17] on div at bounding box center [769, 392] width 1538 height 784
click at [1516, 24] on icon at bounding box center [1514, 24] width 14 height 14
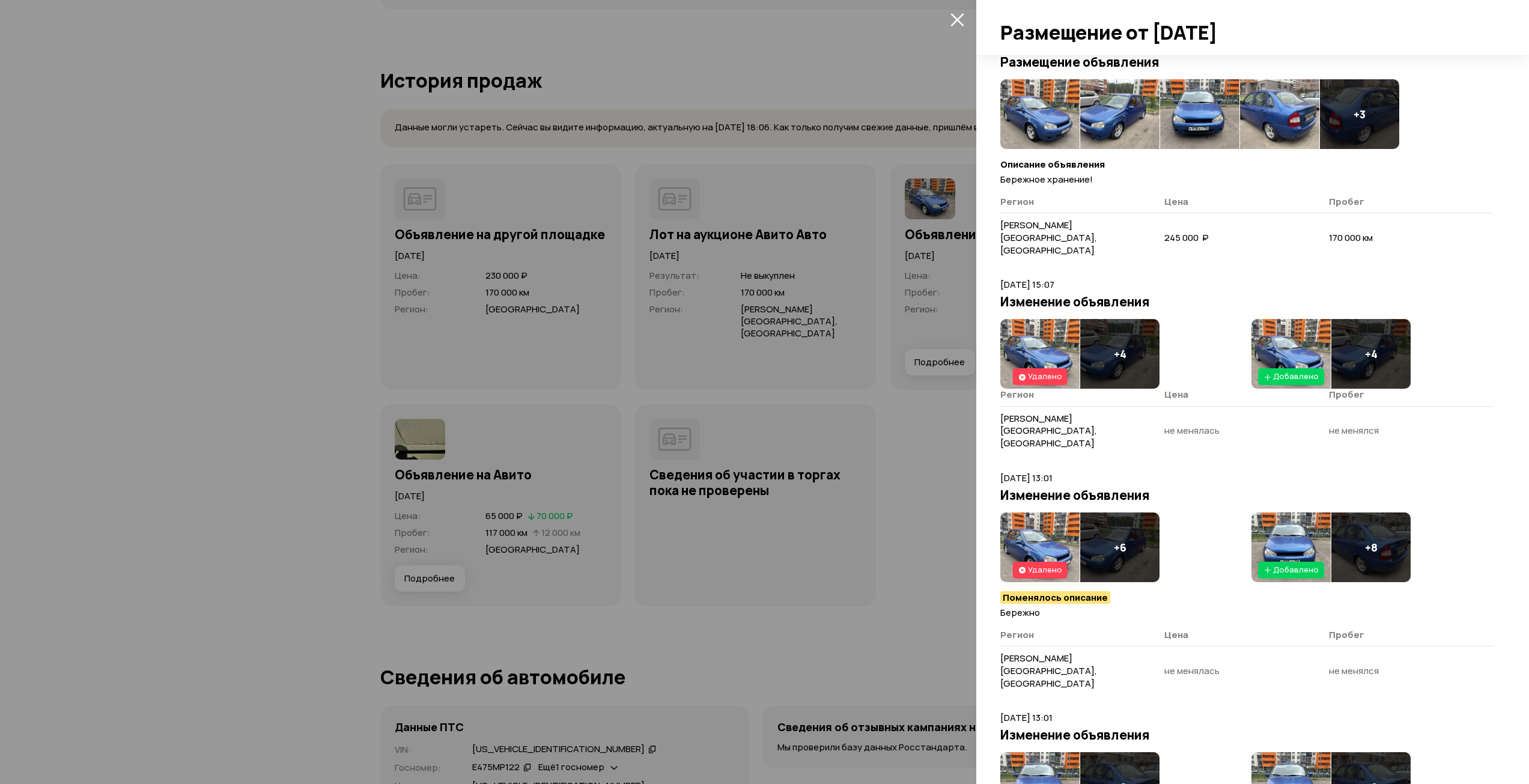
click at [1298, 332] on img at bounding box center [1290, 354] width 79 height 70
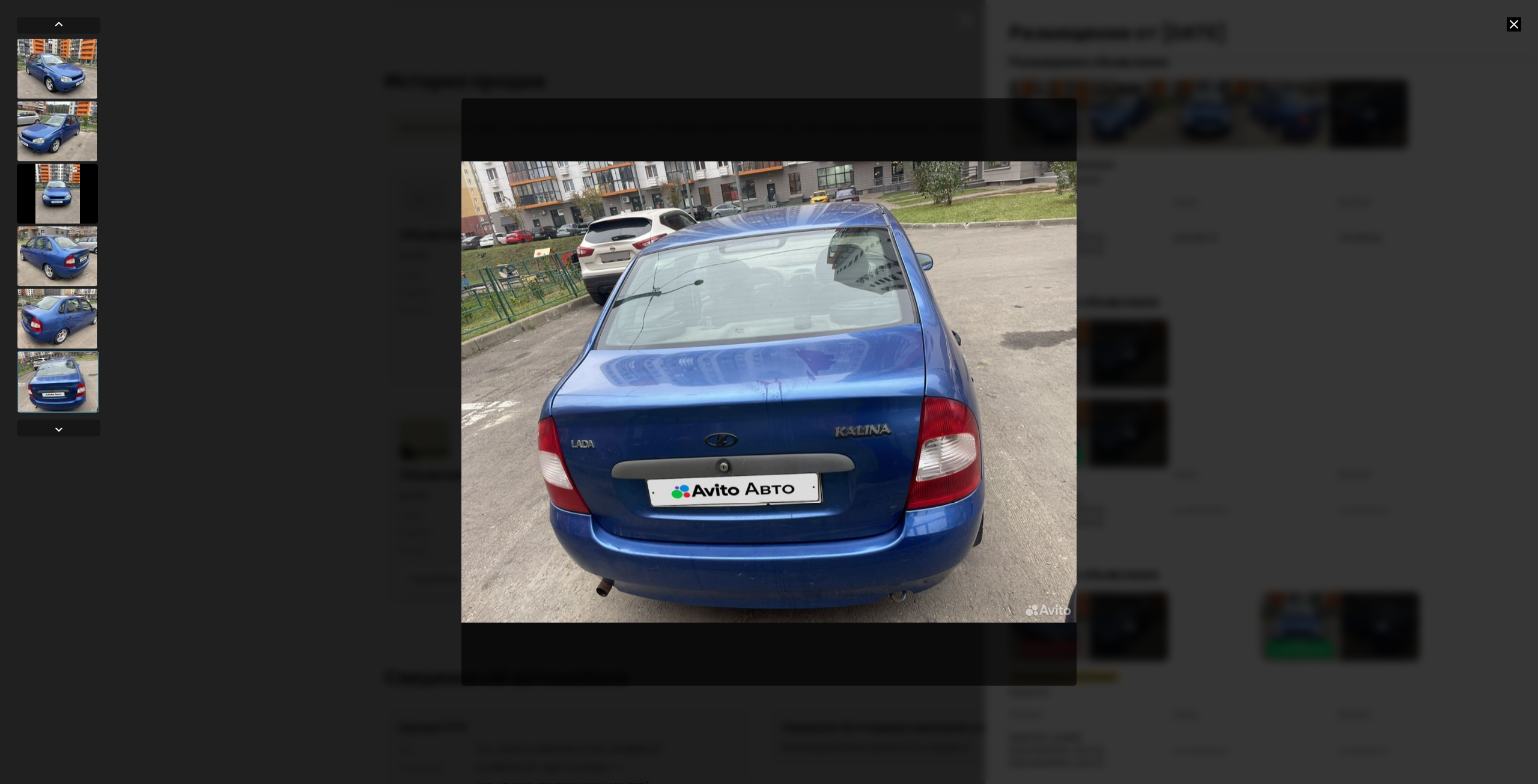
click at [1442, 283] on div at bounding box center [769, 392] width 1538 height 784
click at [1519, 26] on icon at bounding box center [1514, 24] width 14 height 14
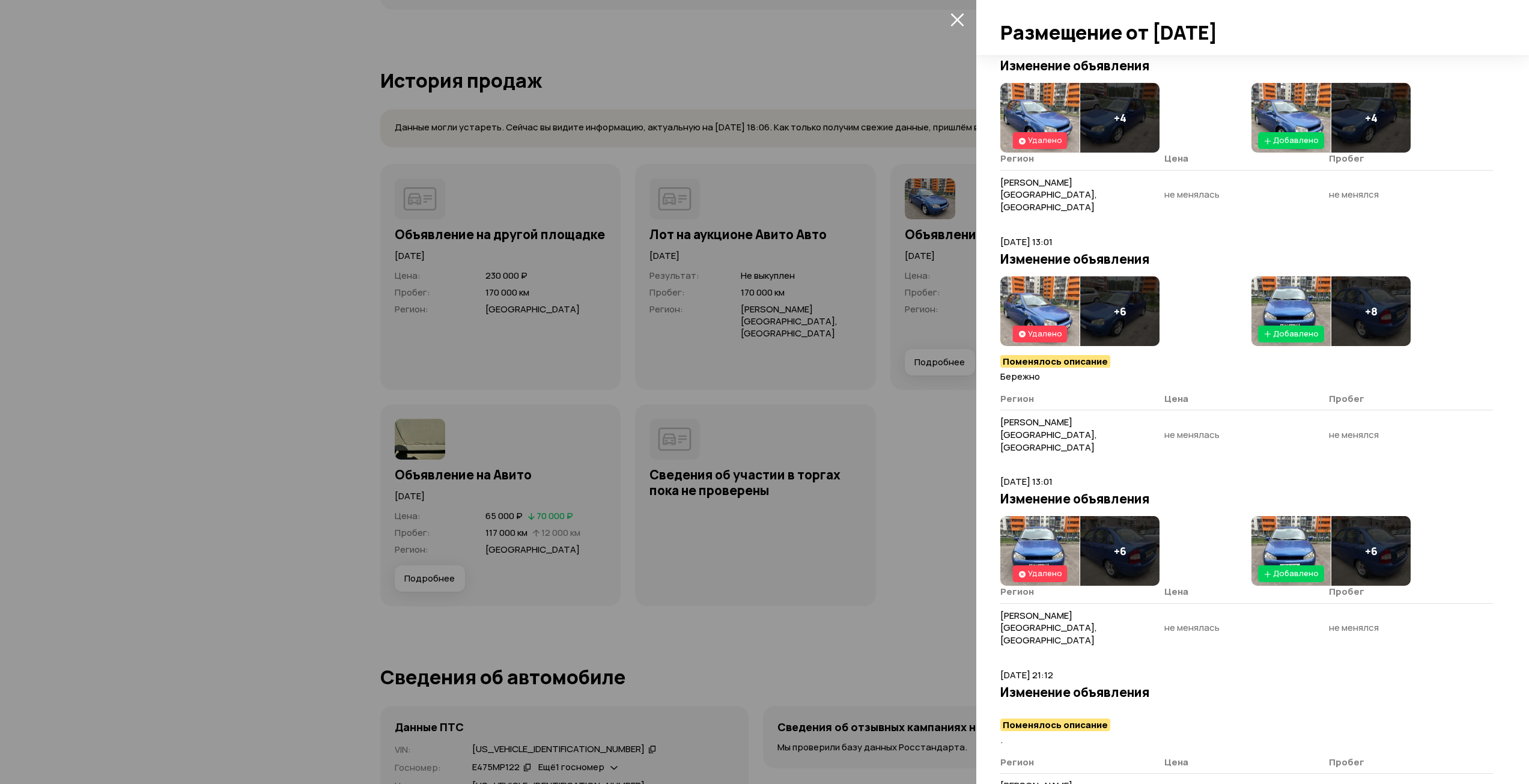
scroll to position [360, 0]
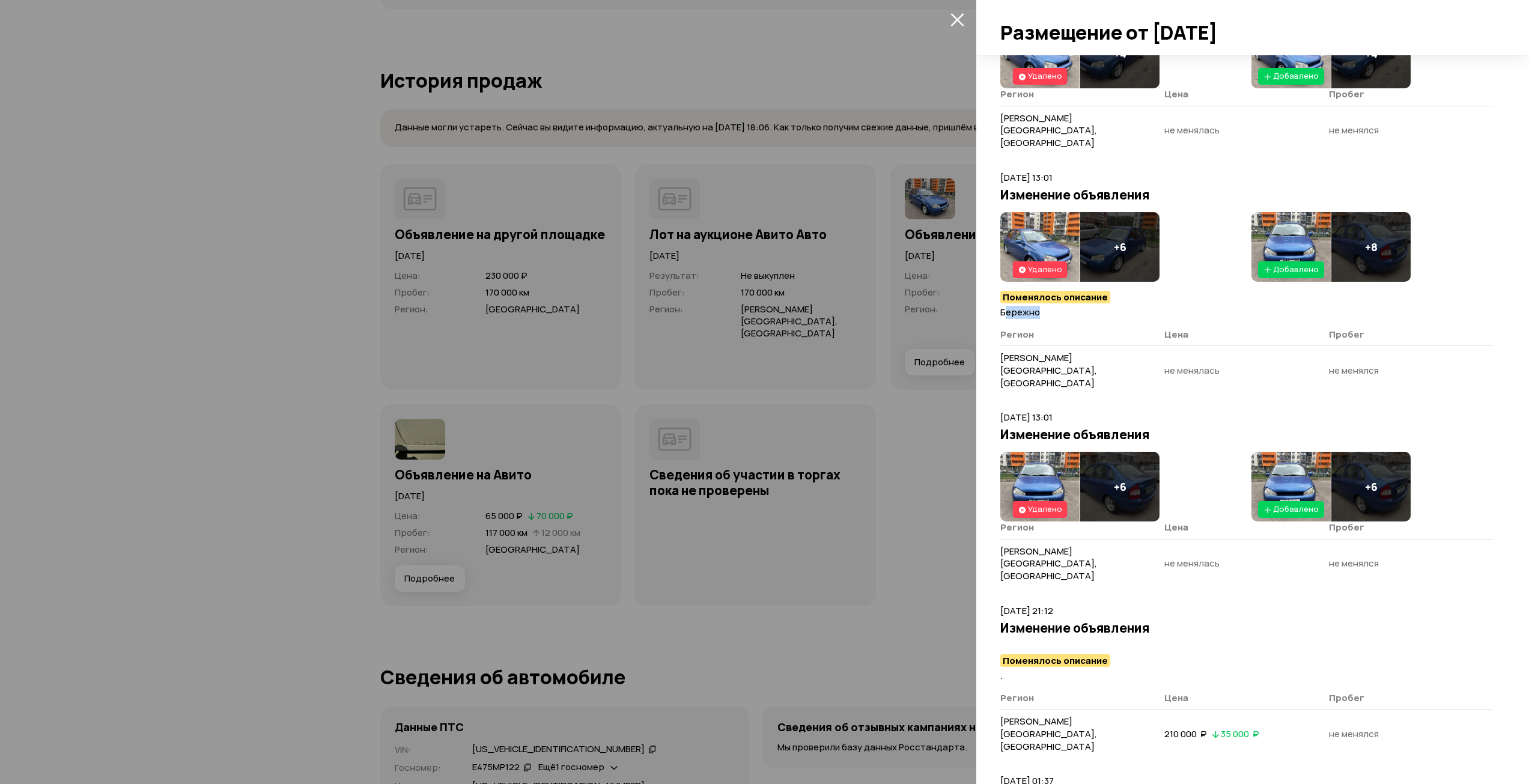
drag, startPoint x: 1004, startPoint y: 283, endPoint x: 1040, endPoint y: 287, distance: 36.2
click at [1040, 306] on p "Бережно" at bounding box center [1246, 312] width 493 height 13
click at [1066, 329] on th "Регион" at bounding box center [1082, 337] width 164 height 18
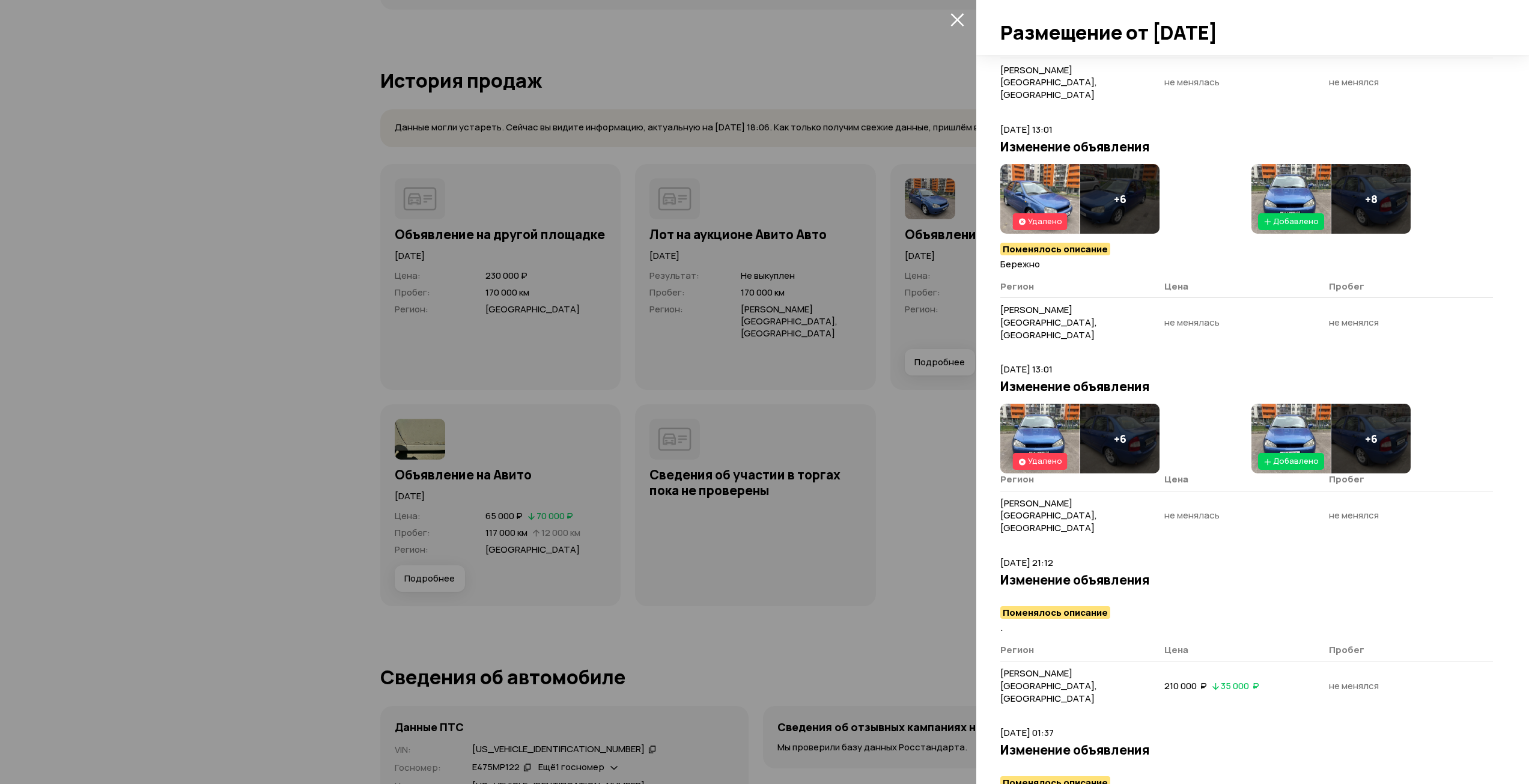
scroll to position [420, 0]
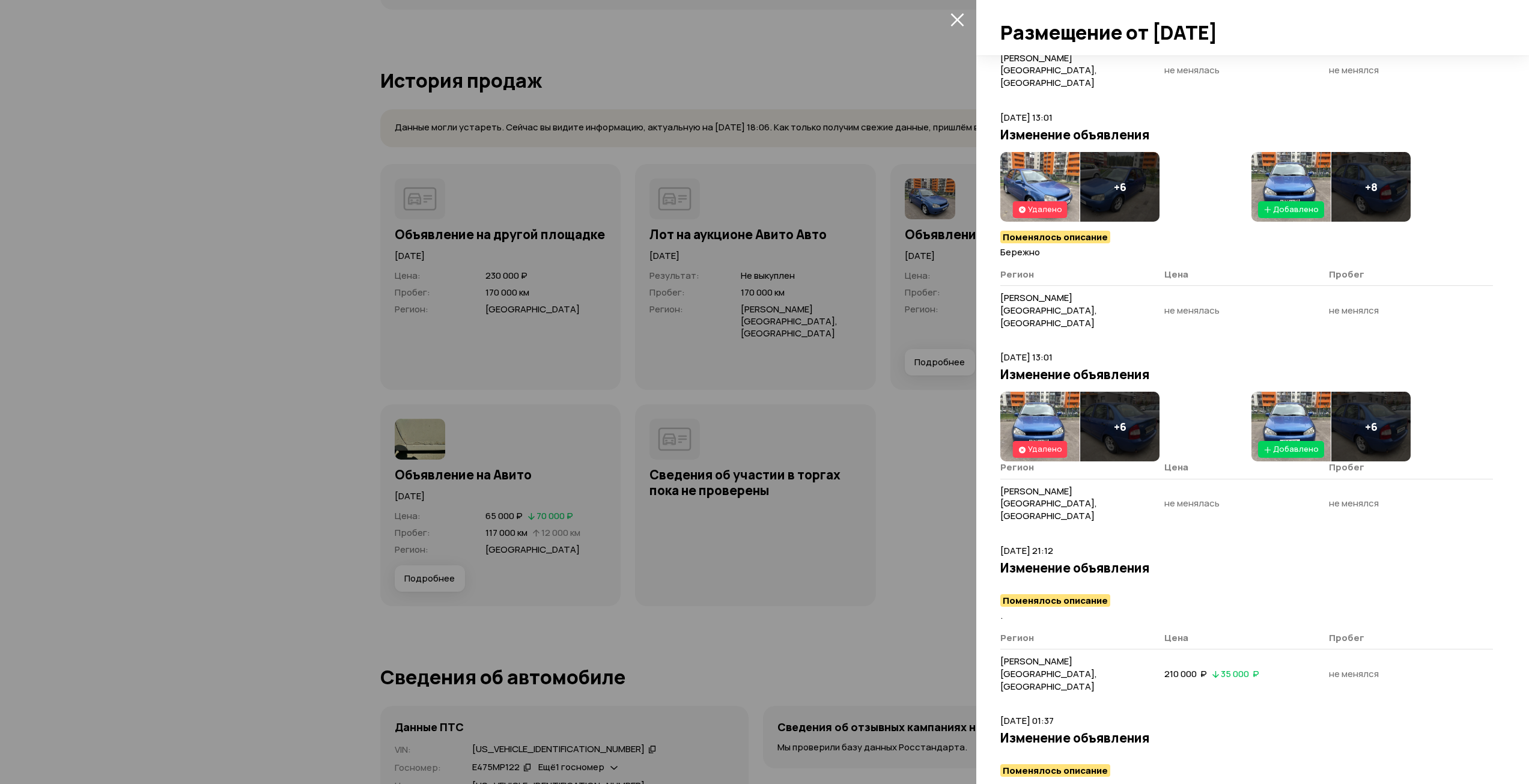
click at [1289, 392] on img at bounding box center [1290, 426] width 79 height 70
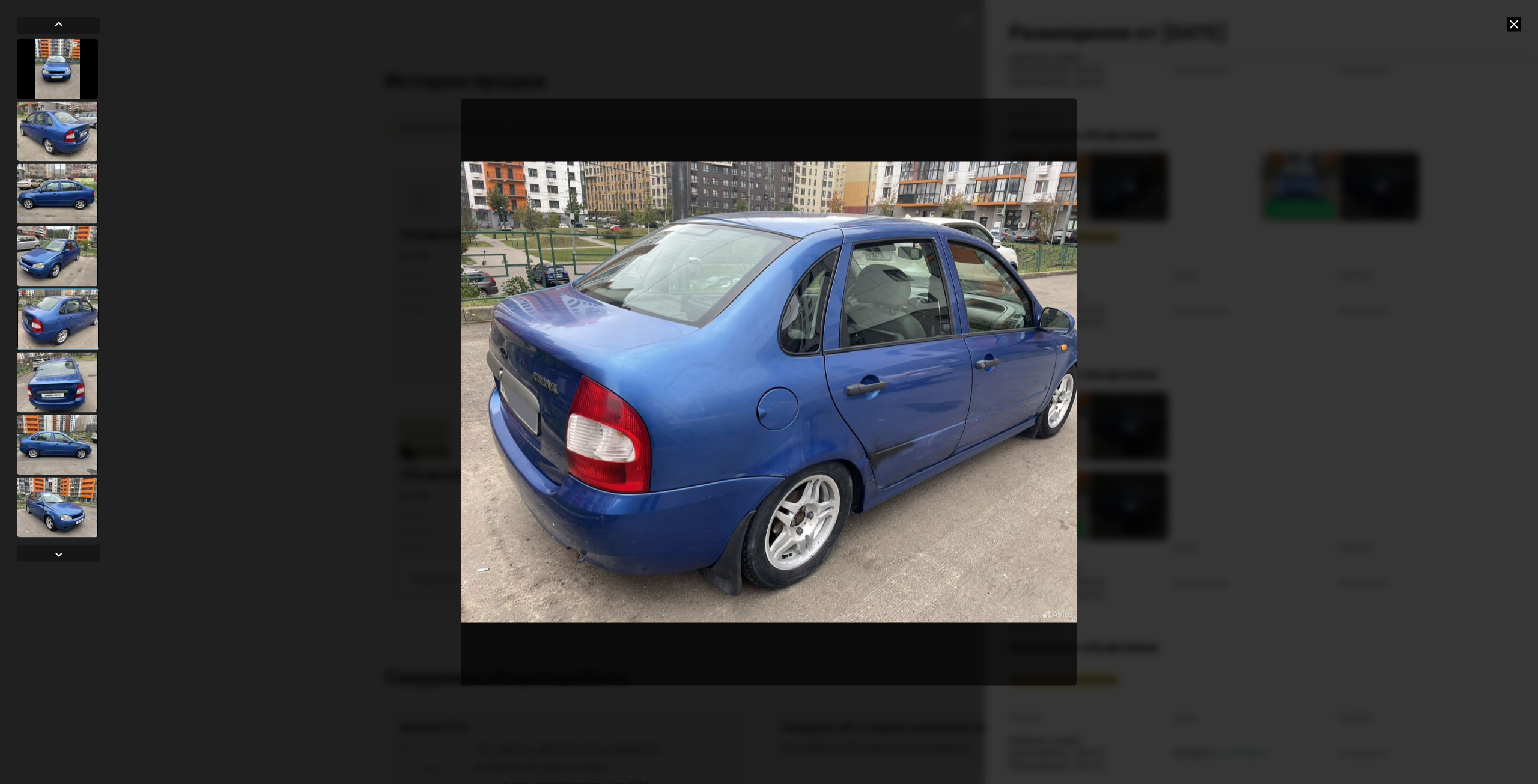
click at [1510, 29] on icon at bounding box center [1514, 24] width 14 height 14
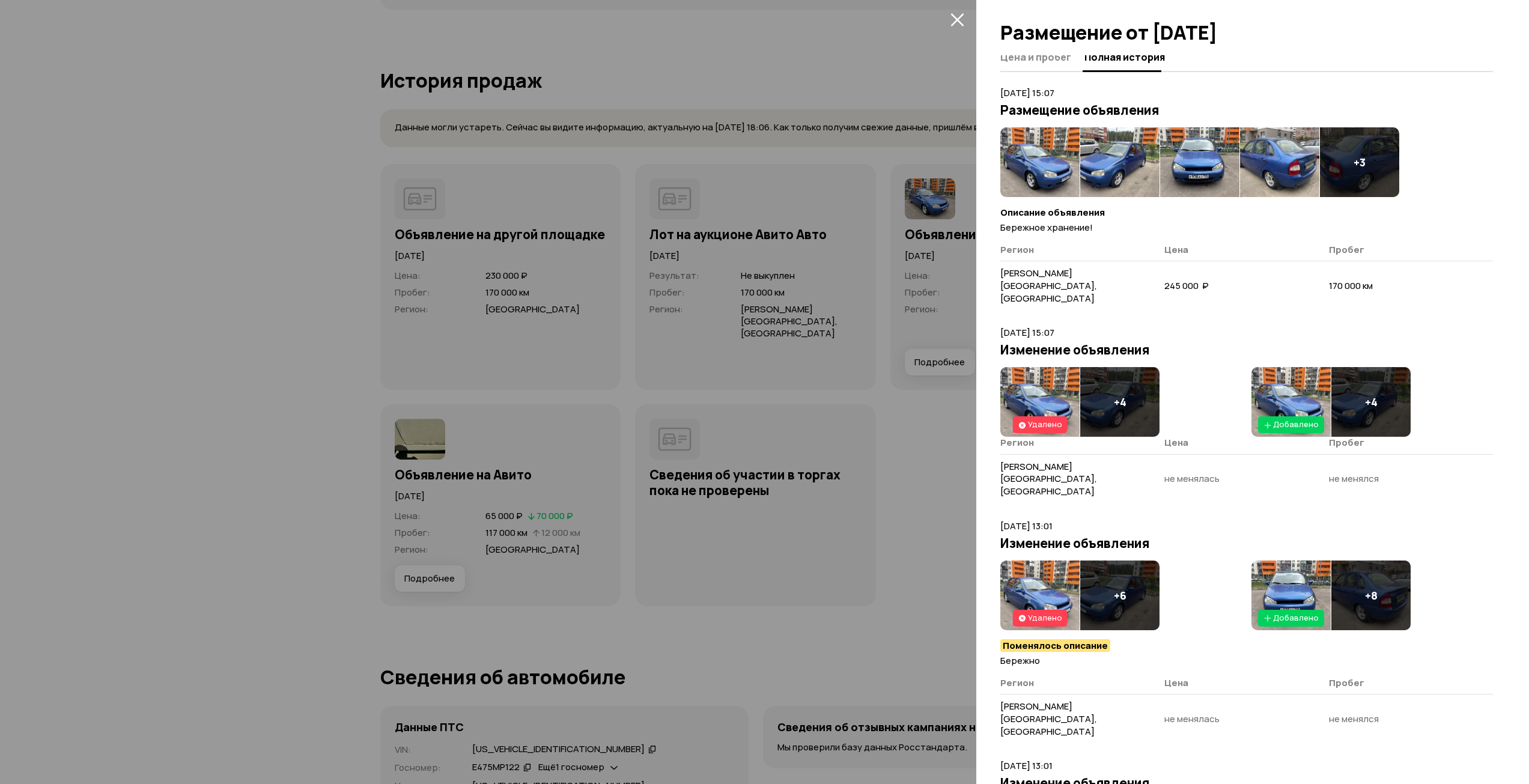
scroll to position [0, 0]
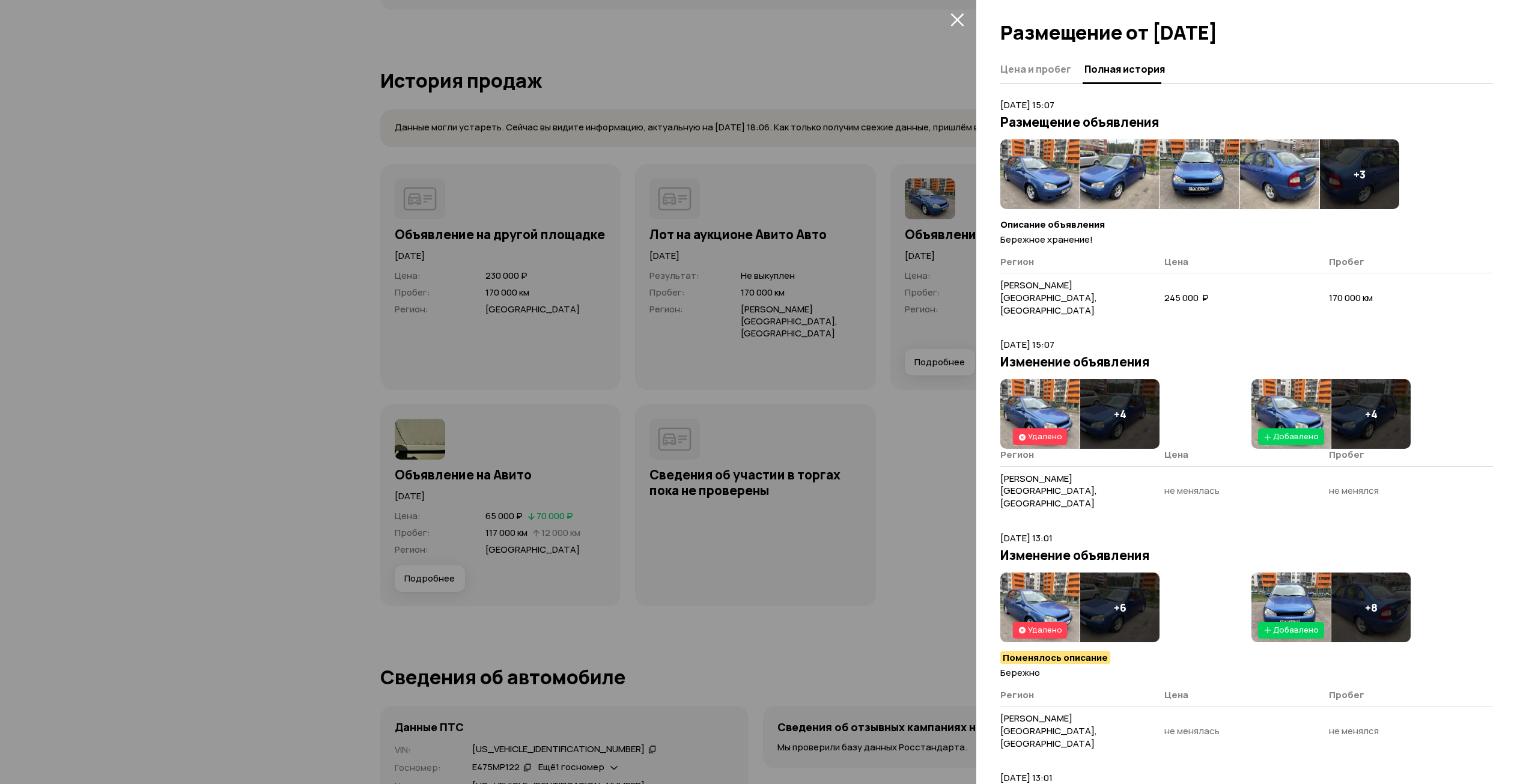
click at [885, 83] on div at bounding box center [764, 392] width 1529 height 784
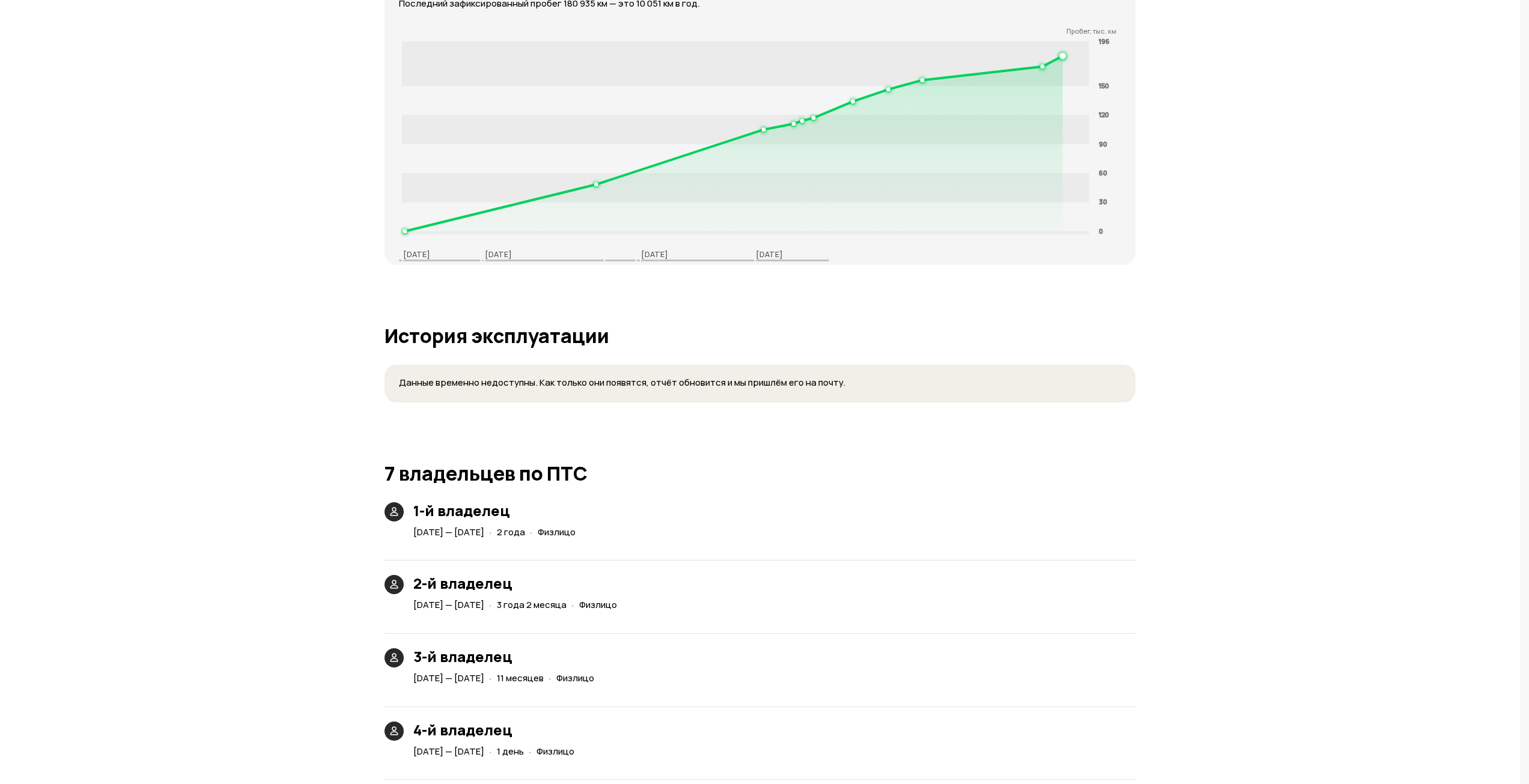
scroll to position [2368, 0]
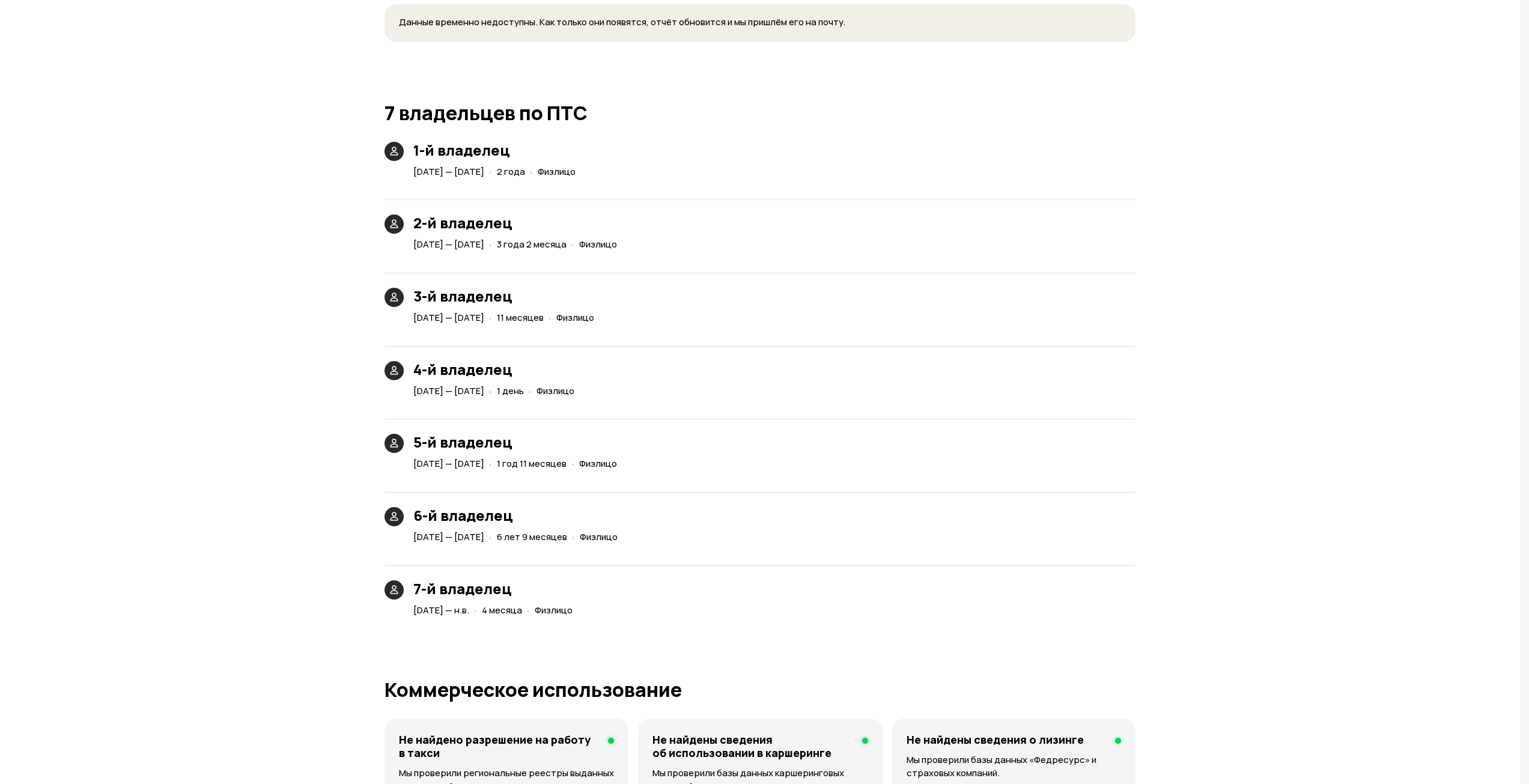
click at [592, 630] on div "Юридические риски Данные могли устареть. Сейчас вы видите информацию, актуальну…" at bounding box center [760, 234] width 751 height 3686
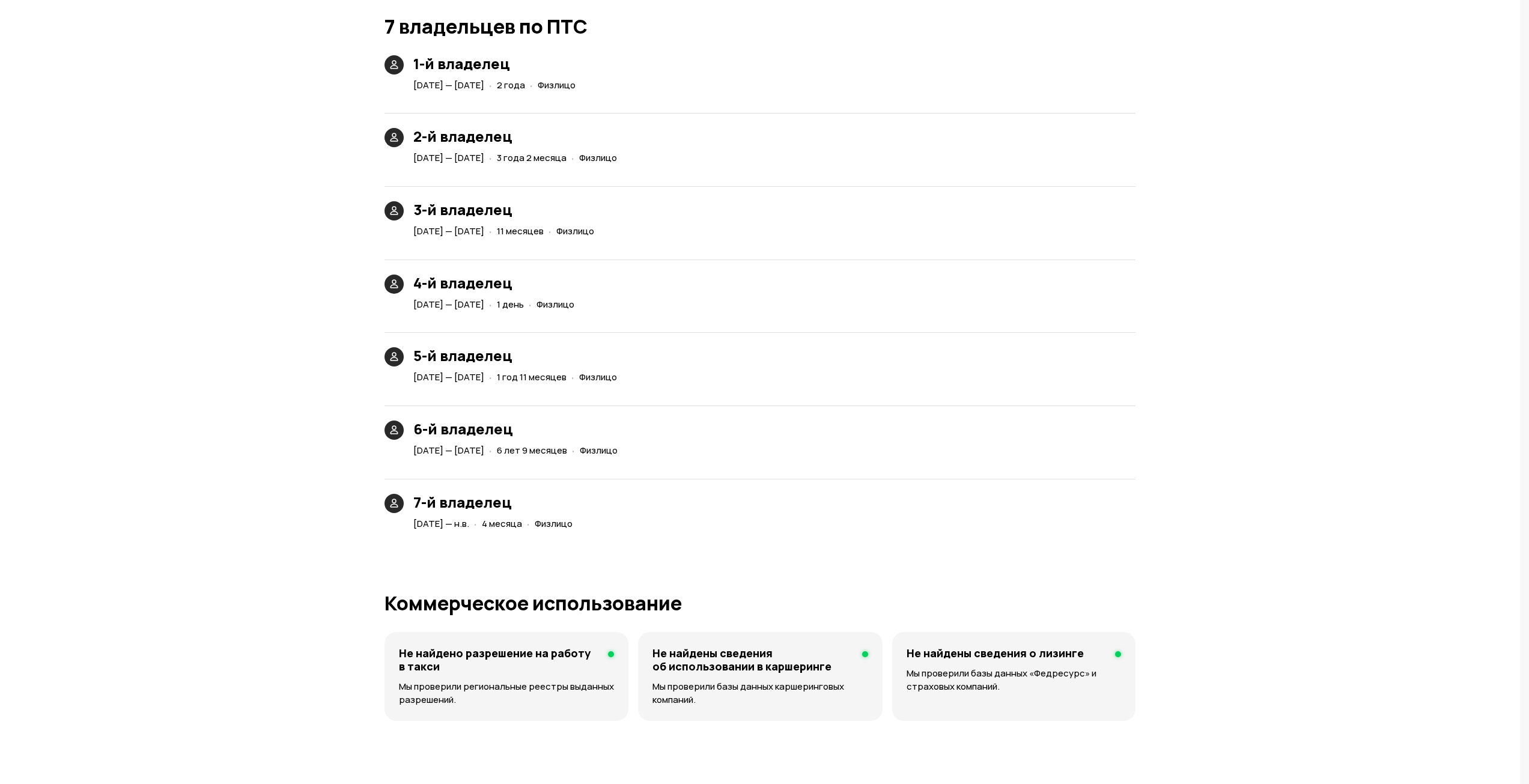
scroll to position [2428, 0]
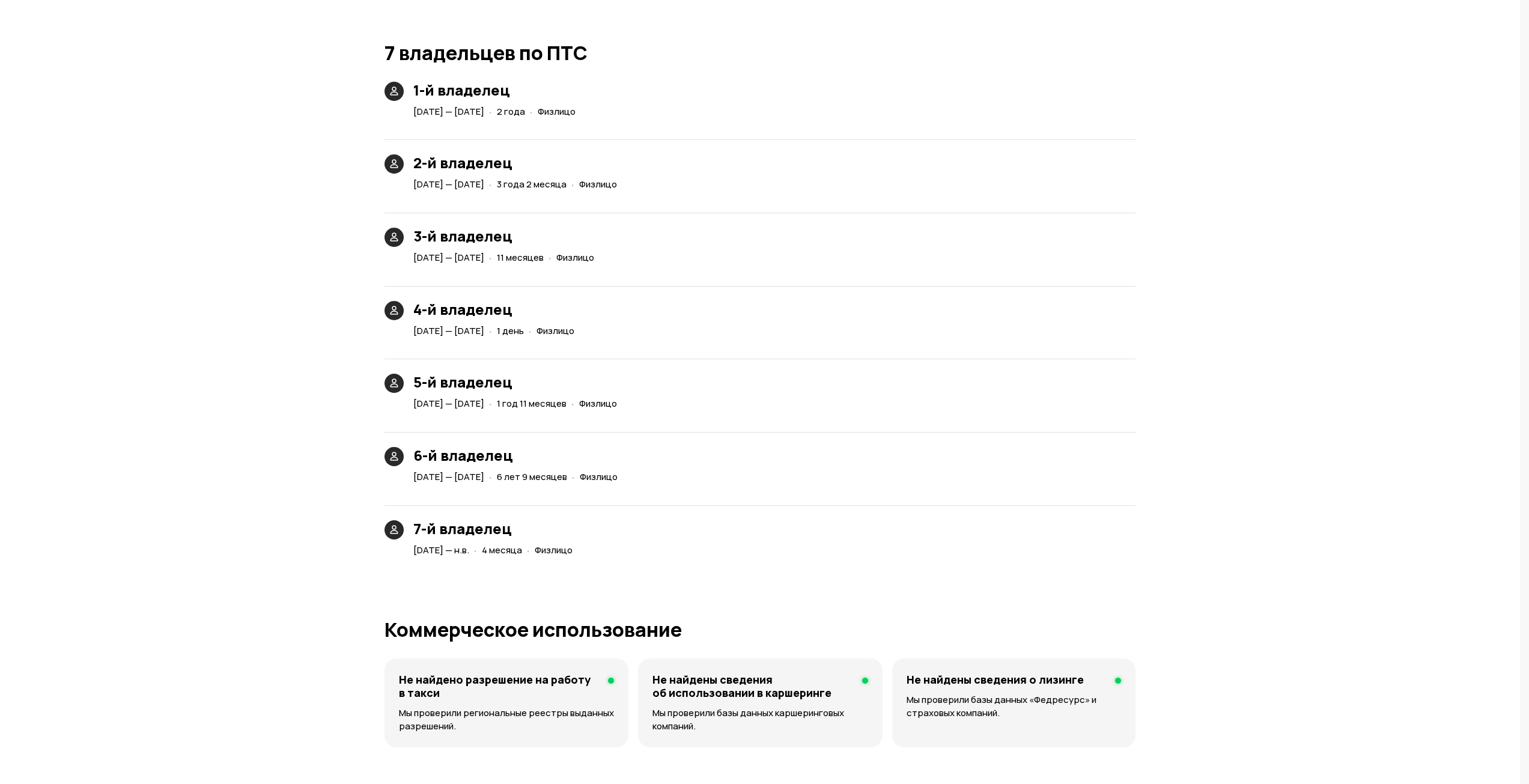
drag, startPoint x: 443, startPoint y: 403, endPoint x: 563, endPoint y: 405, distance: 120.0
click at [484, 405] on span "[DATE] — [DATE]" at bounding box center [449, 403] width 71 height 13
click at [425, 411] on div "[DATE] — [DATE] · 1 год 11 месяцев · Физлицо" at bounding box center [517, 404] width 213 height 18
drag, startPoint x: 422, startPoint y: 545, endPoint x: 496, endPoint y: 543, distance: 74.0
click at [496, 543] on div "[DATE] — н.в. · 4 месяца · Физлицо" at bounding box center [495, 550] width 169 height 18
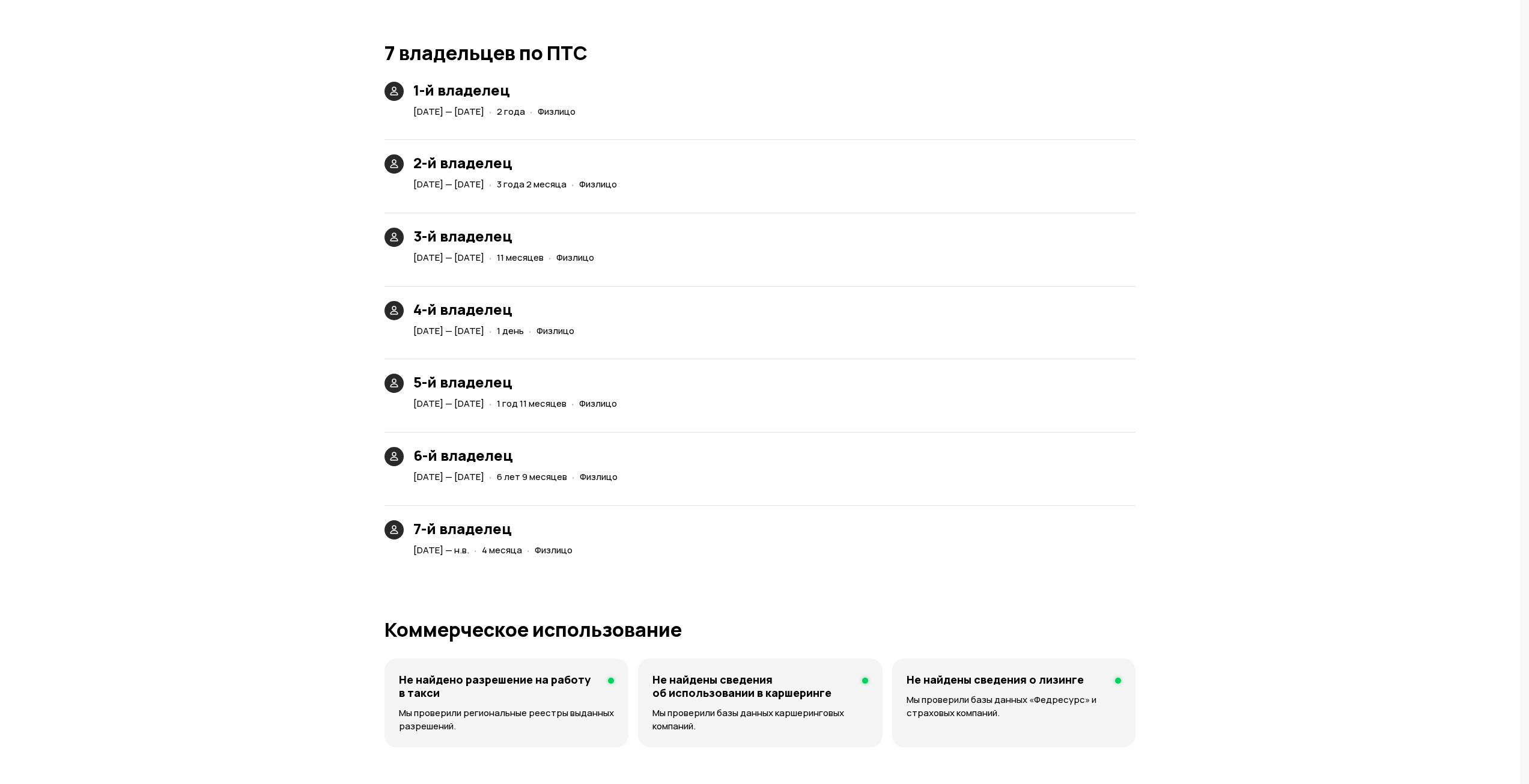
click at [688, 540] on div "7-й владелец [DATE] — н.в. · 4 месяца · Физлицо" at bounding box center [760, 524] width 751 height 68
drag, startPoint x: 555, startPoint y: 474, endPoint x: 635, endPoint y: 469, distance: 80.2
click at [625, 469] on div "[DATE] — [DATE] · 6 лет 9 месяцев · Физлицо" at bounding box center [518, 477] width 214 height 18
click at [968, 543] on div "7-й владелец [DATE] — н.в. · 4 месяца · Физлицо" at bounding box center [760, 524] width 751 height 68
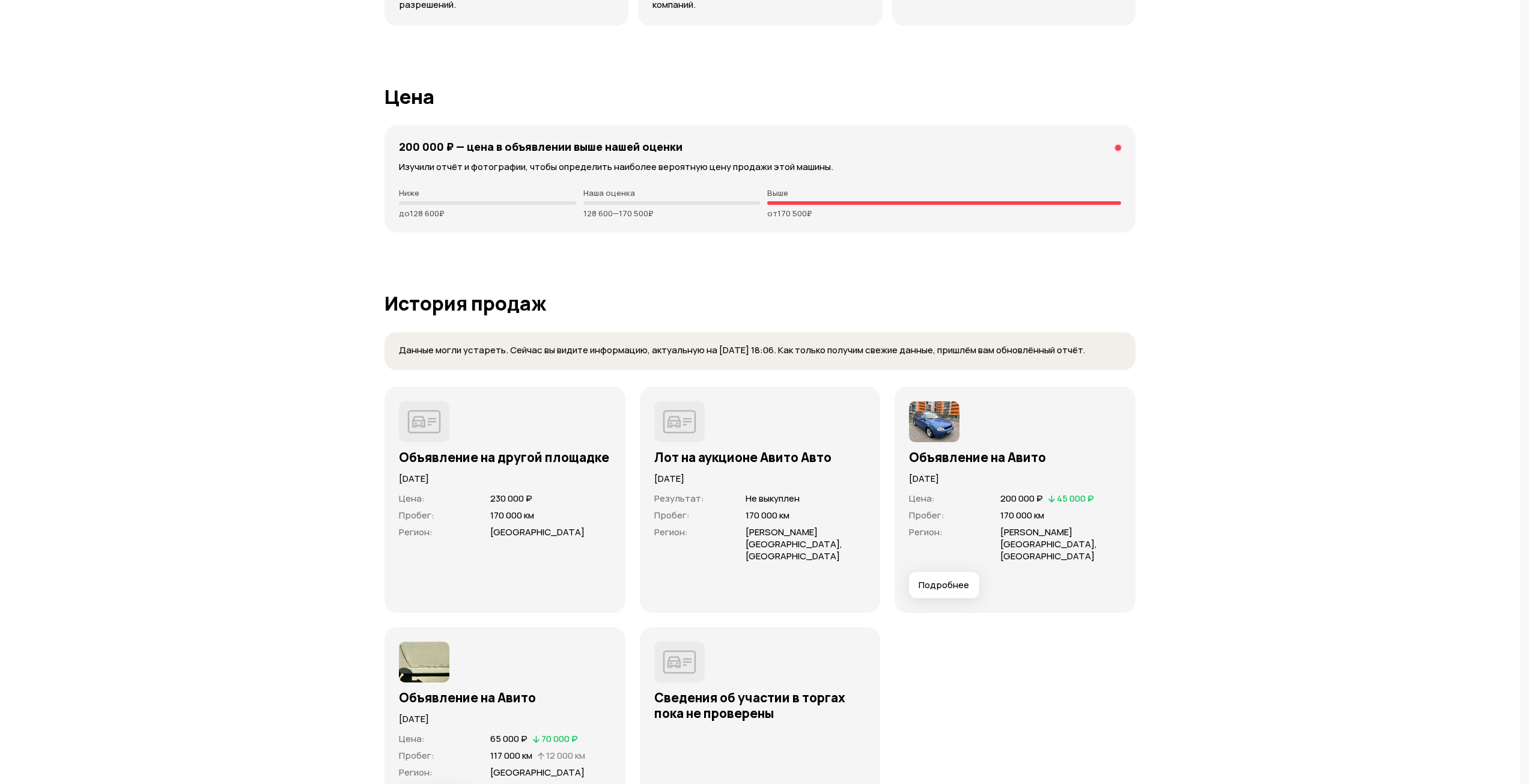
scroll to position [3209, 0]
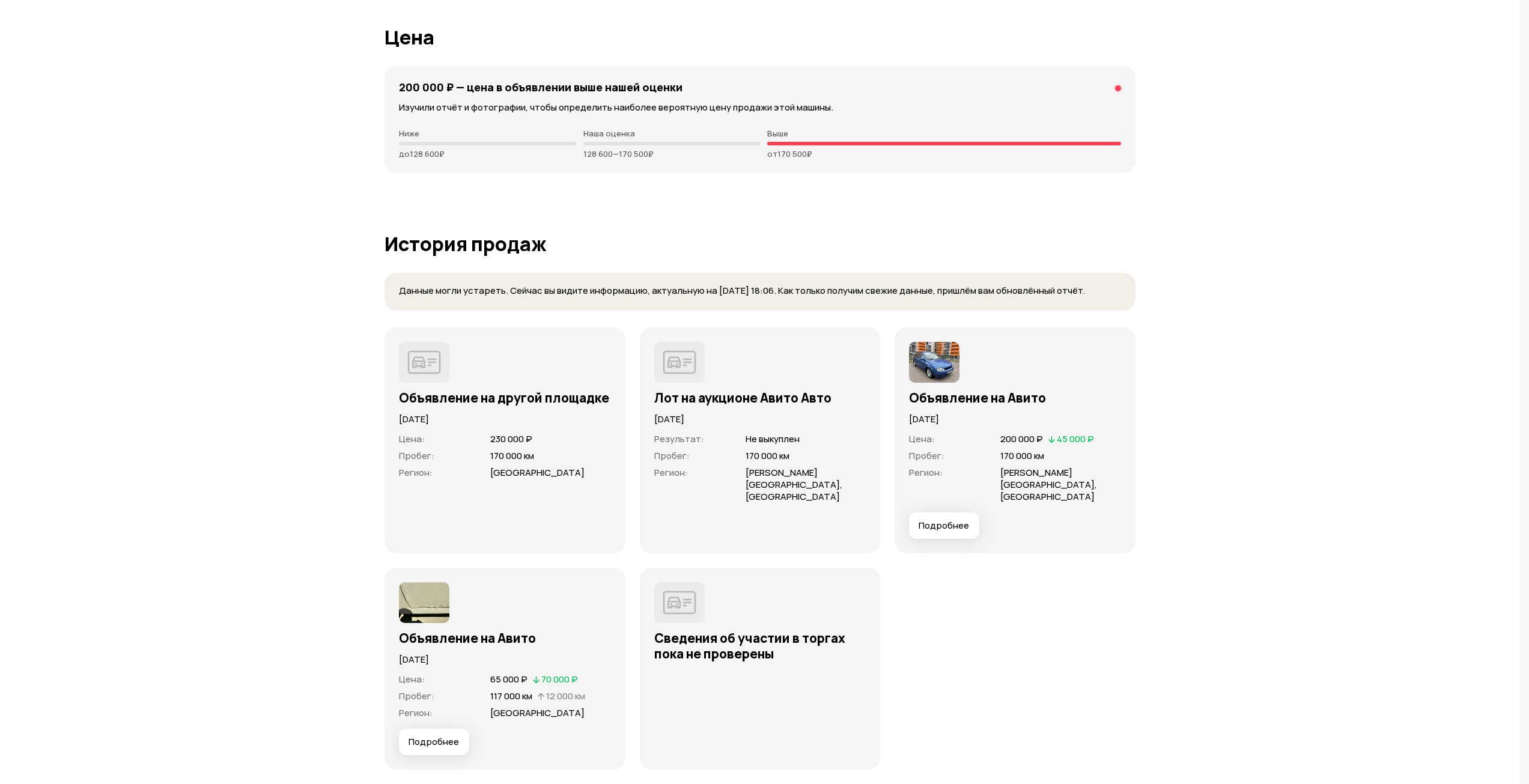
click at [945, 512] on button "Подробнее" at bounding box center [944, 525] width 70 height 26
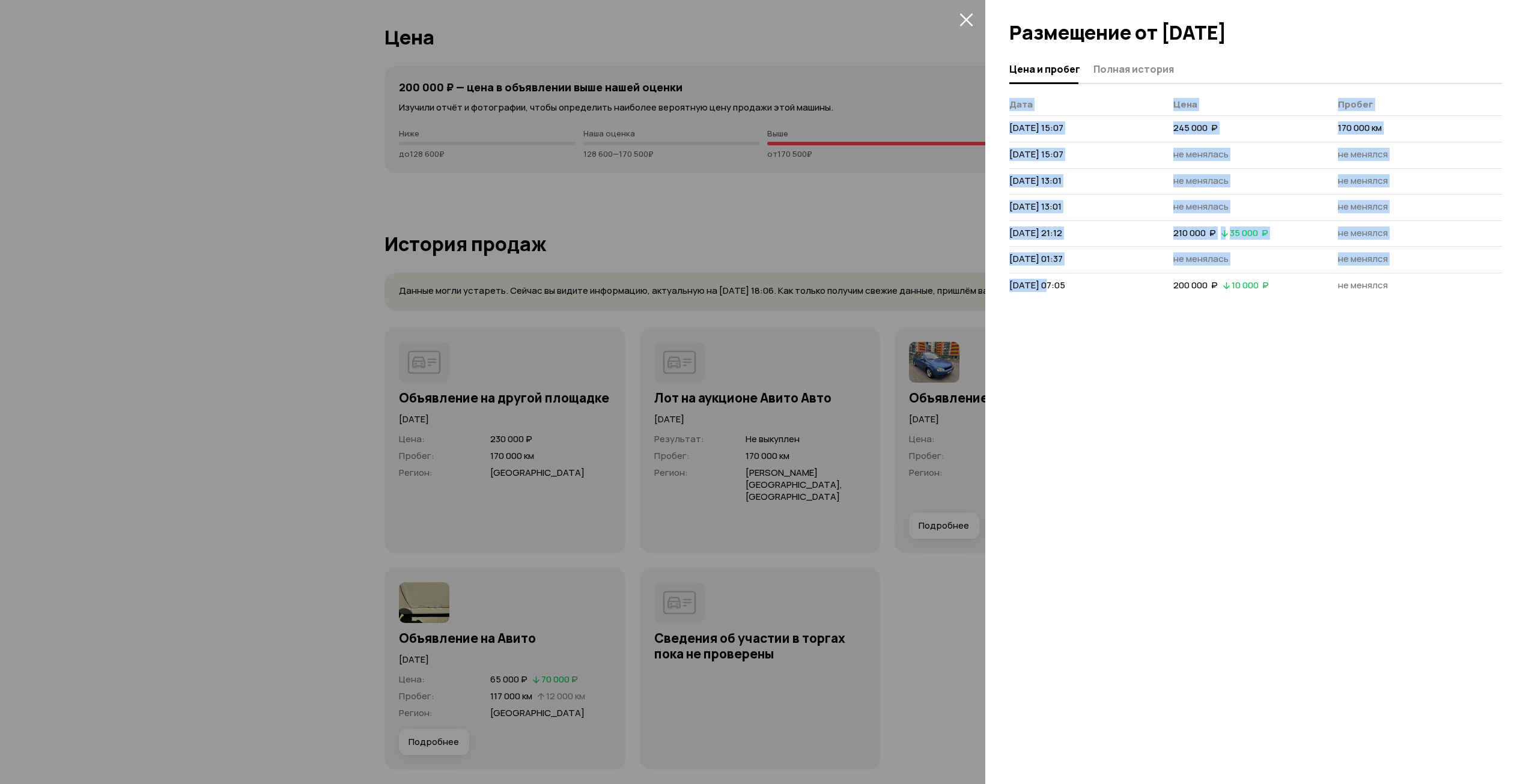
drag, startPoint x: 1009, startPoint y: 287, endPoint x: 1047, endPoint y: 291, distance: 38.2
click at [1047, 291] on div "Цена и пробег Полная история [PERSON_NAME] [DATE] 15:07 245 000  ₽ 170 000 км […" at bounding box center [1261, 419] width 552 height 728
click at [1089, 388] on div "Цена и пробег Полная история [PERSON_NAME] [DATE] 15:07 245 000  ₽ 170 000 км […" at bounding box center [1261, 419] width 552 height 728
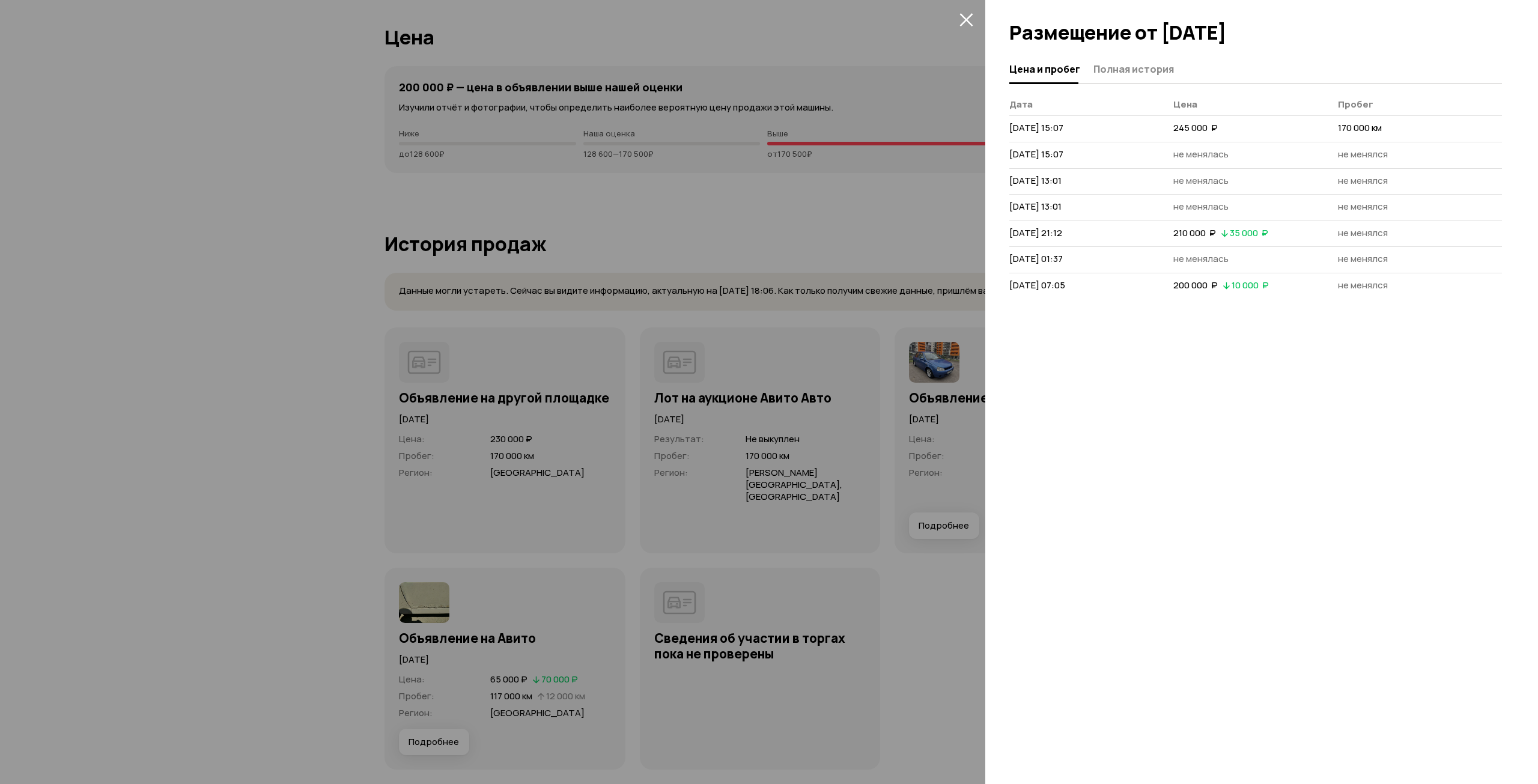
click at [912, 218] on div at bounding box center [769, 392] width 1538 height 784
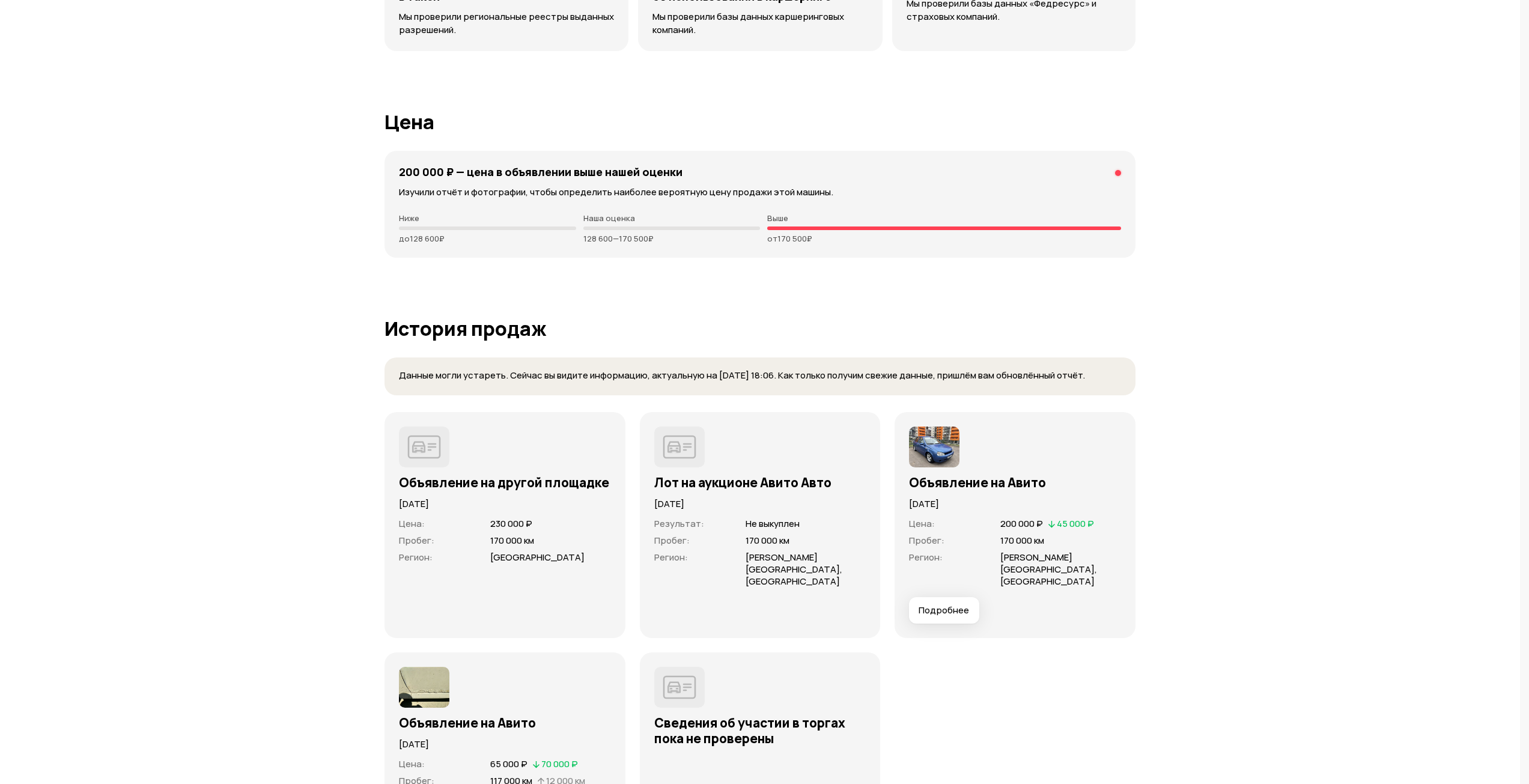
scroll to position [3148, 0]
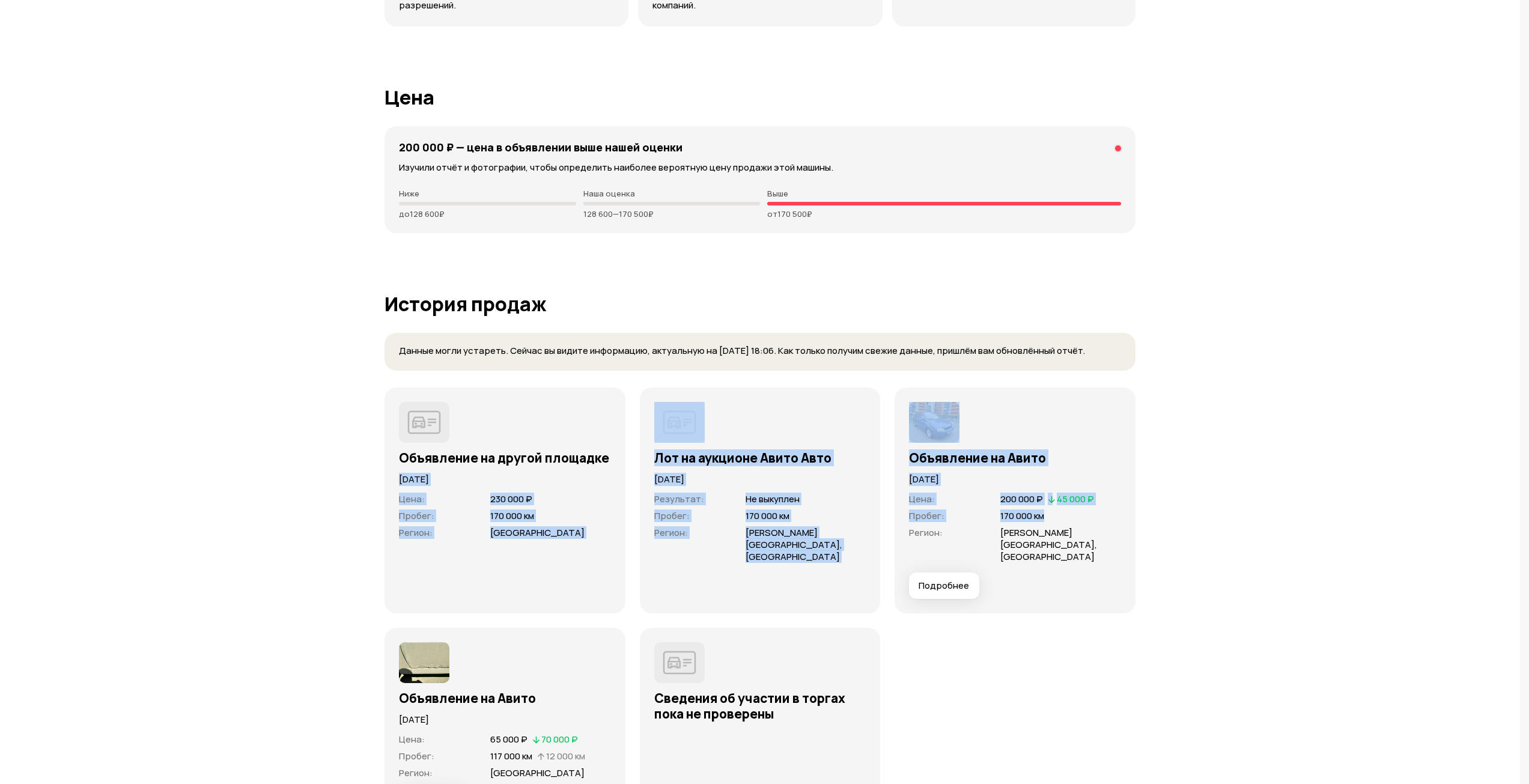
drag, startPoint x: 394, startPoint y: 480, endPoint x: 1059, endPoint y: 506, distance: 665.5
click at [1044, 509] on div "Объявление на другой площадке [DATE] Цена : 230 000 ₽ Пробег : 170 000 км Регио…" at bounding box center [760, 608] width 751 height 442
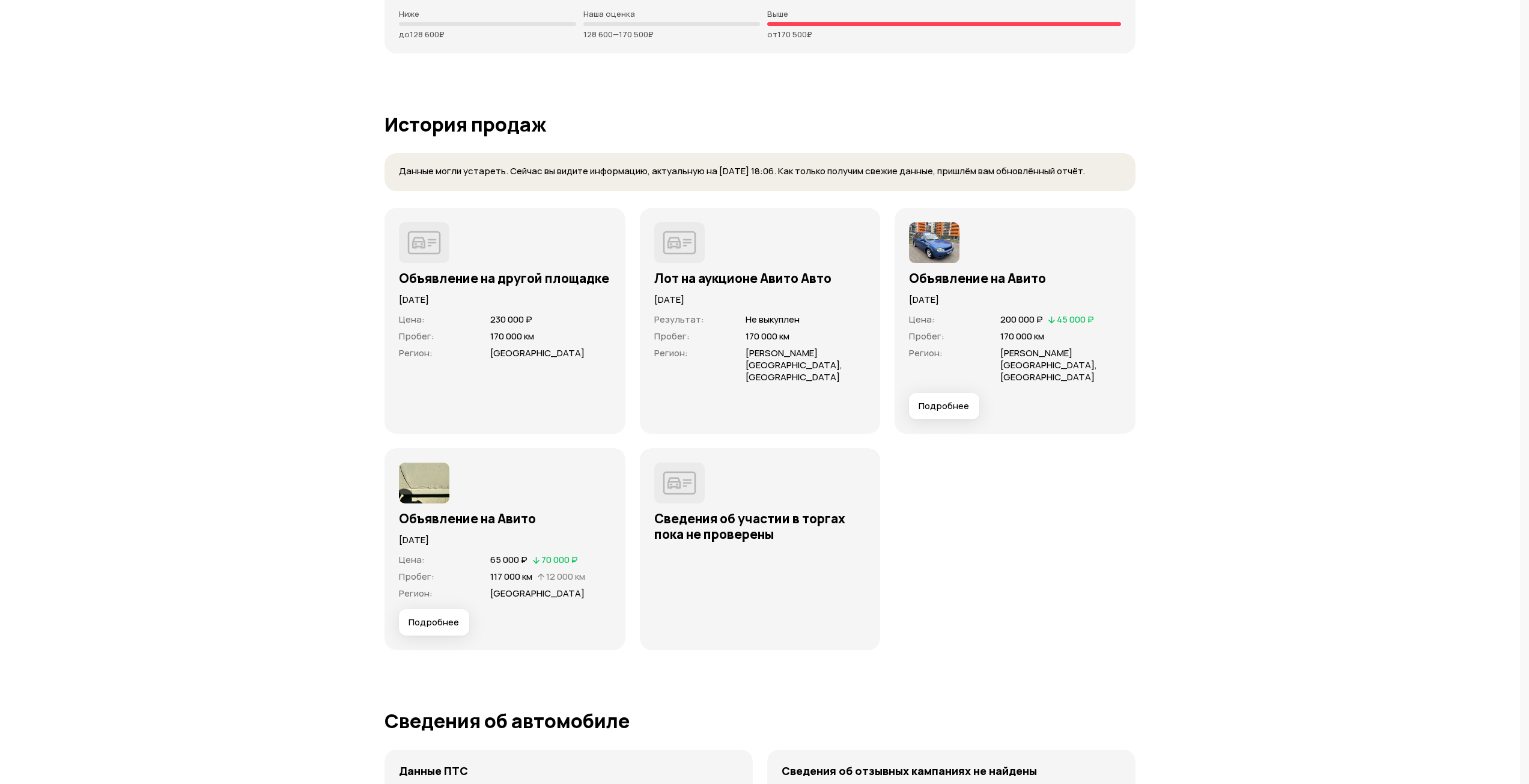
scroll to position [3328, 0]
drag, startPoint x: 404, startPoint y: 295, endPoint x: 496, endPoint y: 300, distance: 92.1
click at [496, 300] on p "[DATE]" at bounding box center [505, 299] width 212 height 13
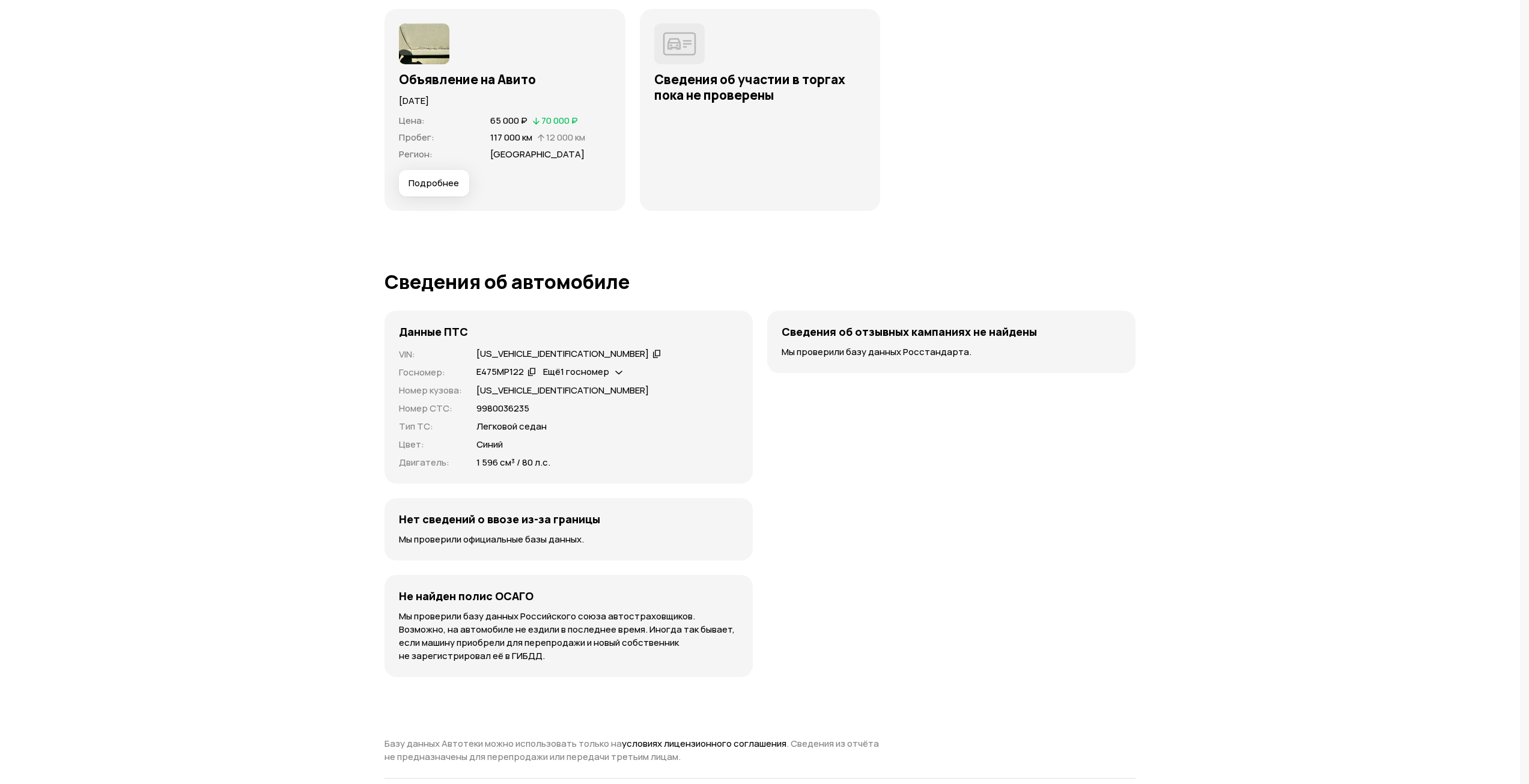
scroll to position [3809, 0]
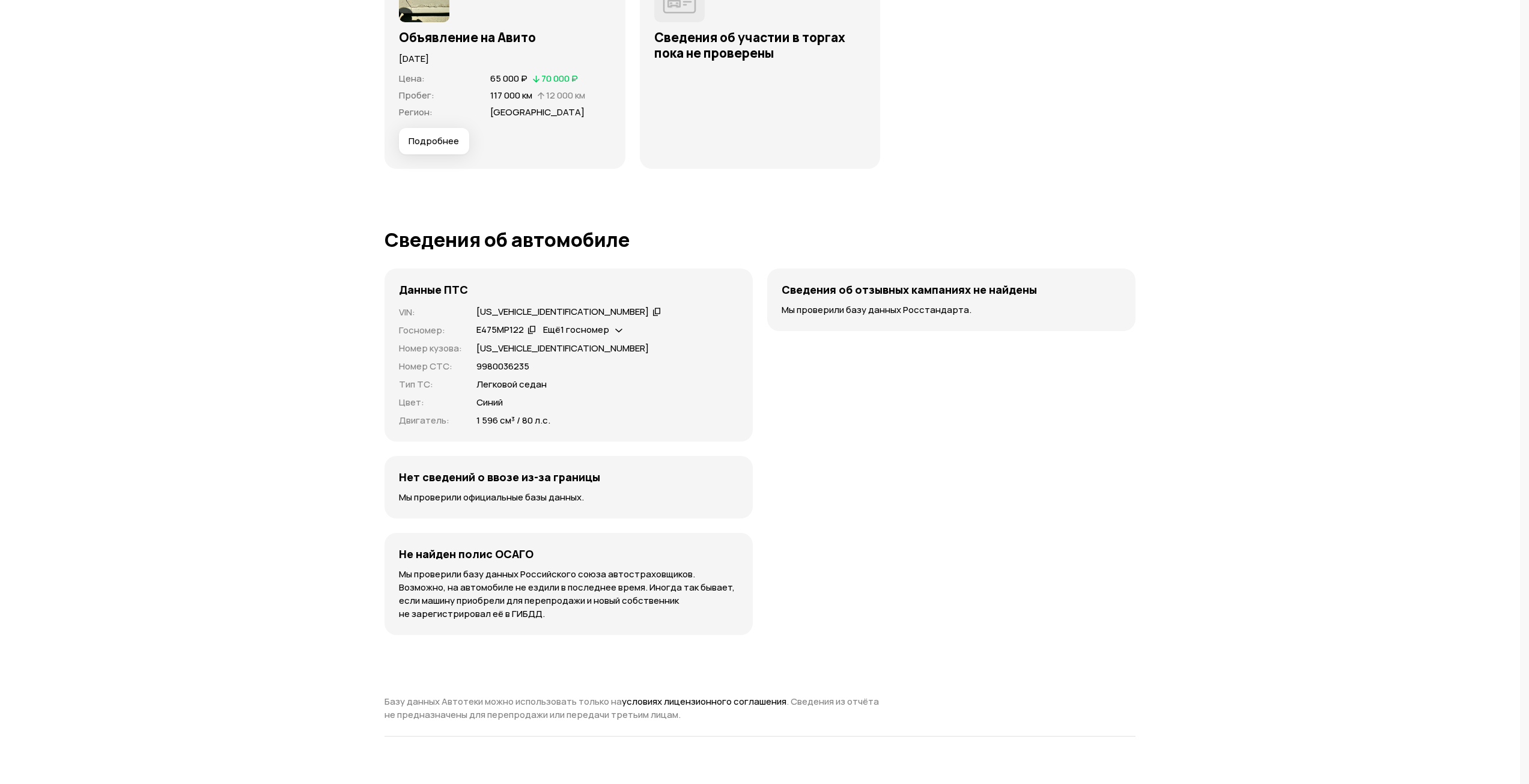
click at [608, 323] on span "Ещё 1 госномер" at bounding box center [575, 329] width 66 height 13
click at [676, 324] on div "Е475МР122   Ещё 1 госномер" at bounding box center [607, 330] width 262 height 13
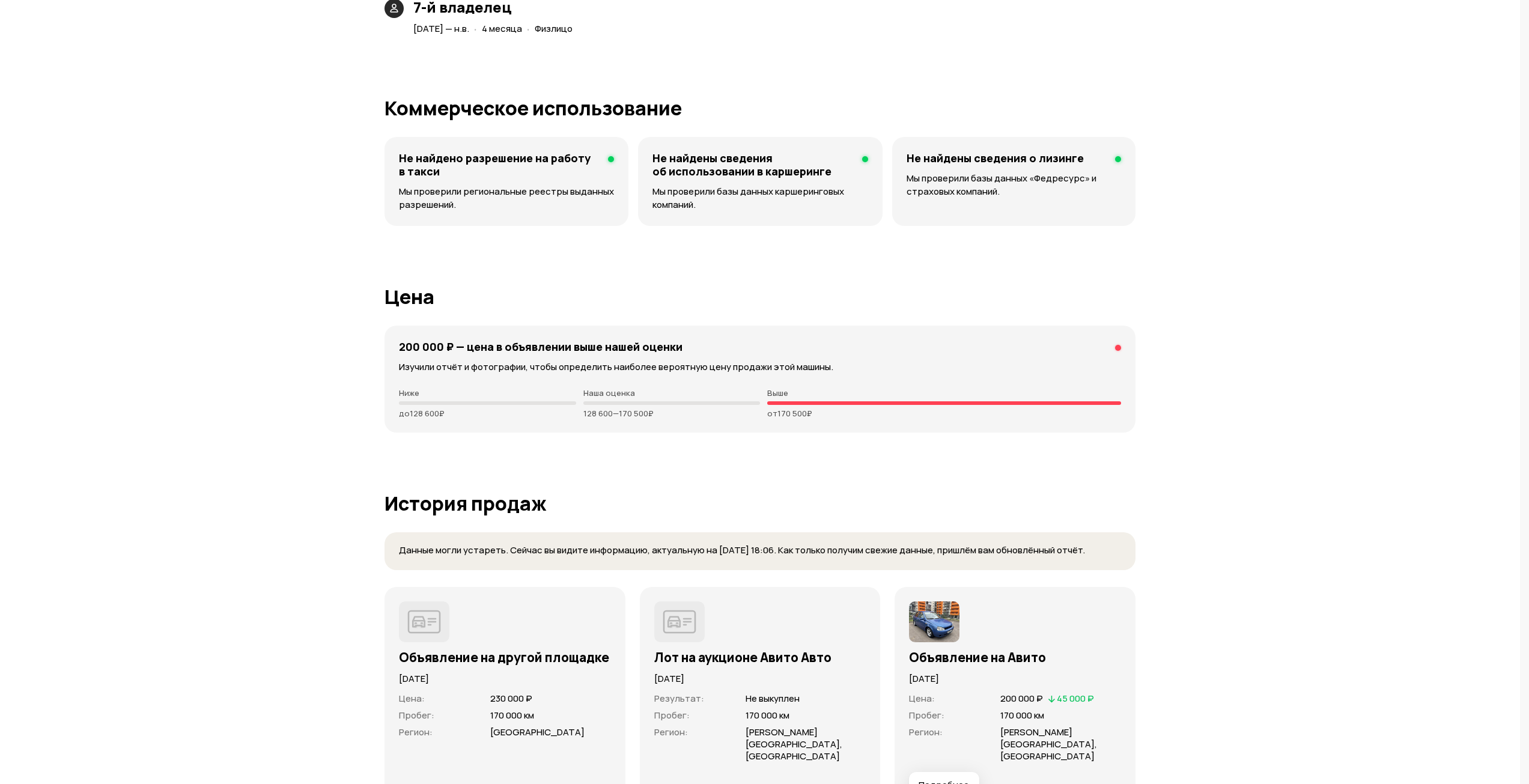
scroll to position [3209, 0]
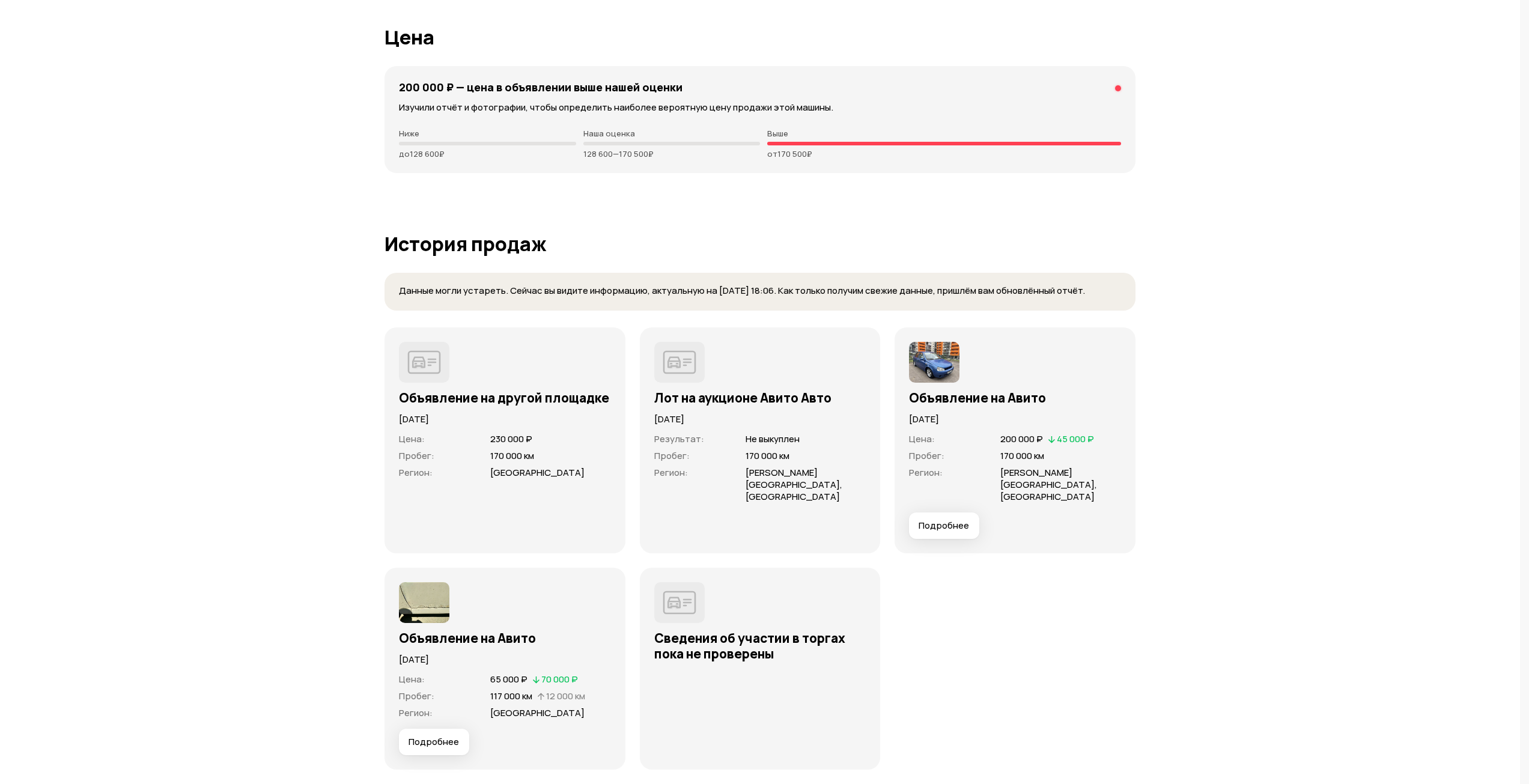
drag, startPoint x: 912, startPoint y: 398, endPoint x: 1114, endPoint y: 415, distance: 202.7
click at [1118, 410] on div "Объявление на другой площадке [DATE] Цена : 230 000 ₽ Пробег : 170 000 км Регио…" at bounding box center [760, 548] width 751 height 442
drag, startPoint x: 459, startPoint y: 291, endPoint x: 1248, endPoint y: 300, distance: 789.1
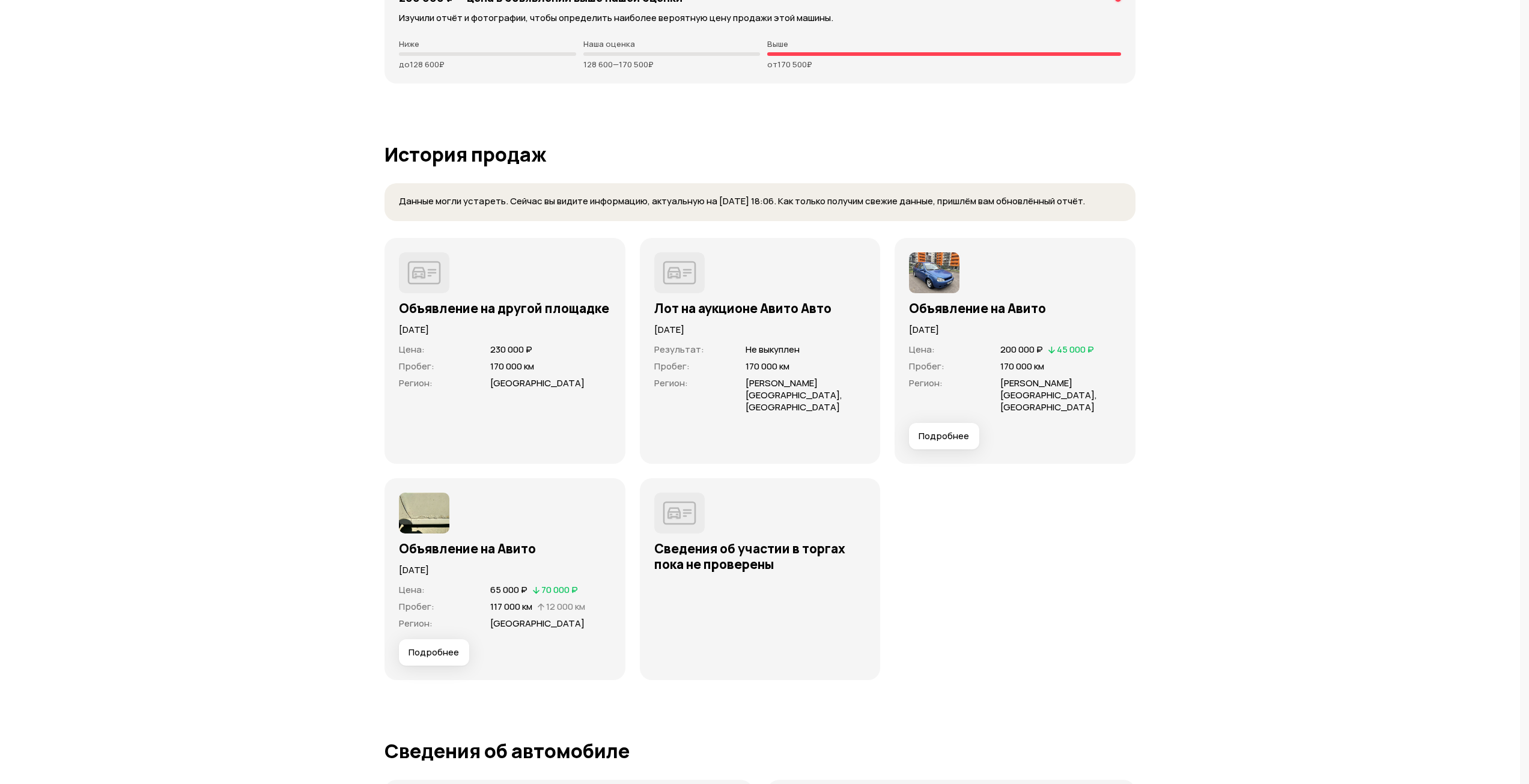
scroll to position [3629, 0]
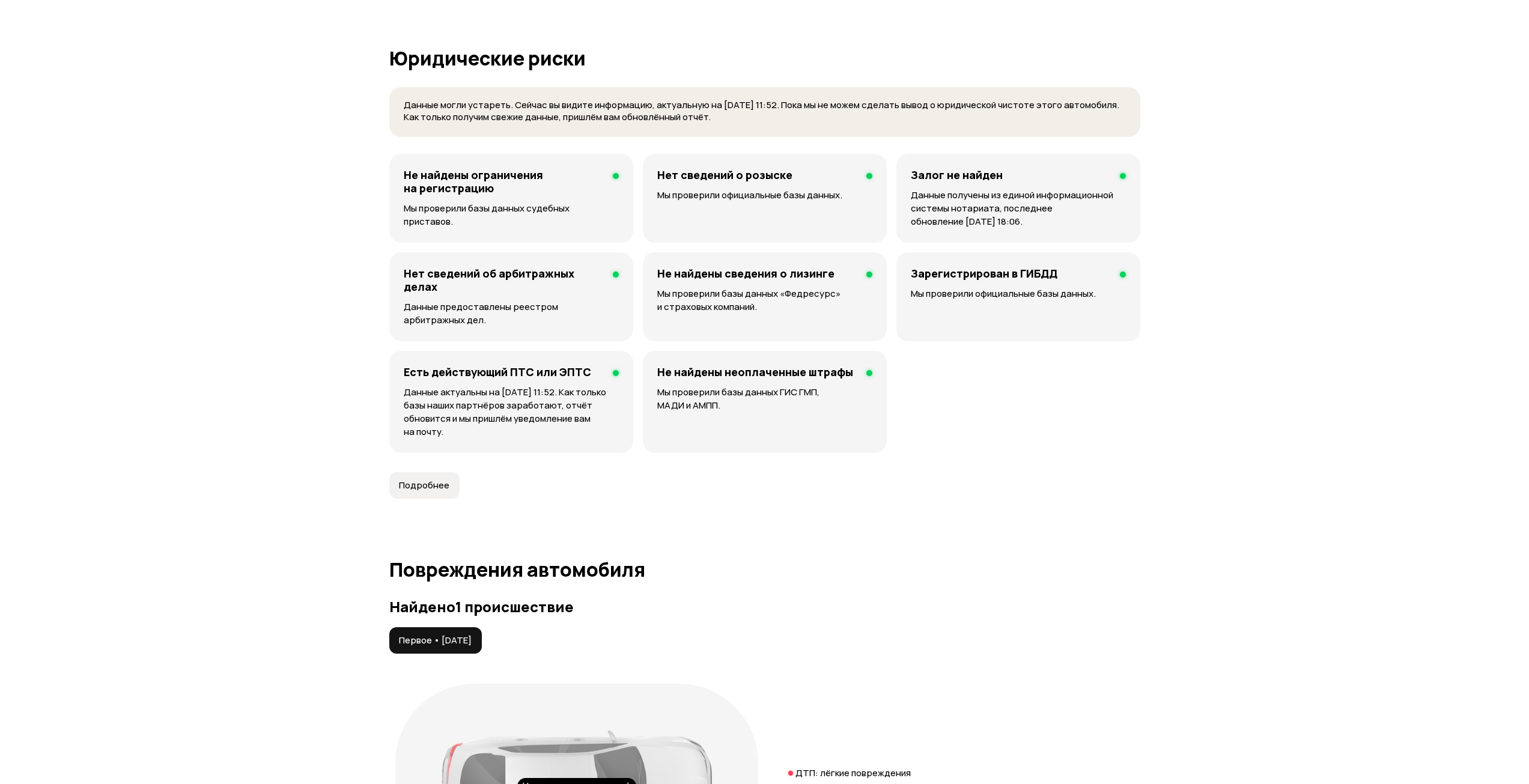
scroll to position [716, 0]
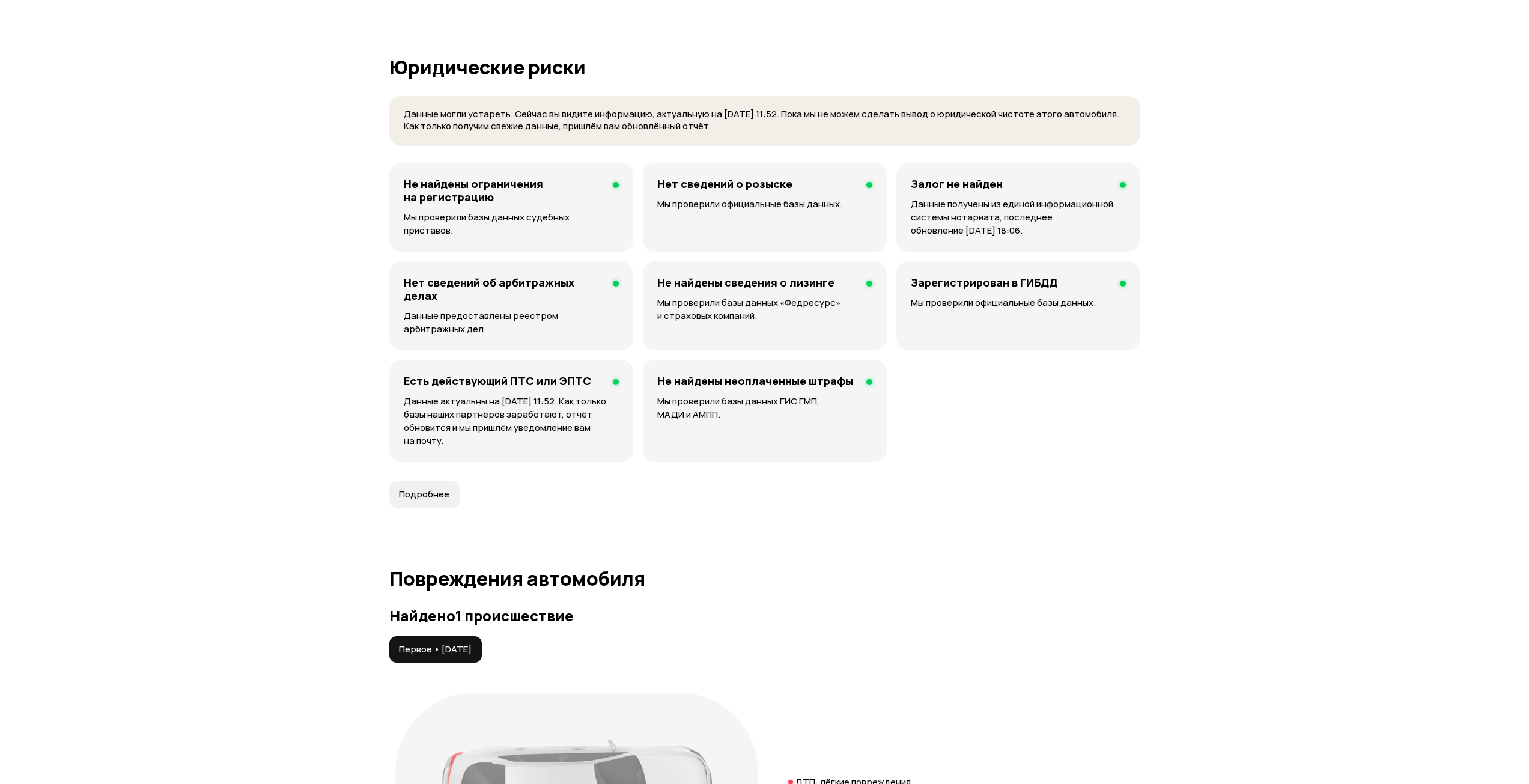
click at [437, 490] on span "Подробнее" at bounding box center [424, 495] width 50 height 12
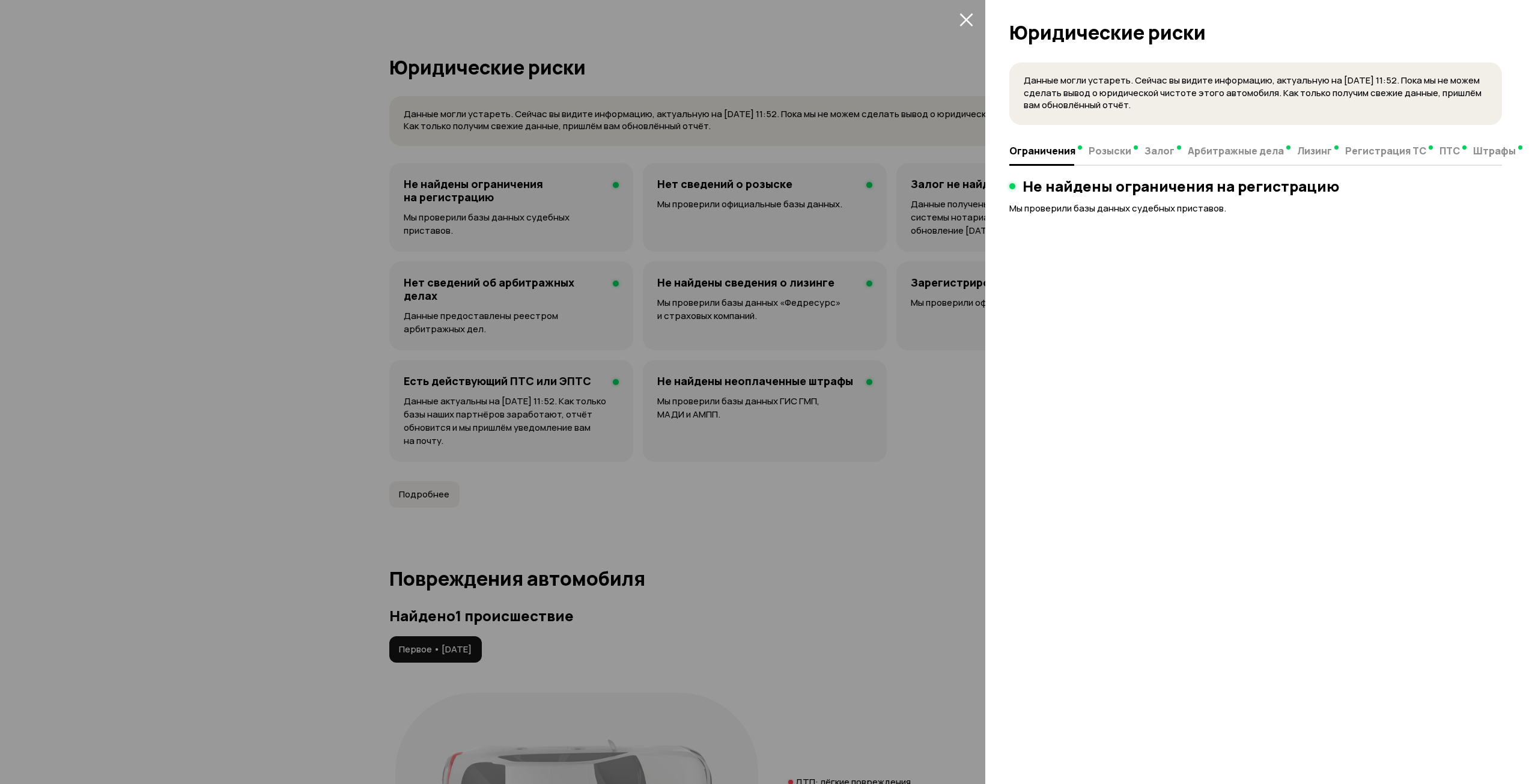
click at [824, 443] on div at bounding box center [769, 392] width 1538 height 784
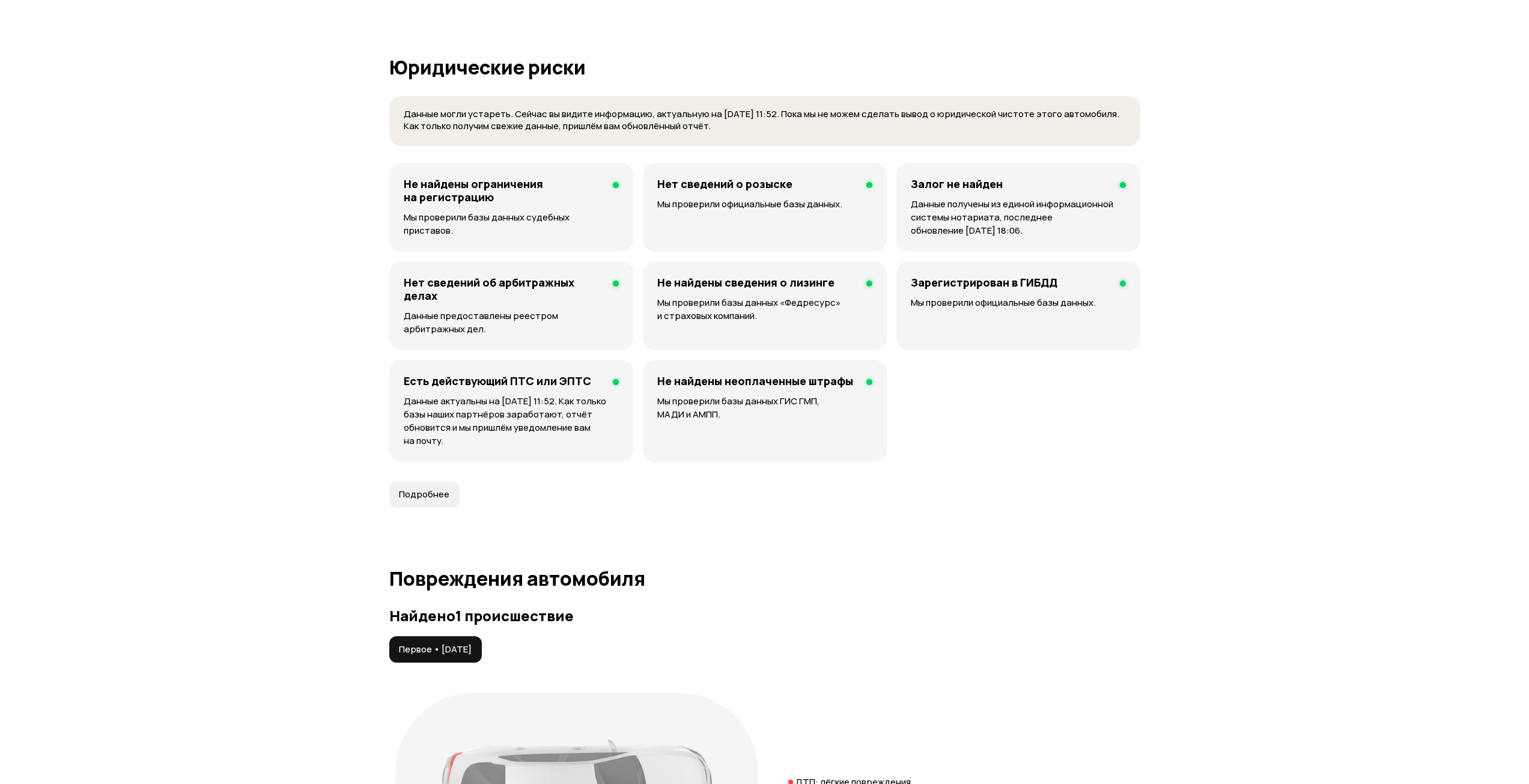
click at [417, 506] on button "Подробнее" at bounding box center [424, 494] width 70 height 26
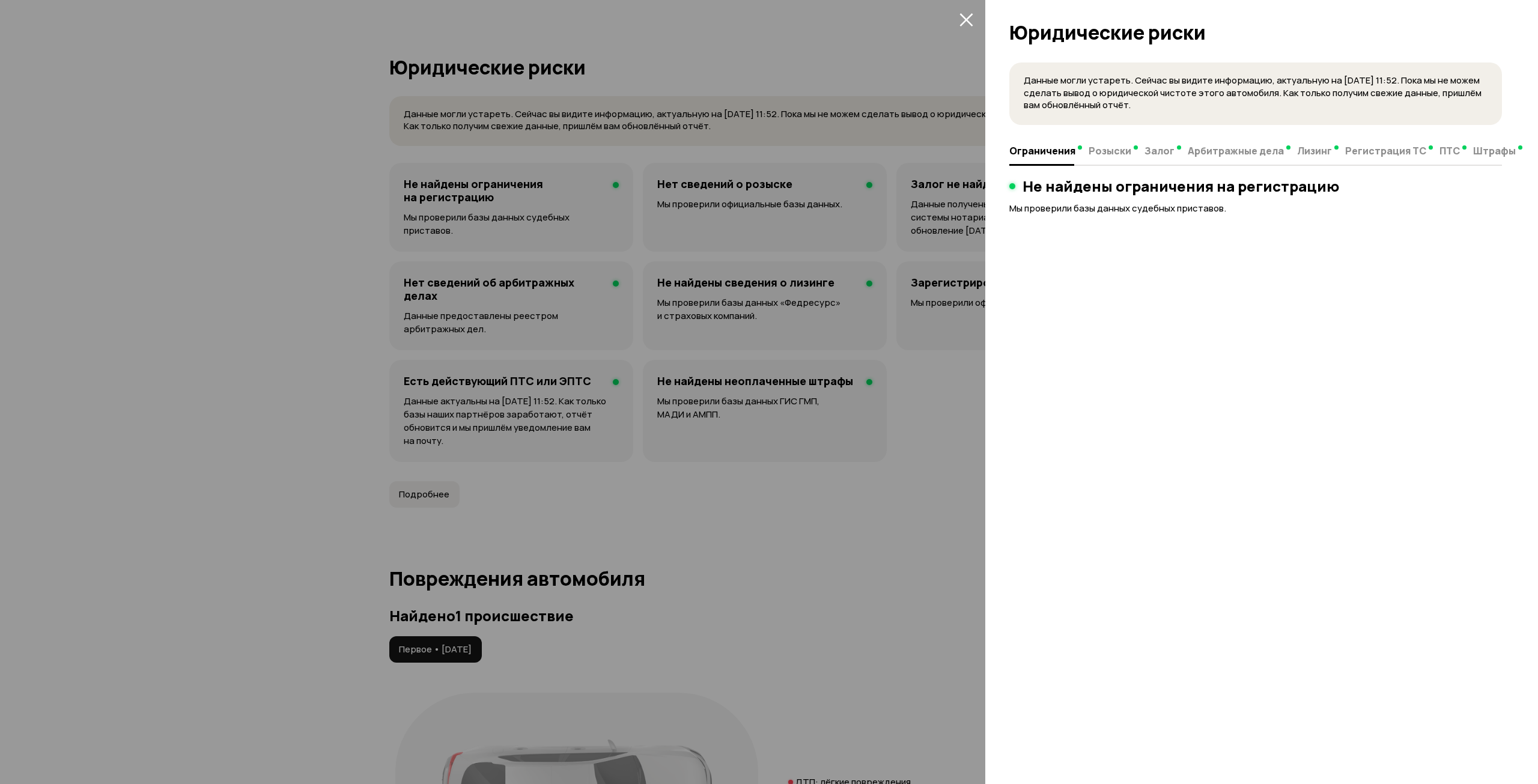
click at [958, 407] on div at bounding box center [769, 392] width 1538 height 784
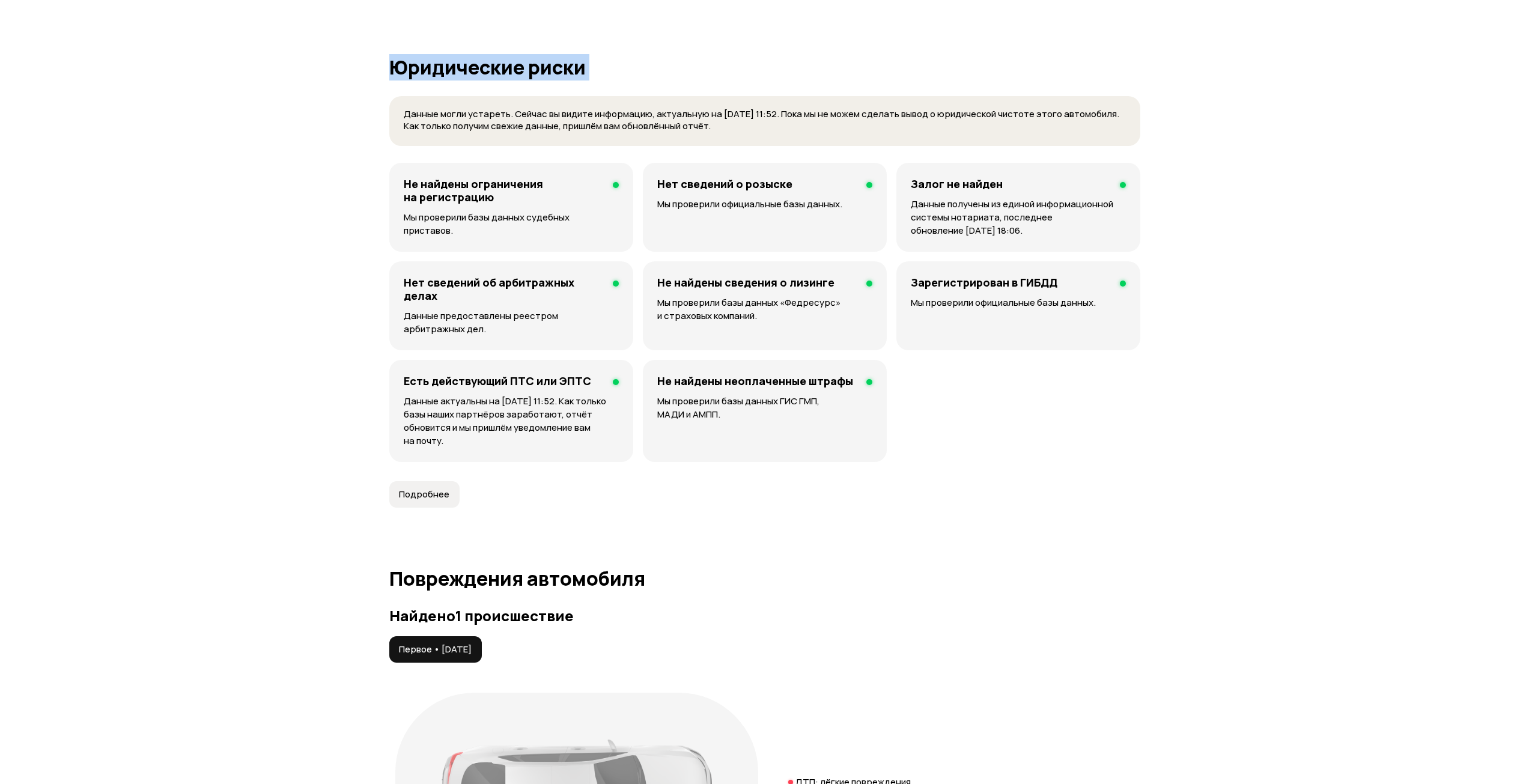
drag, startPoint x: 371, startPoint y: 103, endPoint x: 348, endPoint y: 70, distance: 40.2
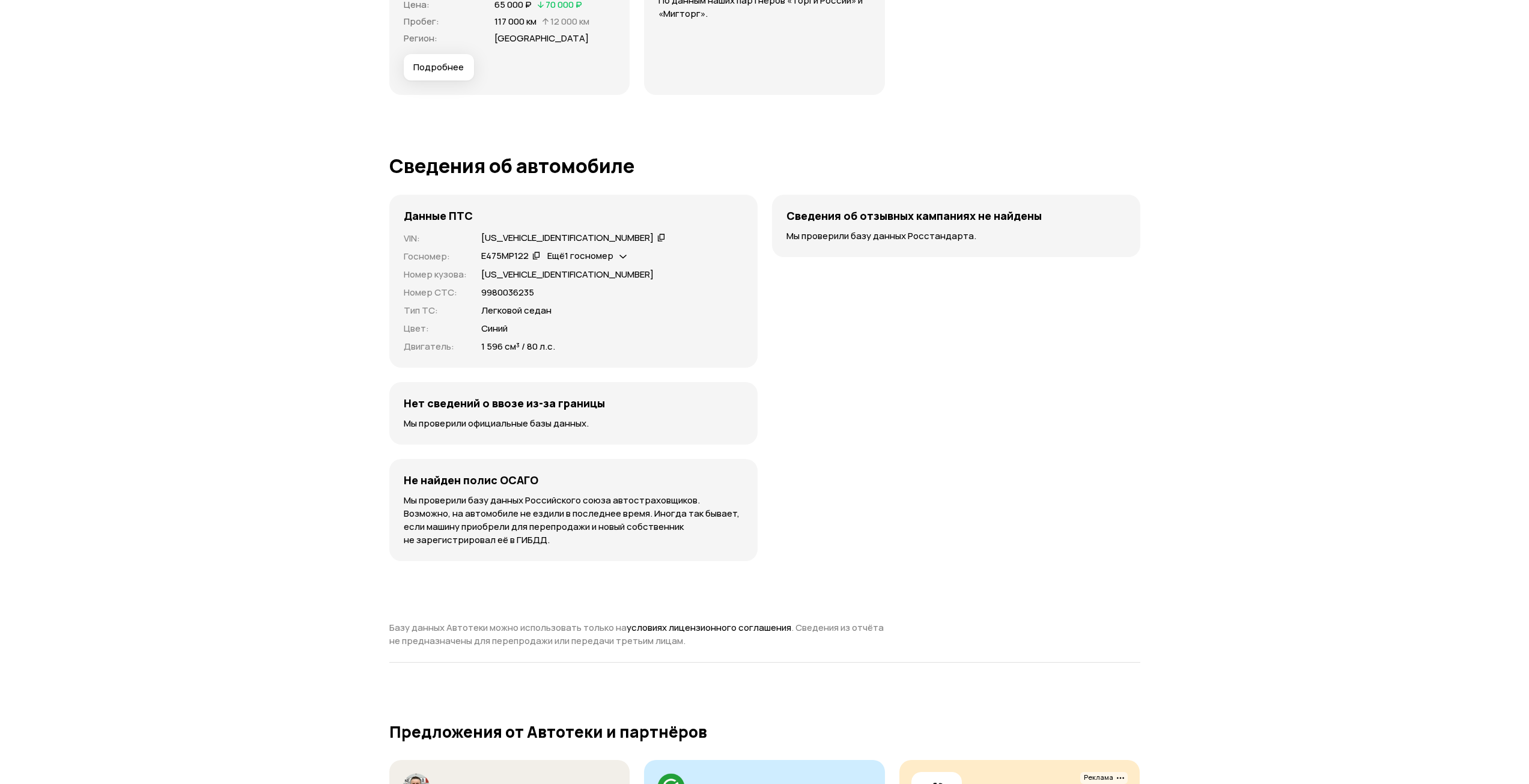
scroll to position [4499, 0]
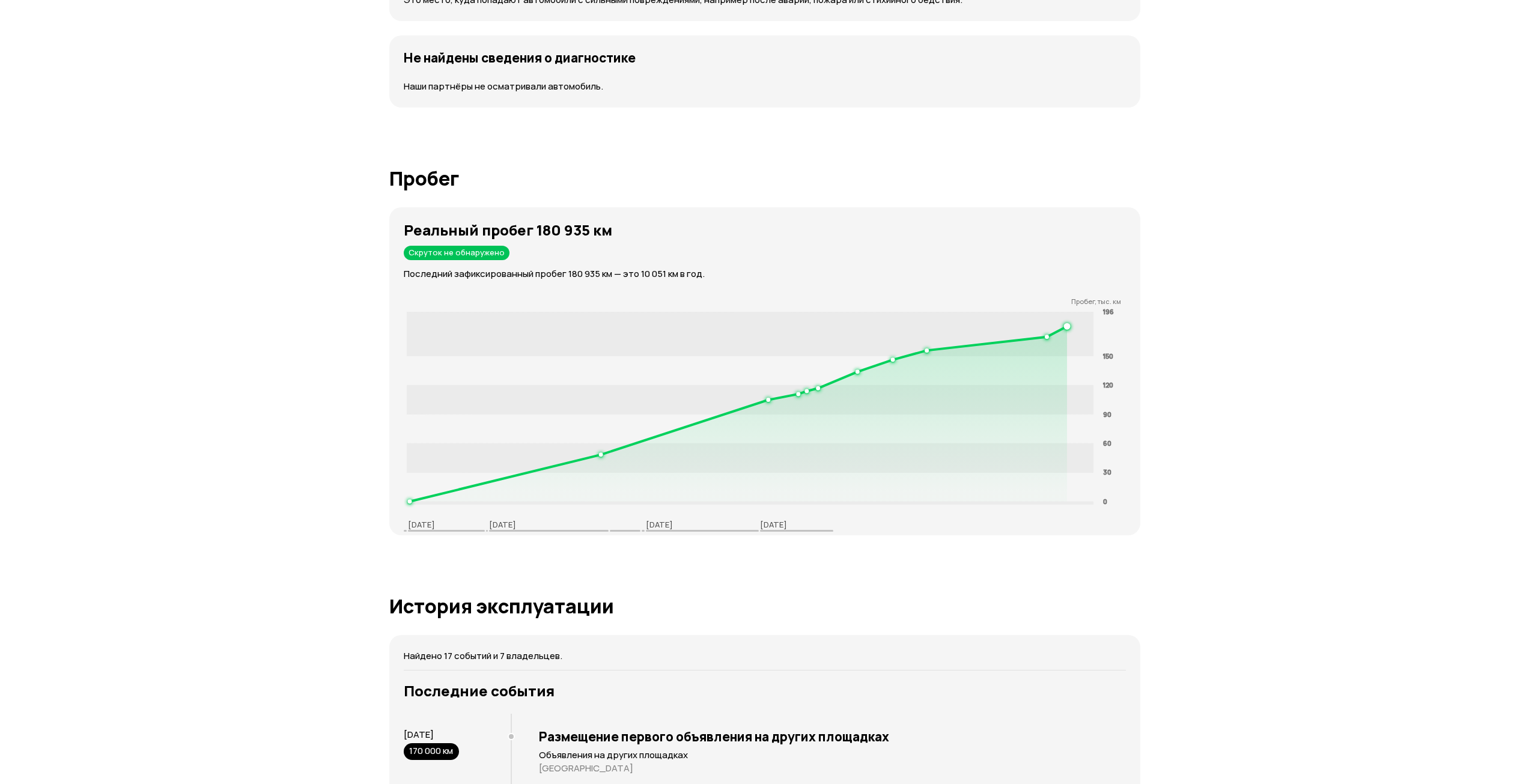
drag, startPoint x: 1324, startPoint y: 336, endPoint x: 1280, endPoint y: 136, distance: 204.8
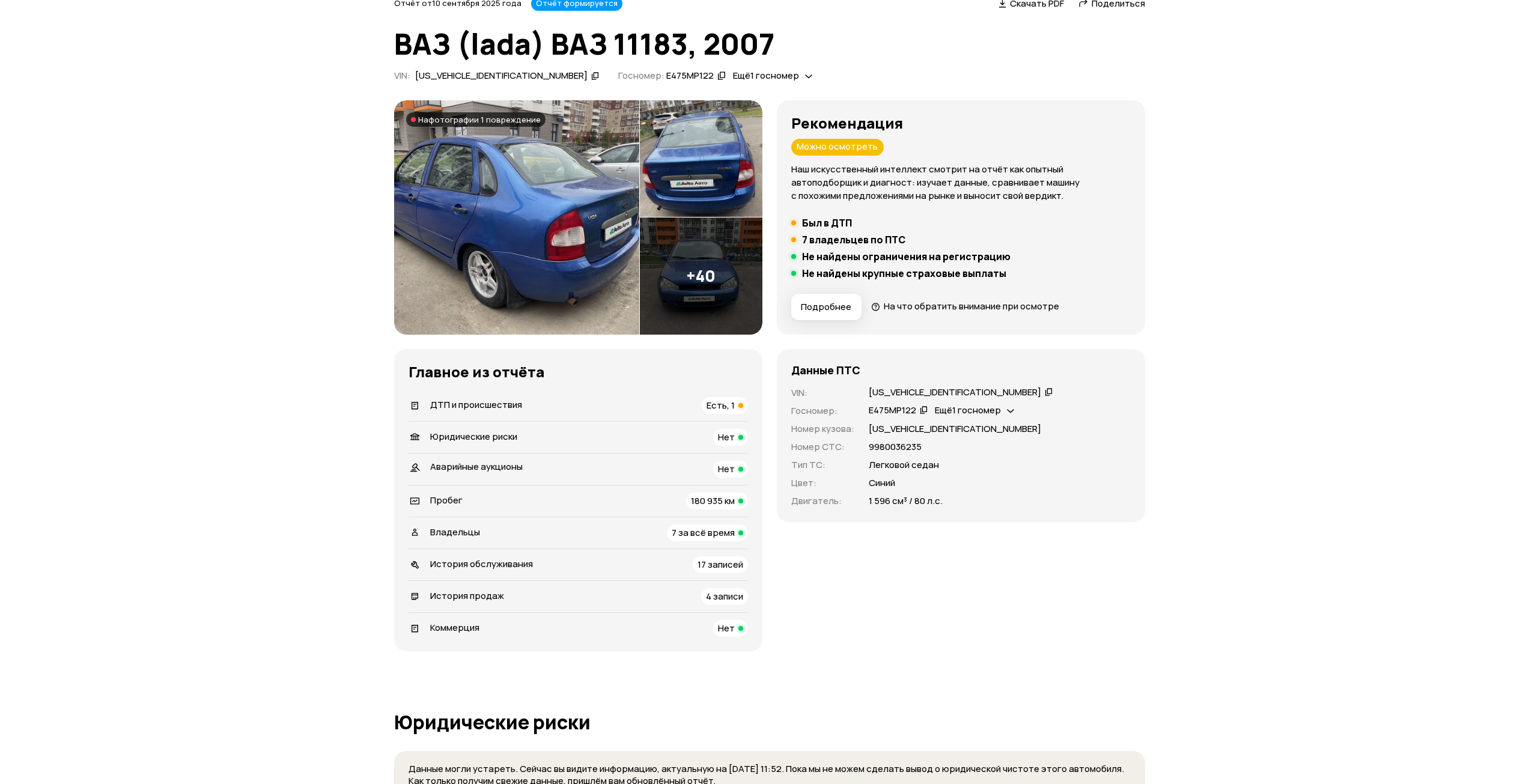
scroll to position [0, 0]
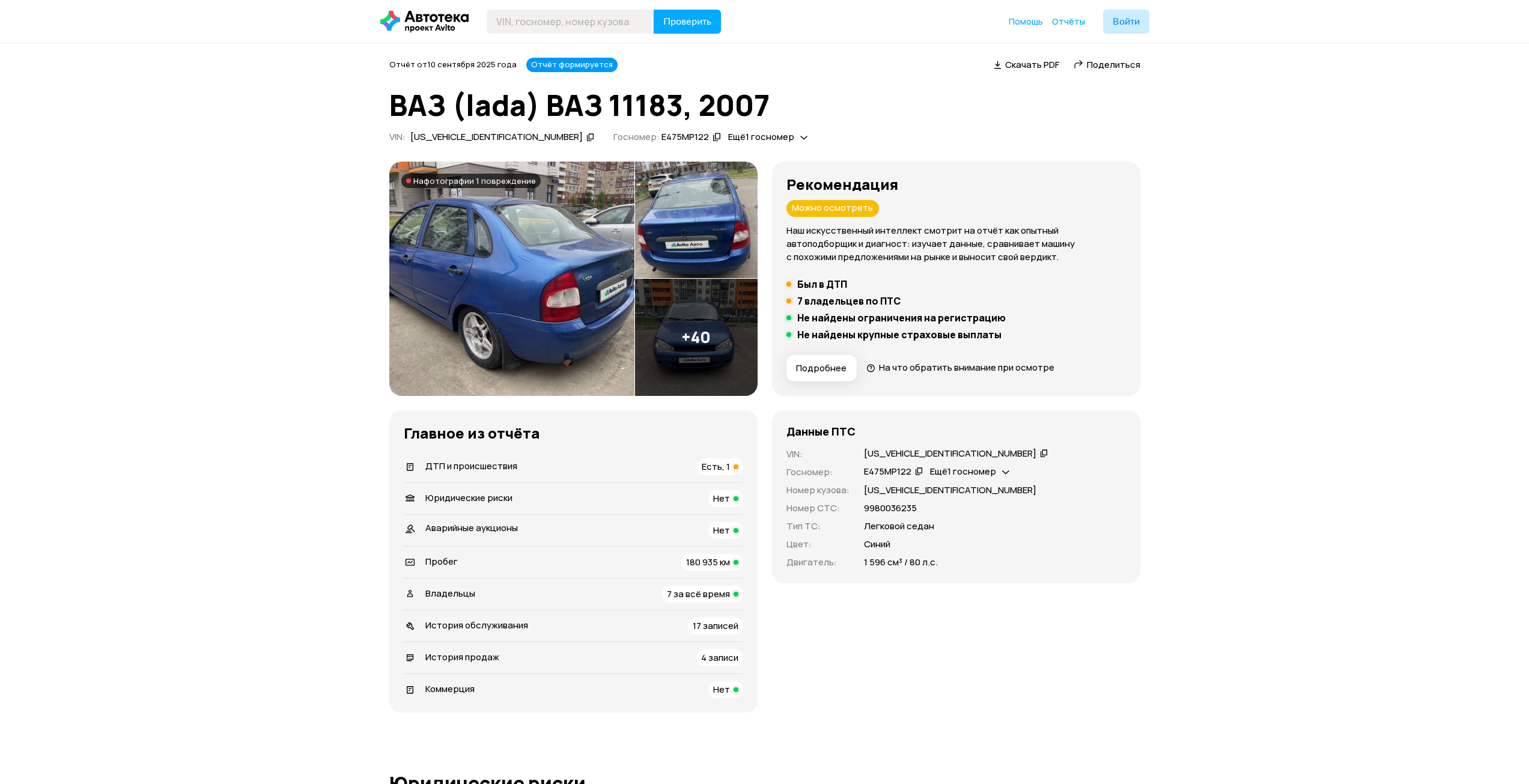
click at [679, 315] on img at bounding box center [696, 337] width 123 height 117
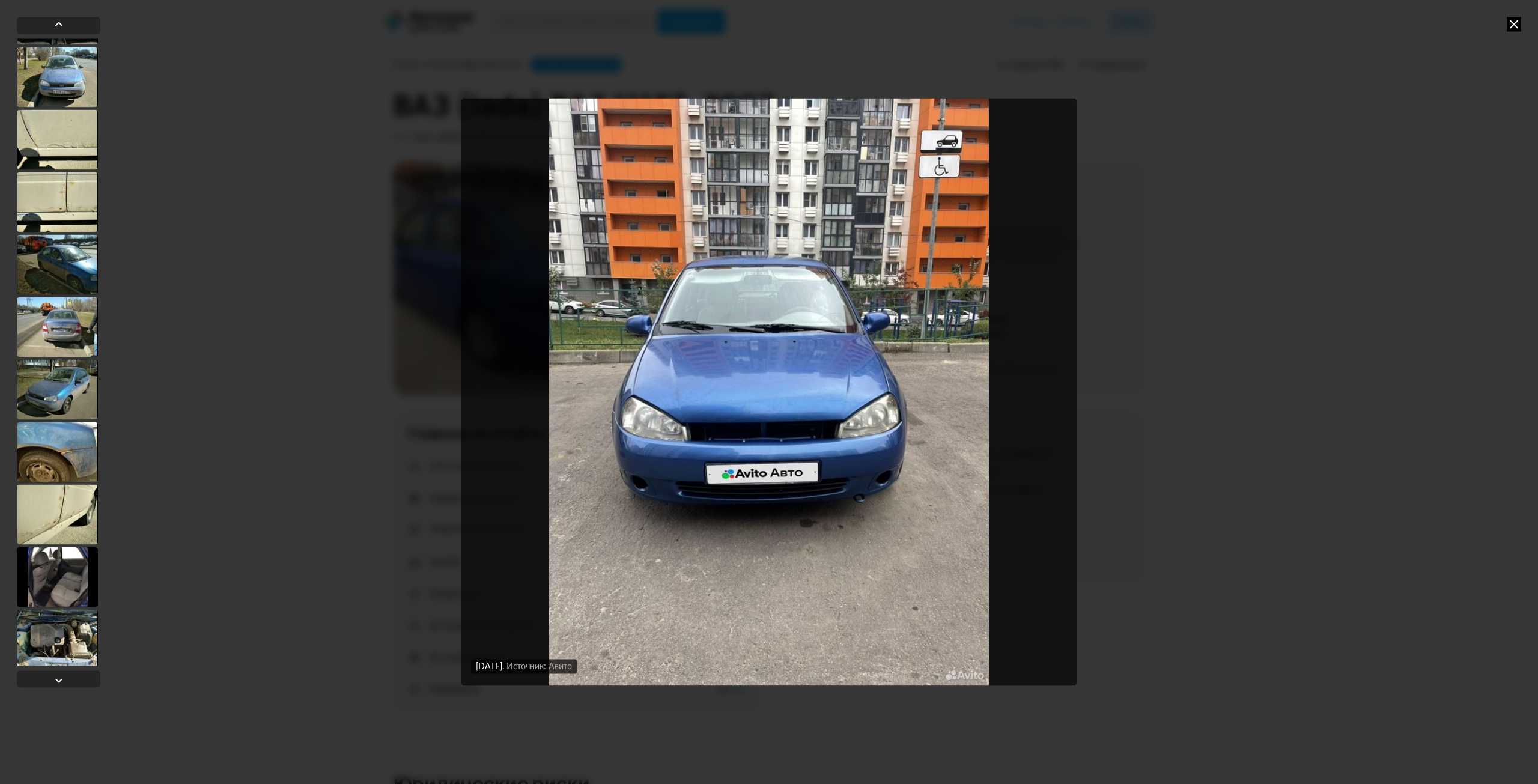
scroll to position [2060, 0]
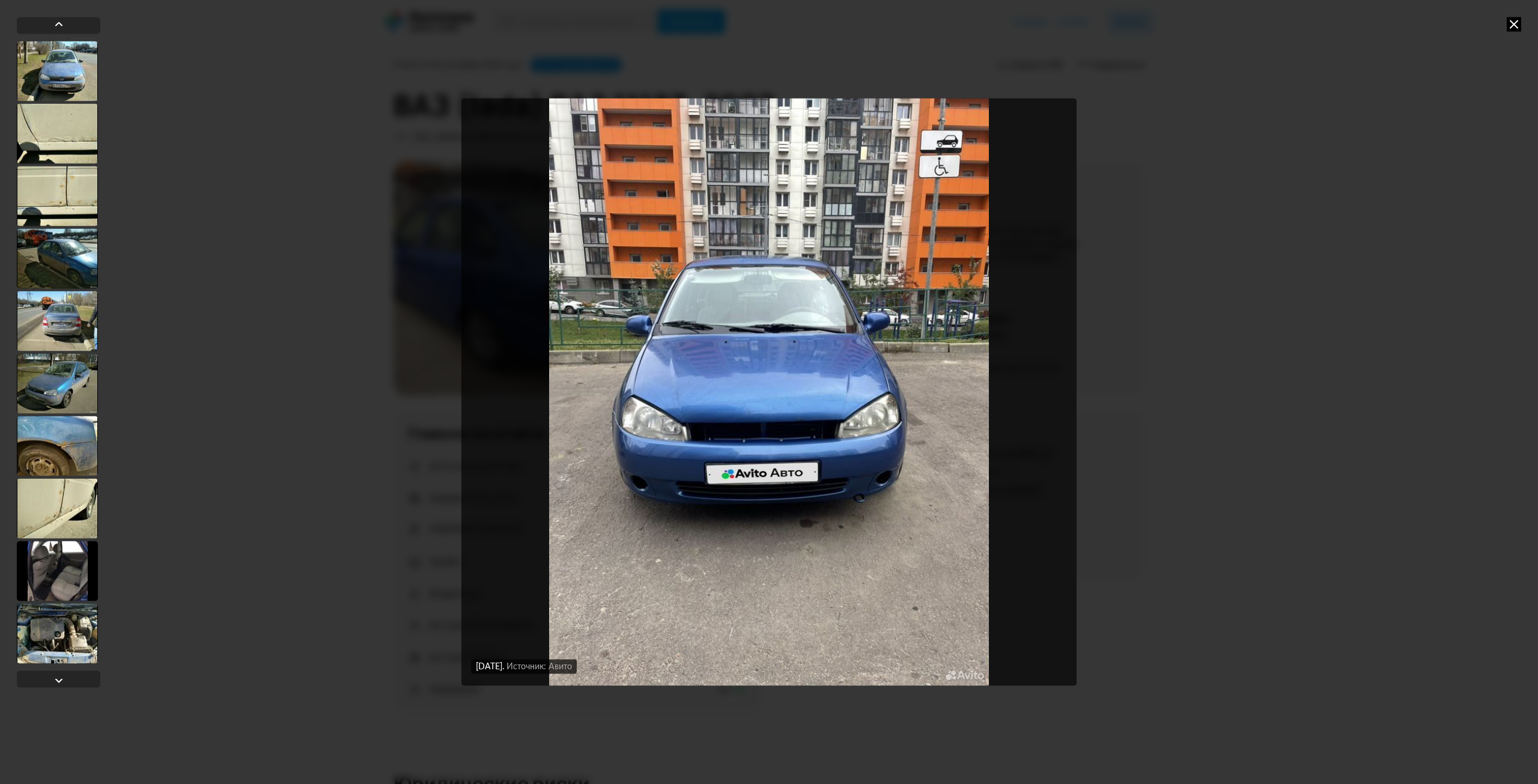
click at [55, 634] on div at bounding box center [58, 633] width 81 height 60
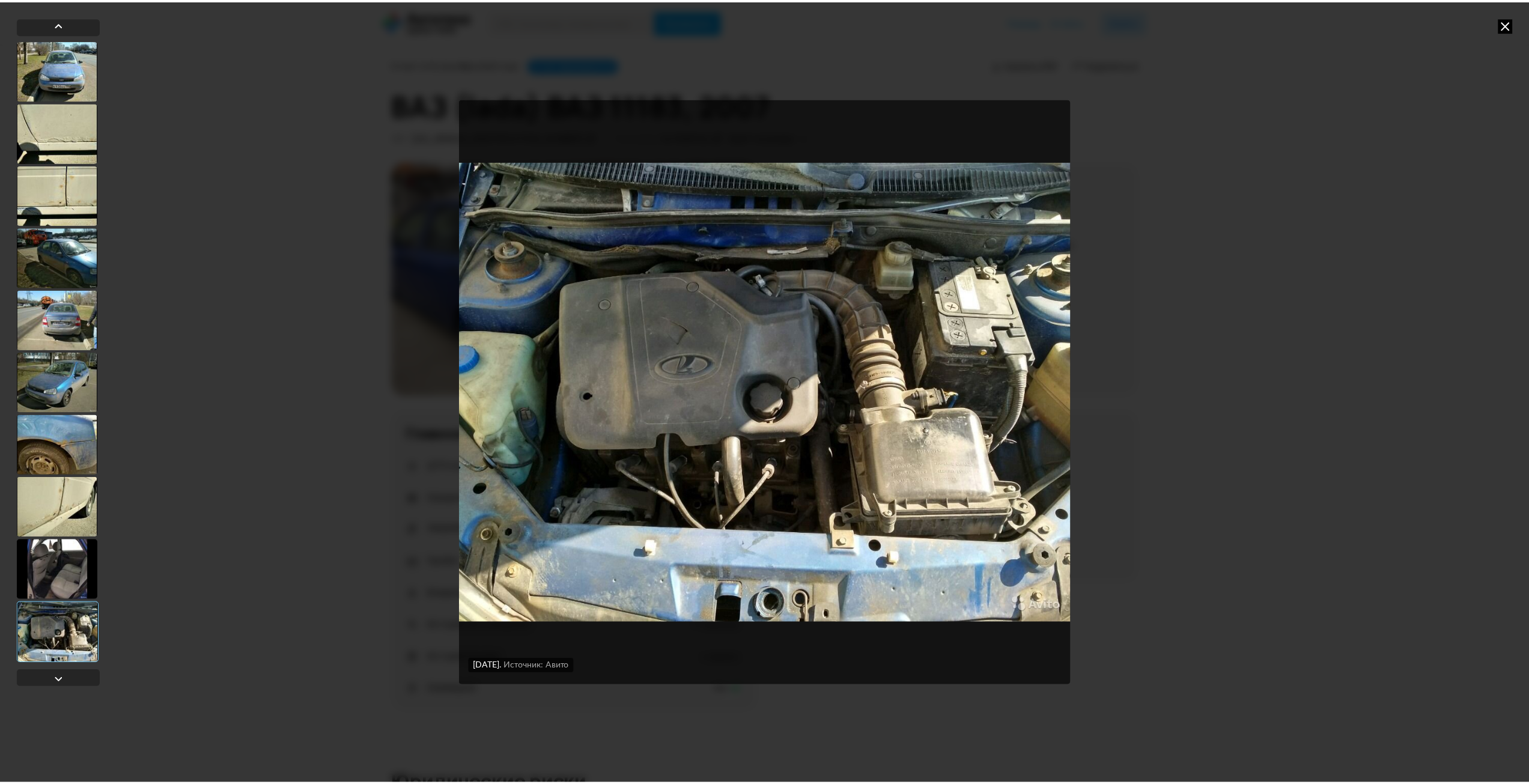
scroll to position [2059, 0]
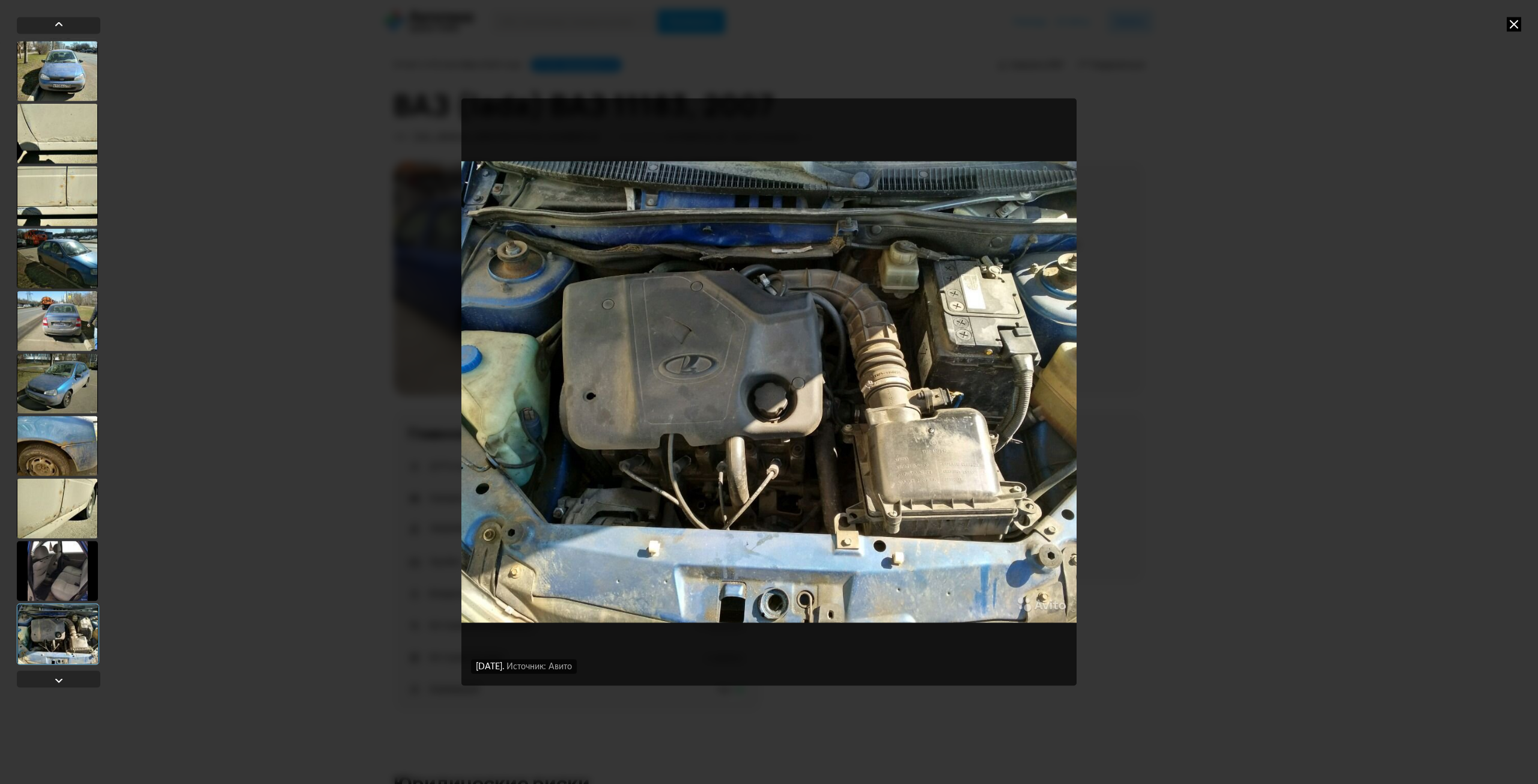
click at [1489, 353] on div "13 октября 2024 года Источник: Авито 13 октября 2024 года Источник: Авито 13 ок…" at bounding box center [769, 392] width 1538 height 784
click at [63, 561] on div at bounding box center [58, 571] width 81 height 60
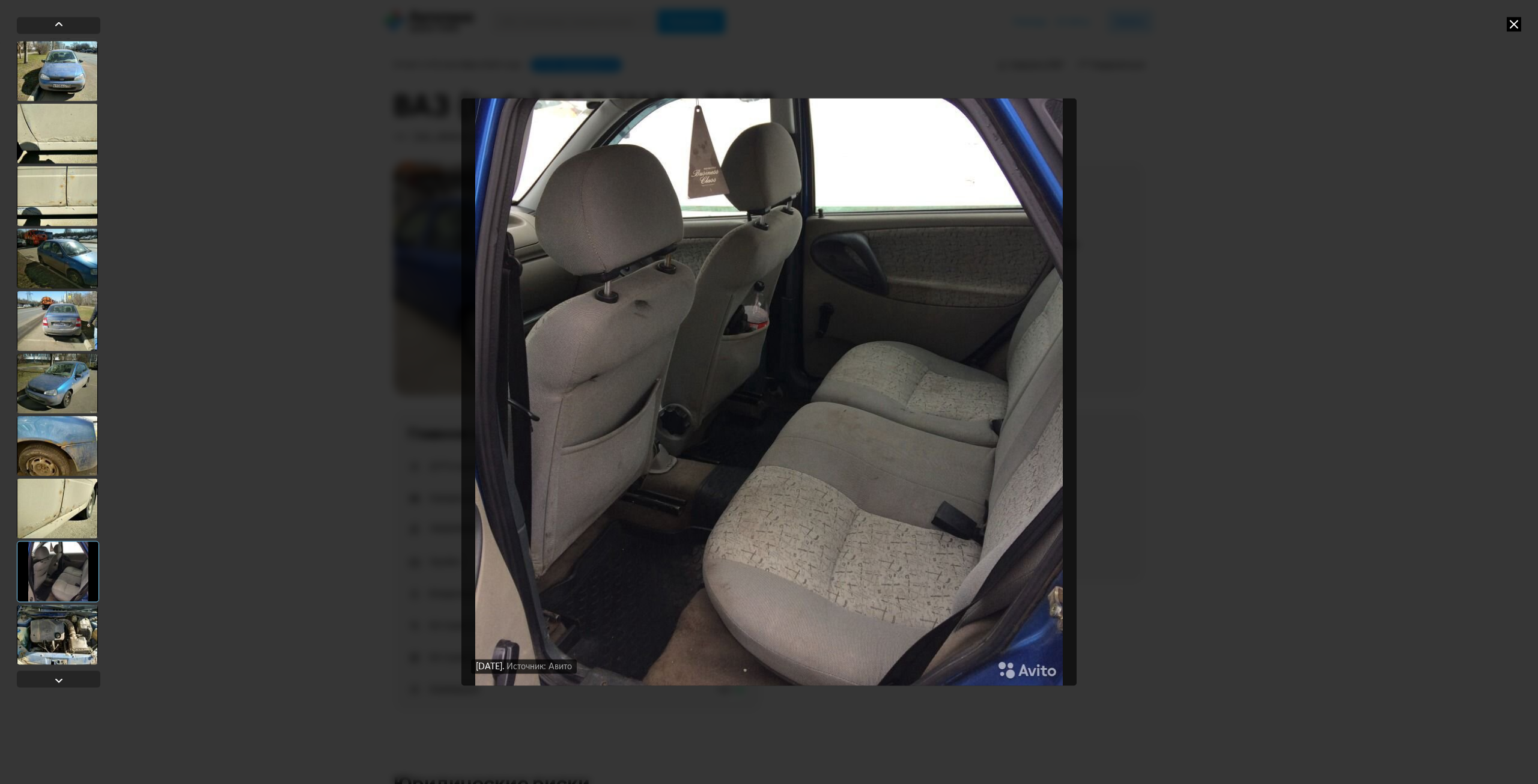
click at [63, 521] on div at bounding box center [58, 508] width 81 height 60
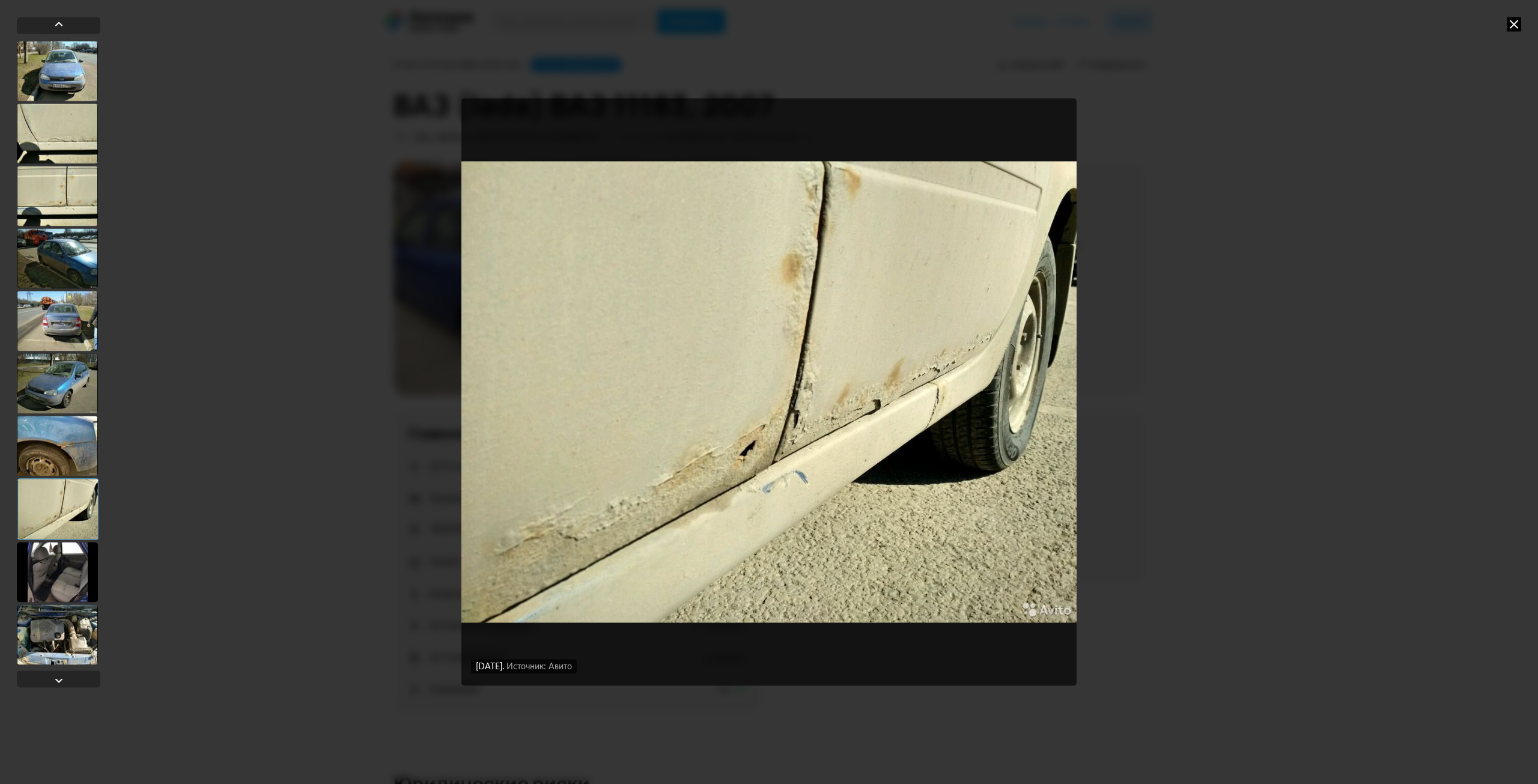
click at [62, 432] on div at bounding box center [58, 445] width 81 height 60
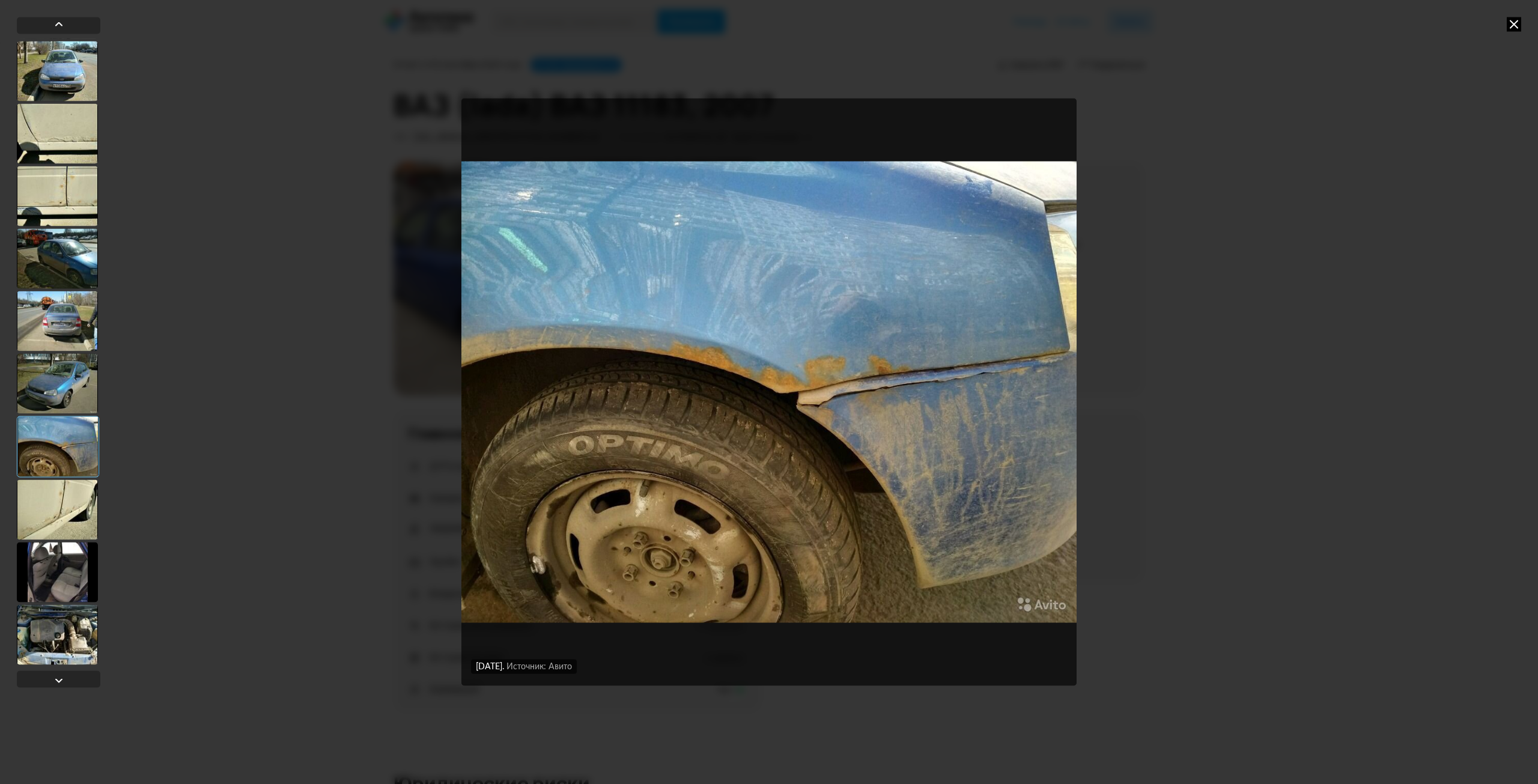
click at [1341, 121] on div "13 октября 2024 года Источник: Авито 13 октября 2024 года Источник: Авито 13 ок…" at bounding box center [769, 392] width 1538 height 784
click at [1510, 26] on icon at bounding box center [1514, 24] width 14 height 14
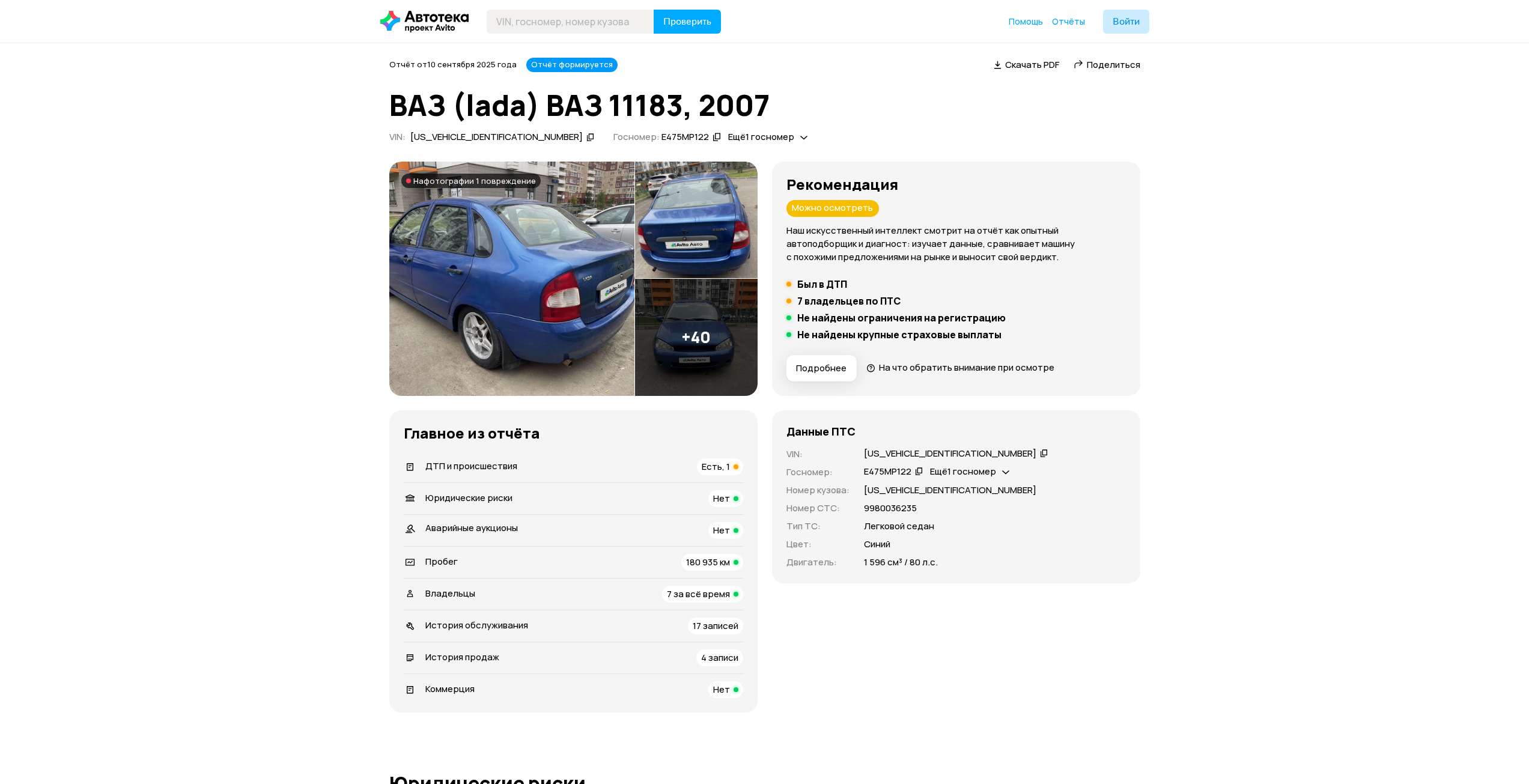
click at [833, 368] on span "Подробнее" at bounding box center [821, 368] width 50 height 12
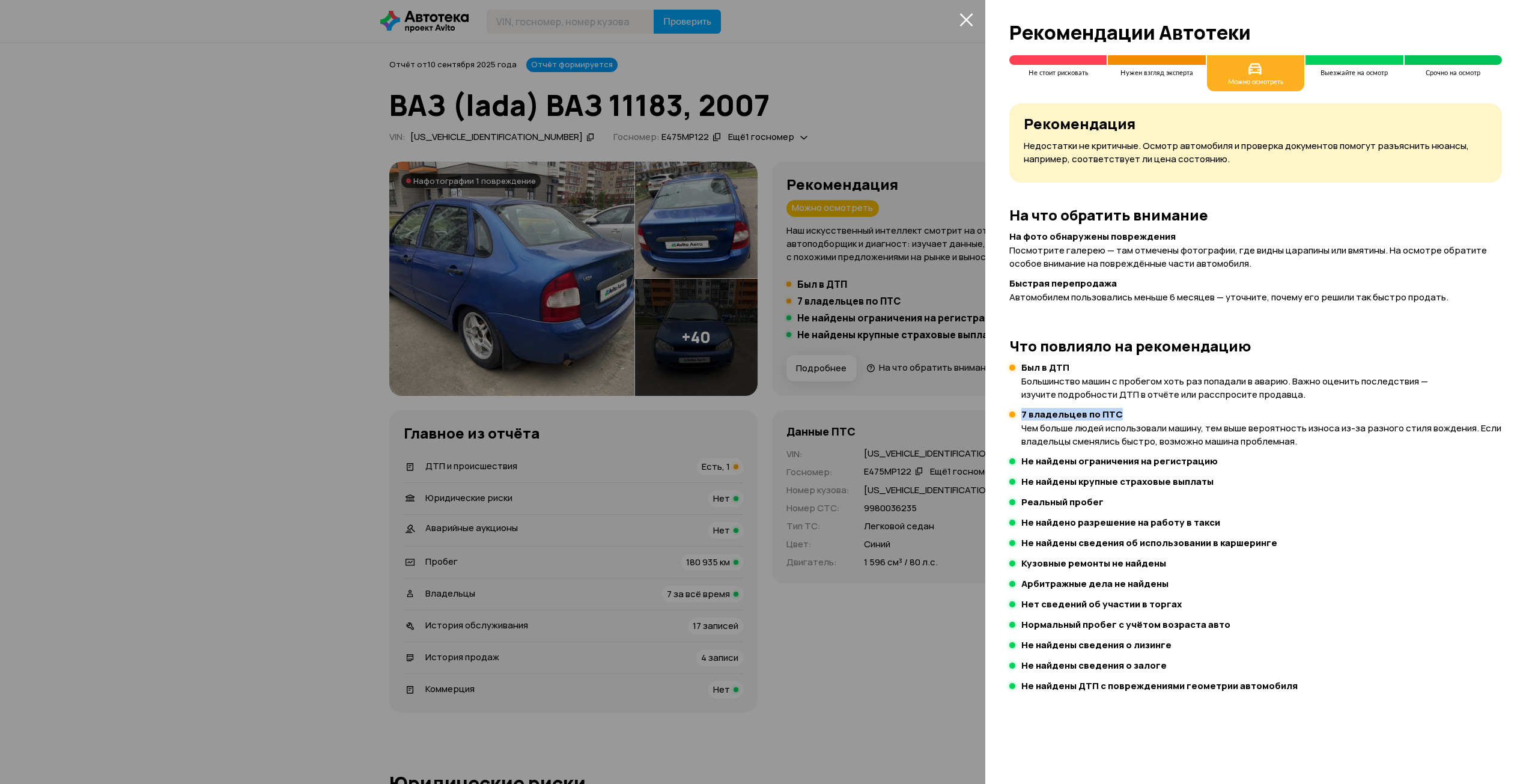
drag, startPoint x: 1022, startPoint y: 415, endPoint x: 1144, endPoint y: 420, distance: 122.1
click at [1144, 419] on h4 "7 владельцев по ПТС" at bounding box center [1261, 415] width 481 height 12
click at [1183, 431] on p "Чем больше людей использовали машину, тем выше вероятность износа из-за разного…" at bounding box center [1261, 434] width 481 height 26
drag, startPoint x: 1034, startPoint y: 415, endPoint x: 1102, endPoint y: 415, distance: 68.0
click at [1103, 417] on h4 "7 владельцев по ПТС" at bounding box center [1261, 415] width 481 height 12
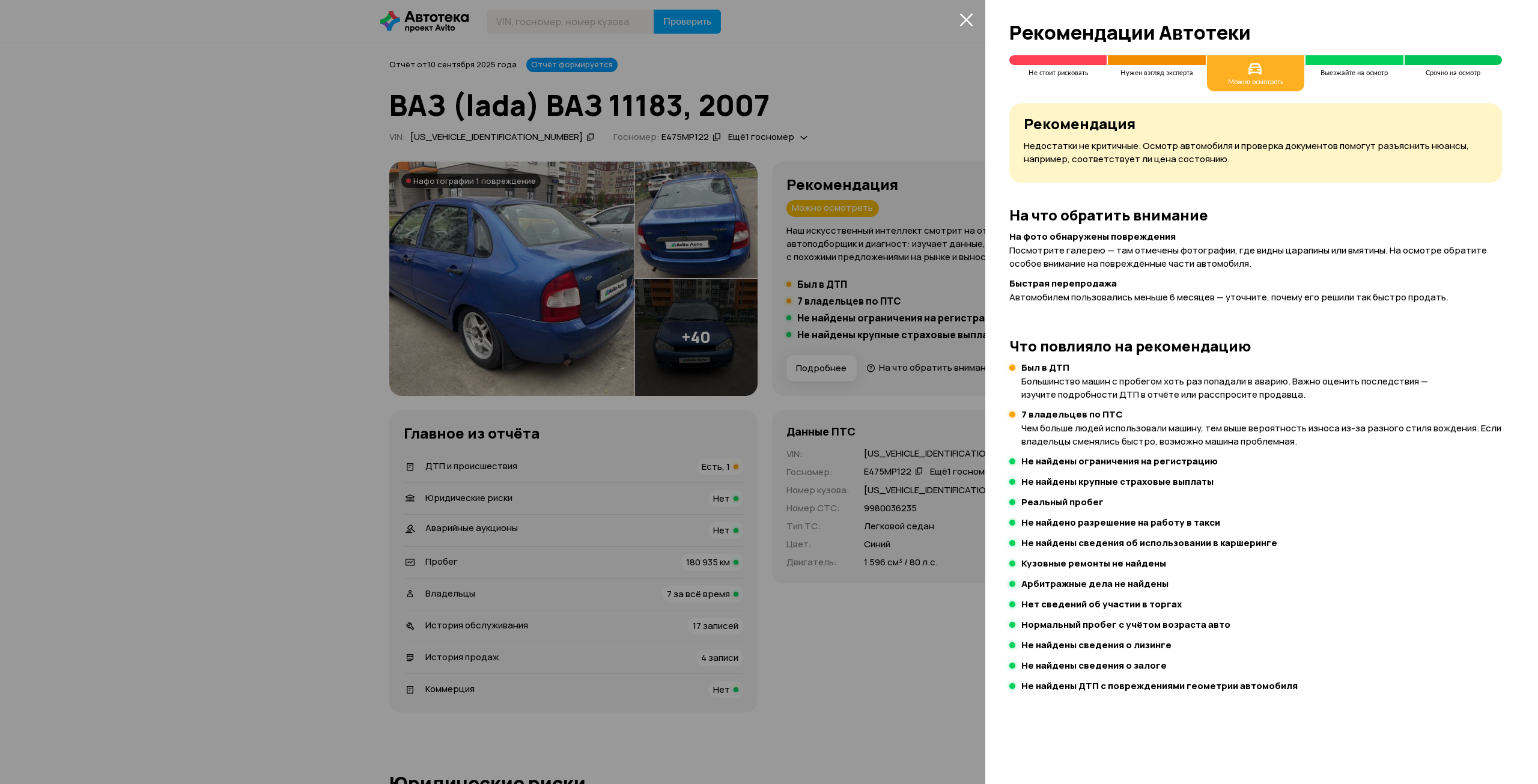
click at [884, 275] on div at bounding box center [769, 392] width 1538 height 784
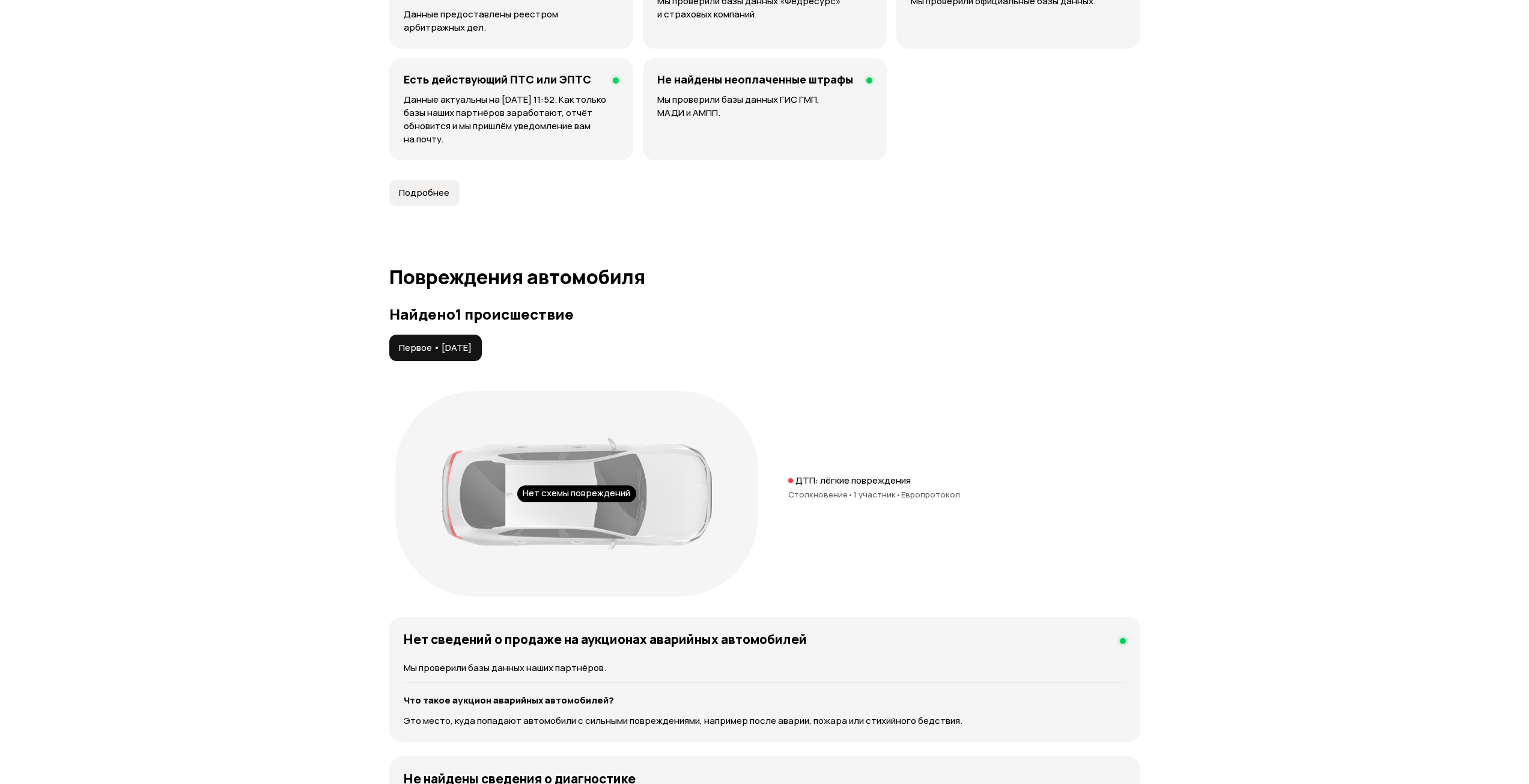
scroll to position [0, 0]
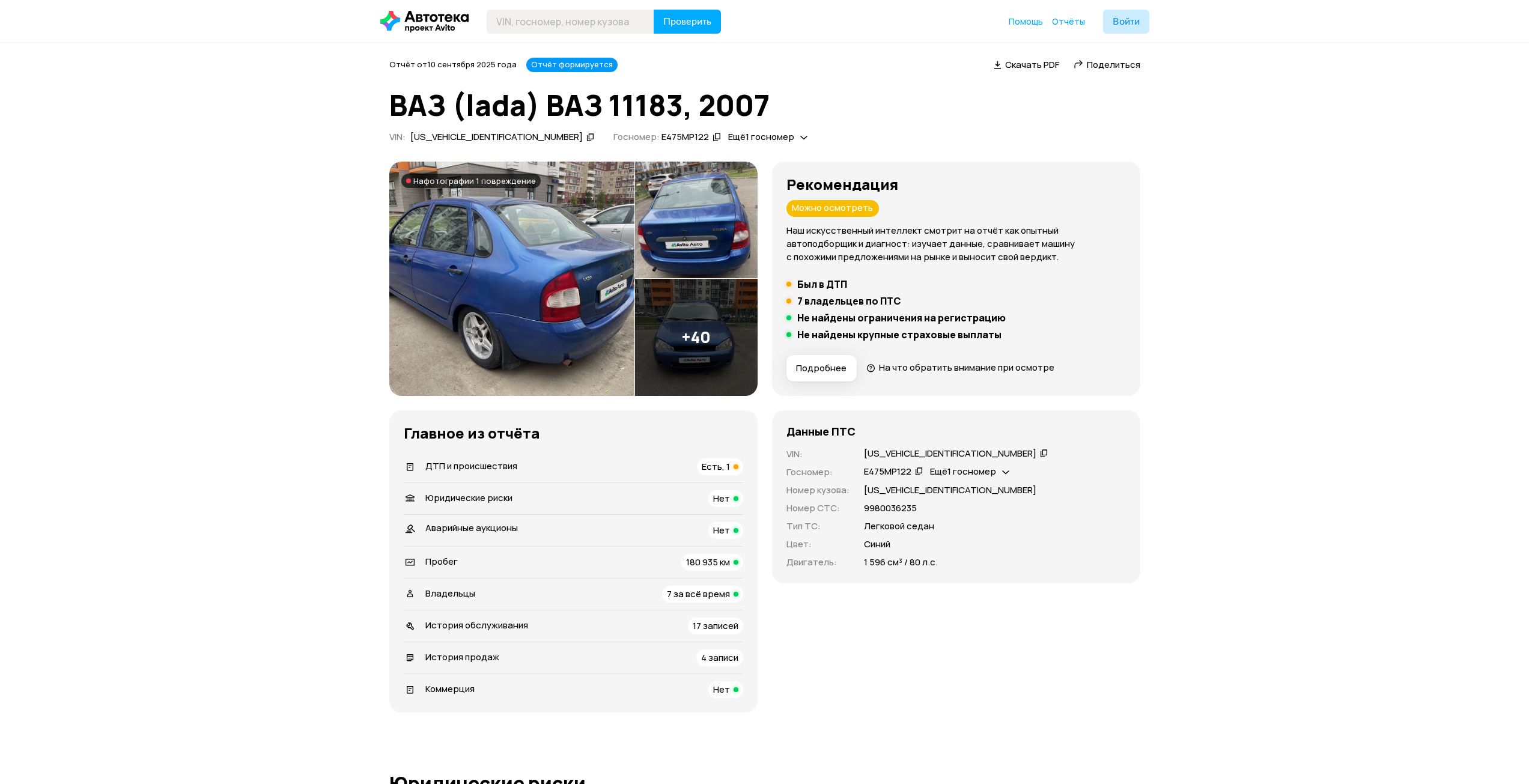
drag, startPoint x: 1249, startPoint y: 306, endPoint x: 1220, endPoint y: 129, distance: 179.4
